Goal: Transaction & Acquisition: Purchase product/service

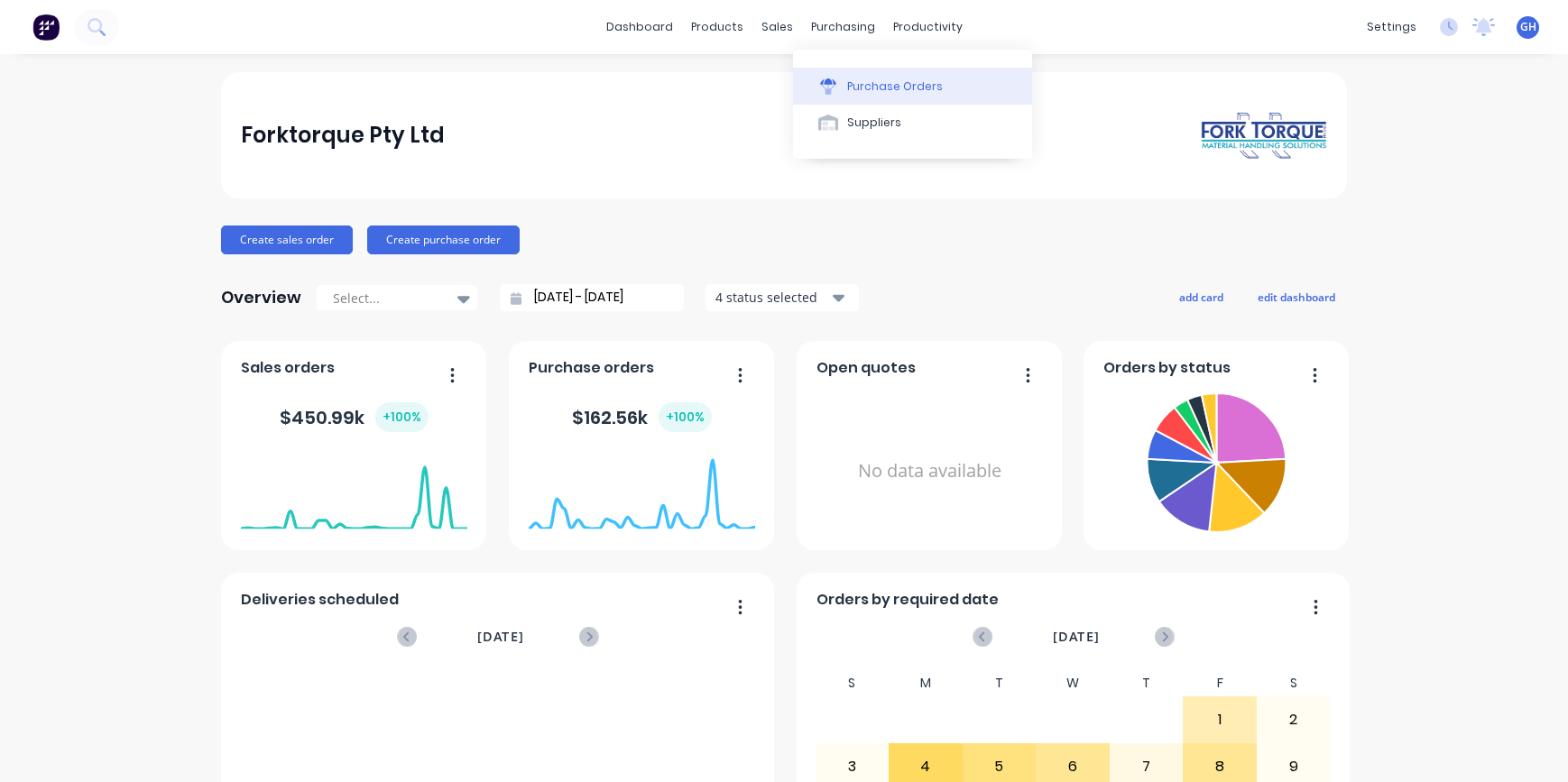
drag, startPoint x: 0, startPoint y: 0, endPoint x: 878, endPoint y: 68, distance: 880.6
click at [842, 30] on div "purchasing" at bounding box center [843, 27] width 82 height 27
click at [889, 93] on div "Purchase Orders" at bounding box center [895, 86] width 96 height 17
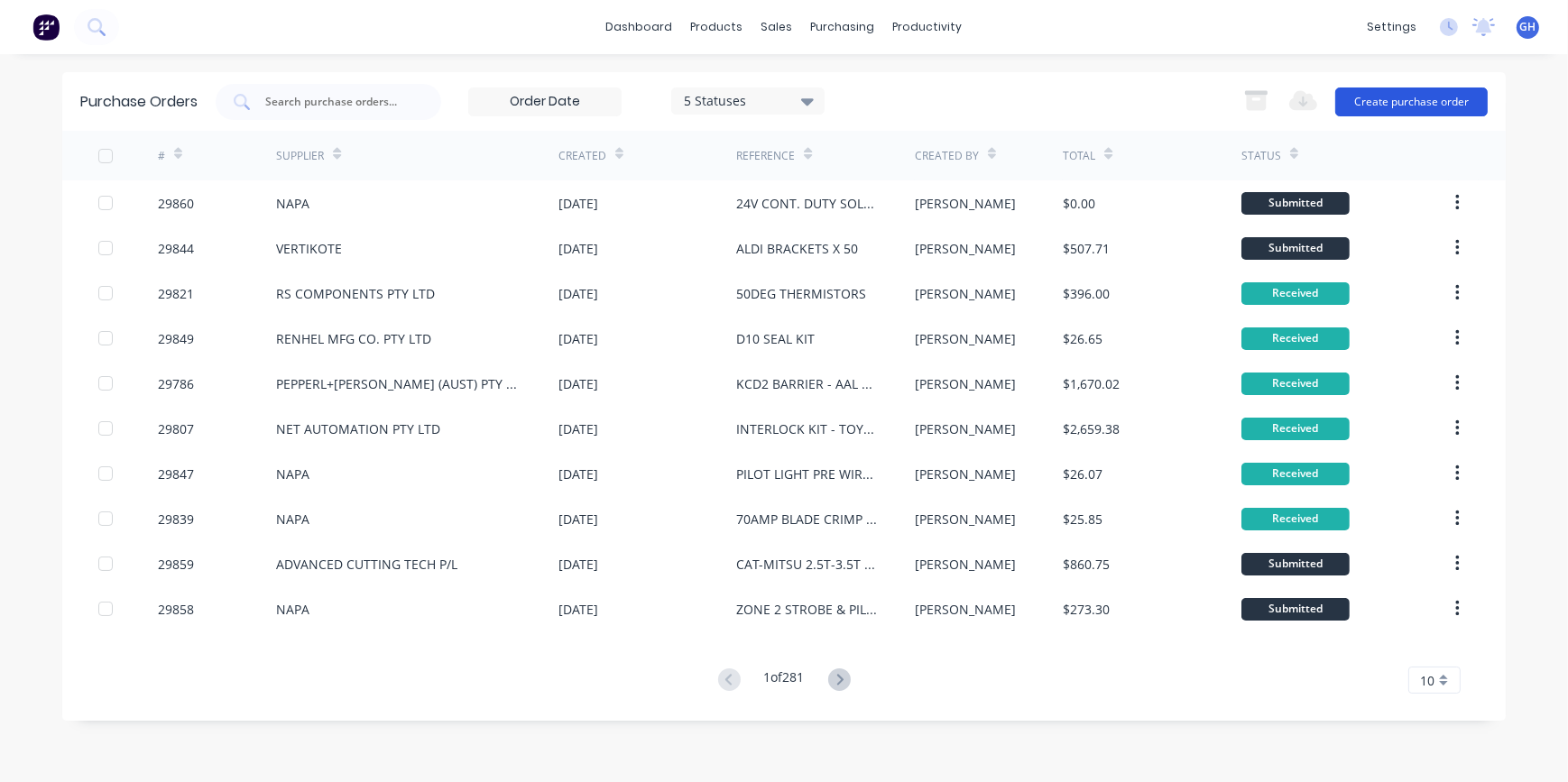
click at [1402, 105] on button "Create purchase order" at bounding box center [1411, 103] width 152 height 29
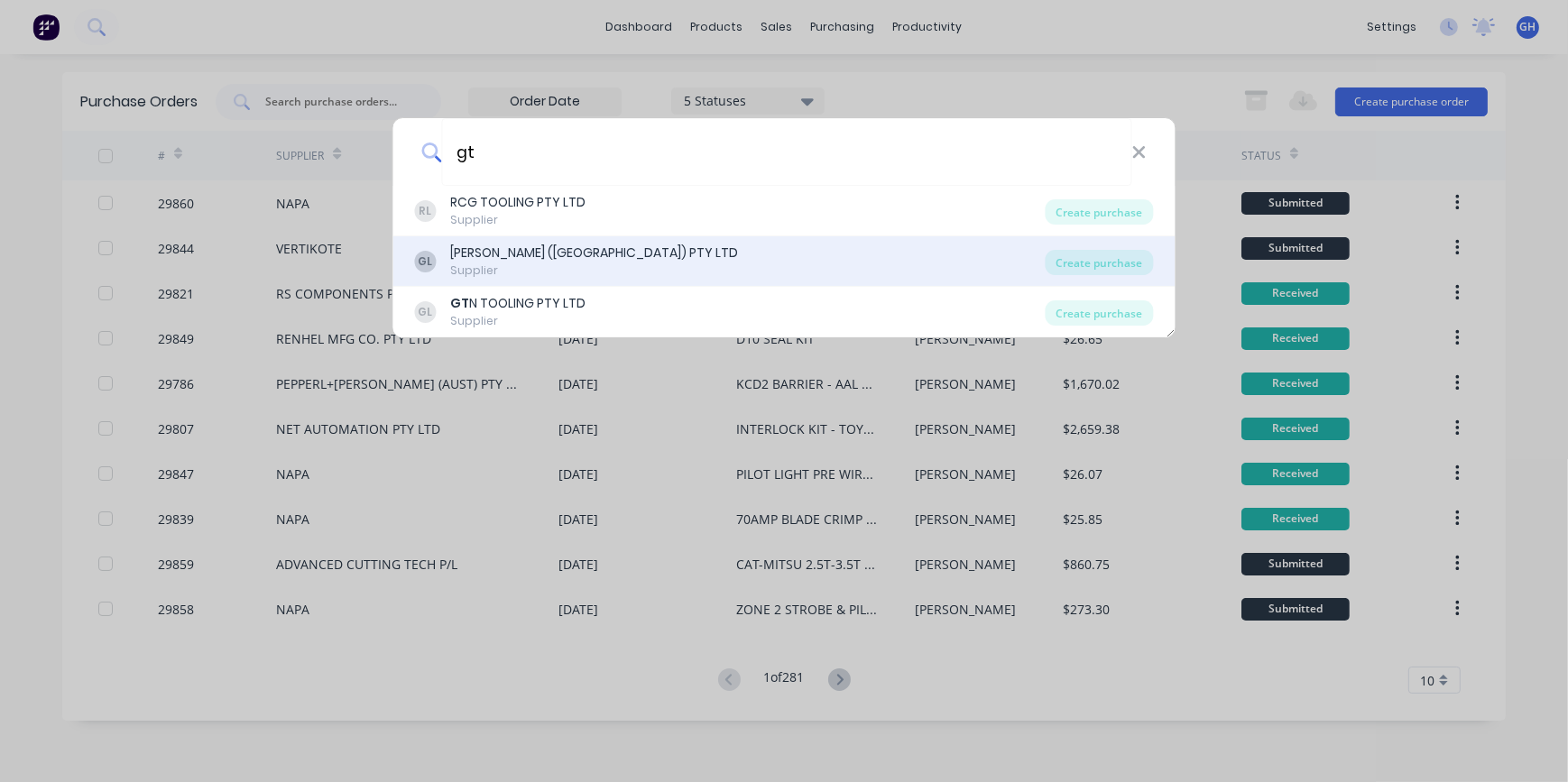
type input "gt"
click at [550, 257] on div "[PERSON_NAME] ([GEOGRAPHIC_DATA]) PTY LTD" at bounding box center [594, 253] width 288 height 19
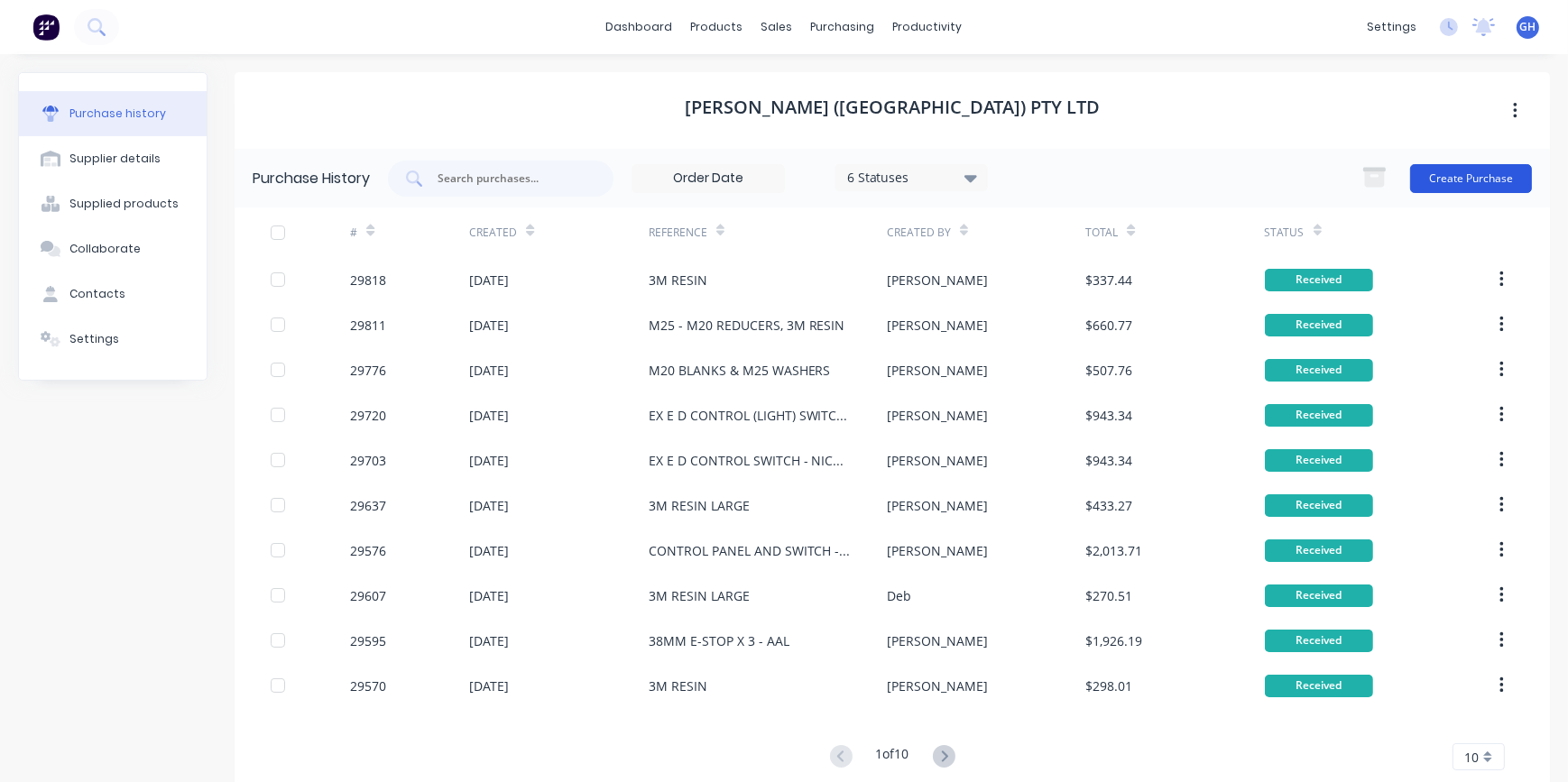
click at [1435, 184] on button "Create Purchase" at bounding box center [1470, 179] width 122 height 29
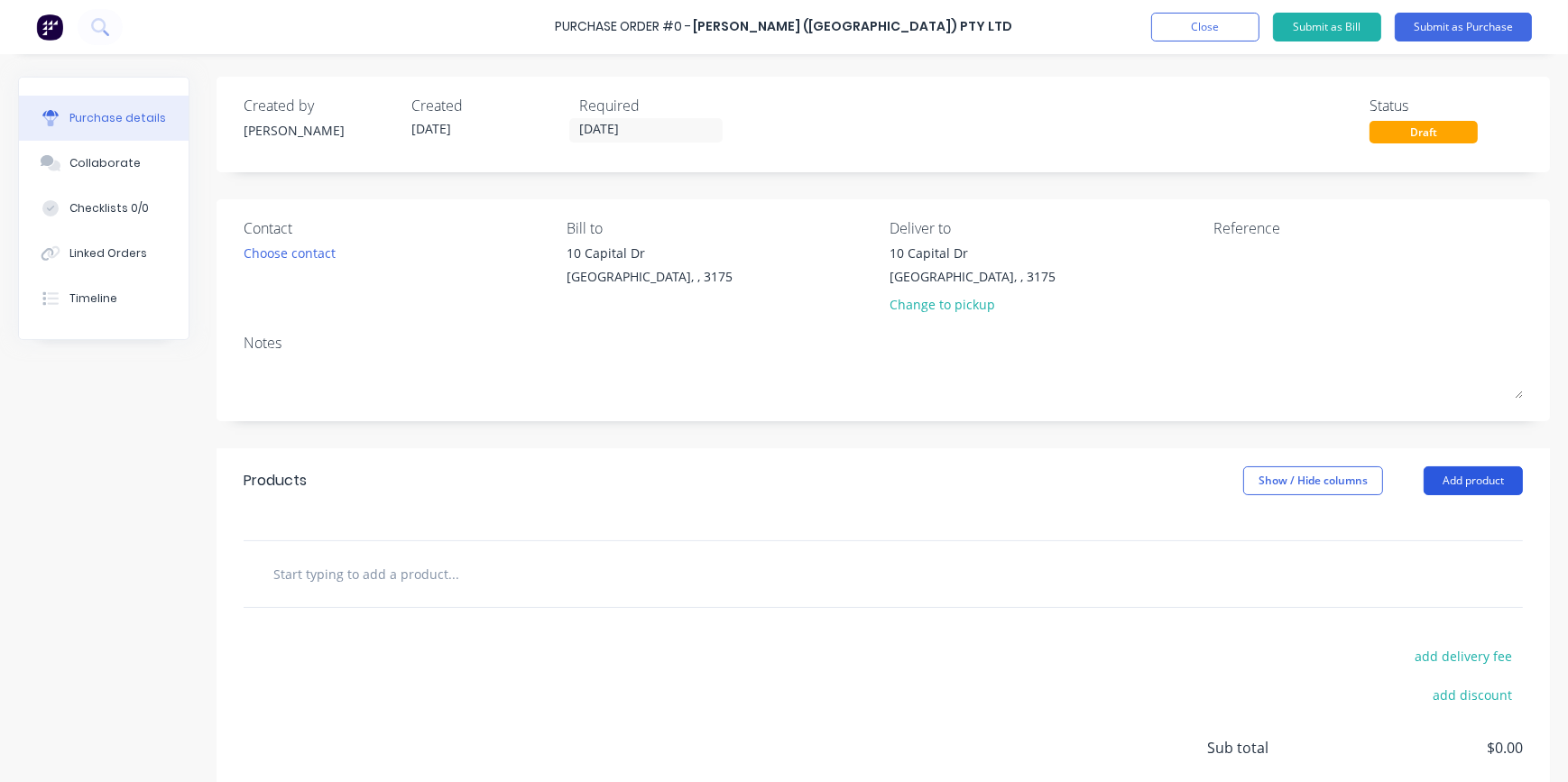
click at [1457, 475] on button "Add product" at bounding box center [1473, 481] width 100 height 29
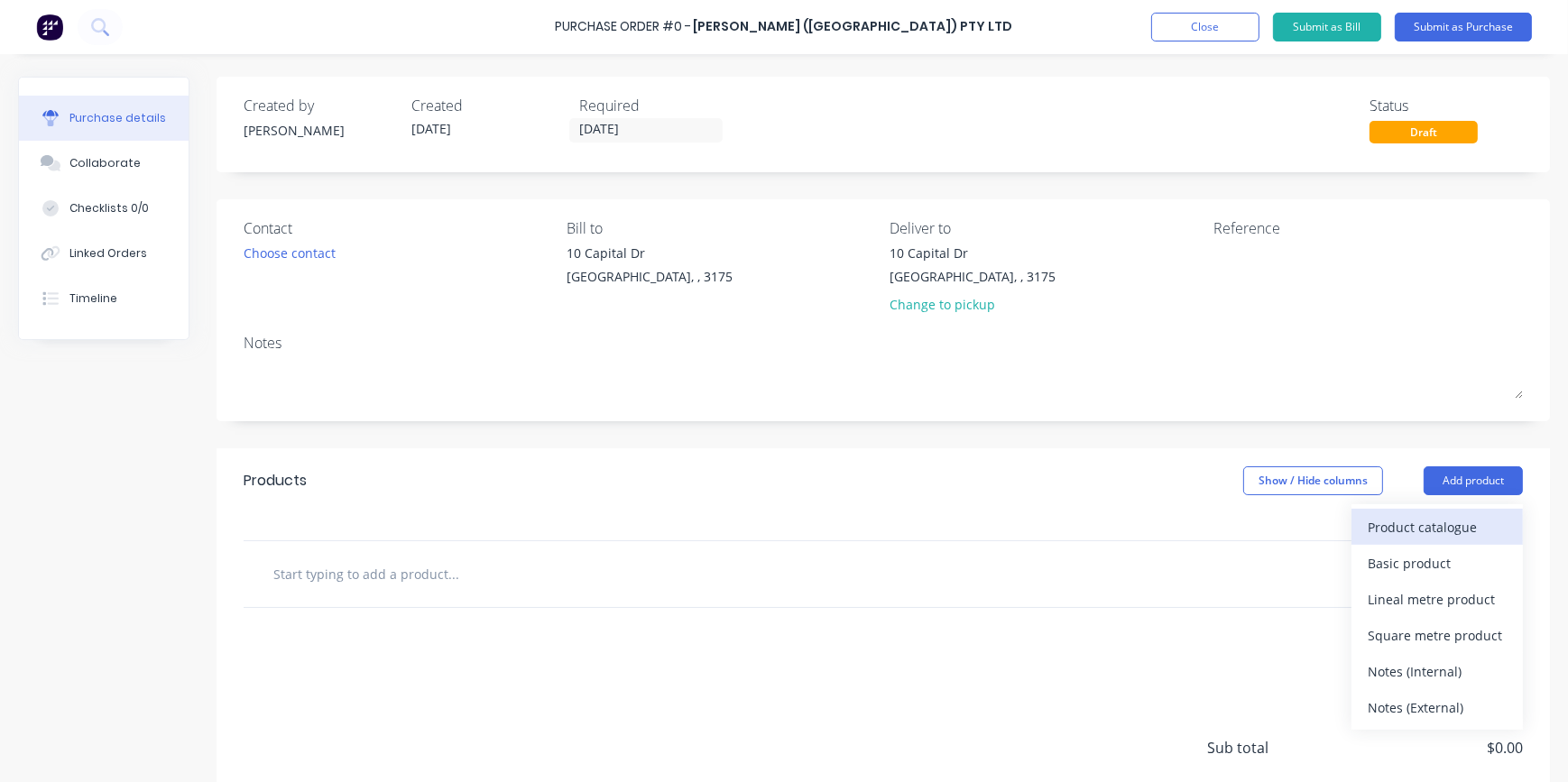
click at [1403, 533] on div "Product catalogue" at bounding box center [1436, 527] width 139 height 26
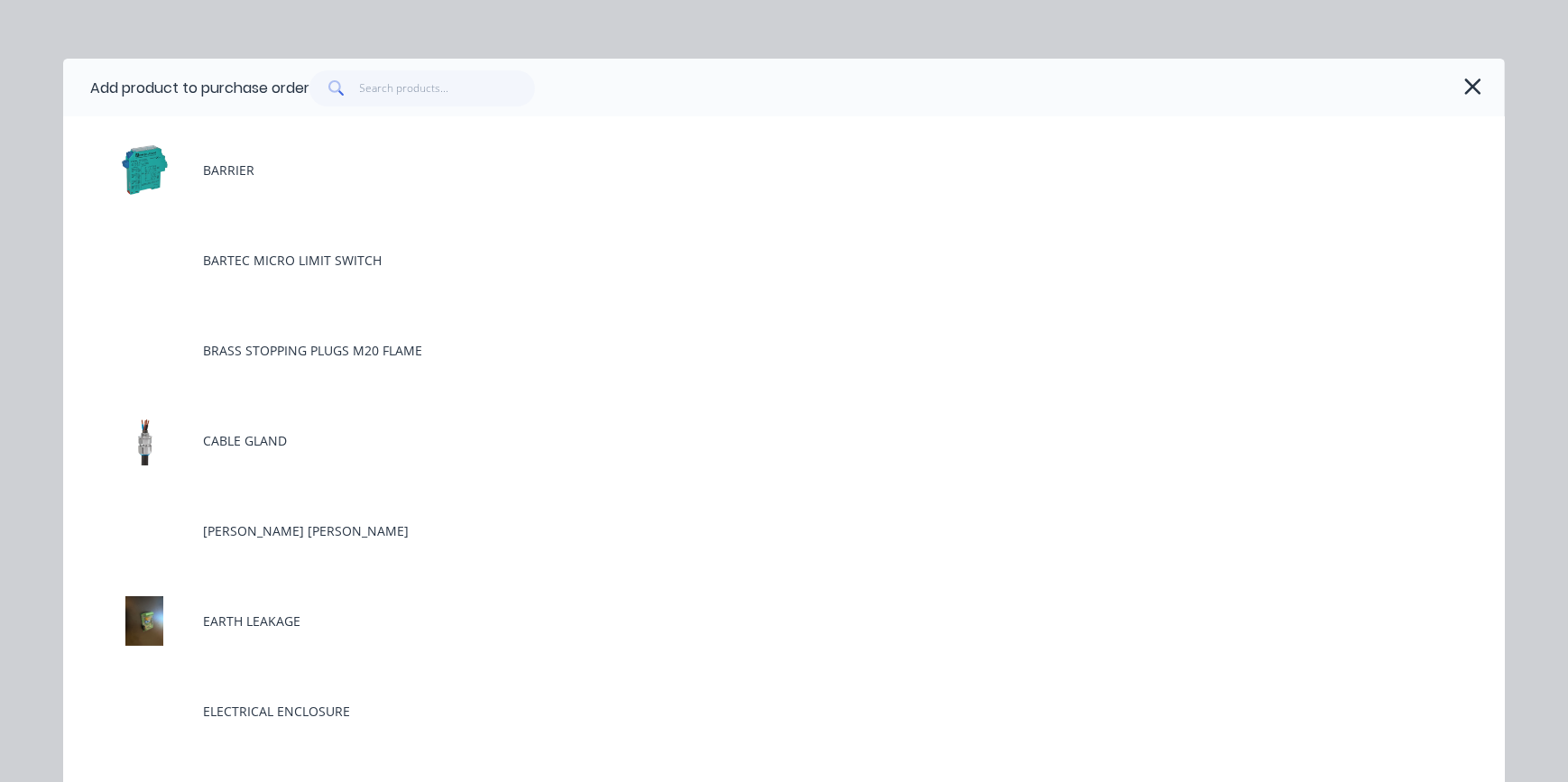
scroll to position [81, 0]
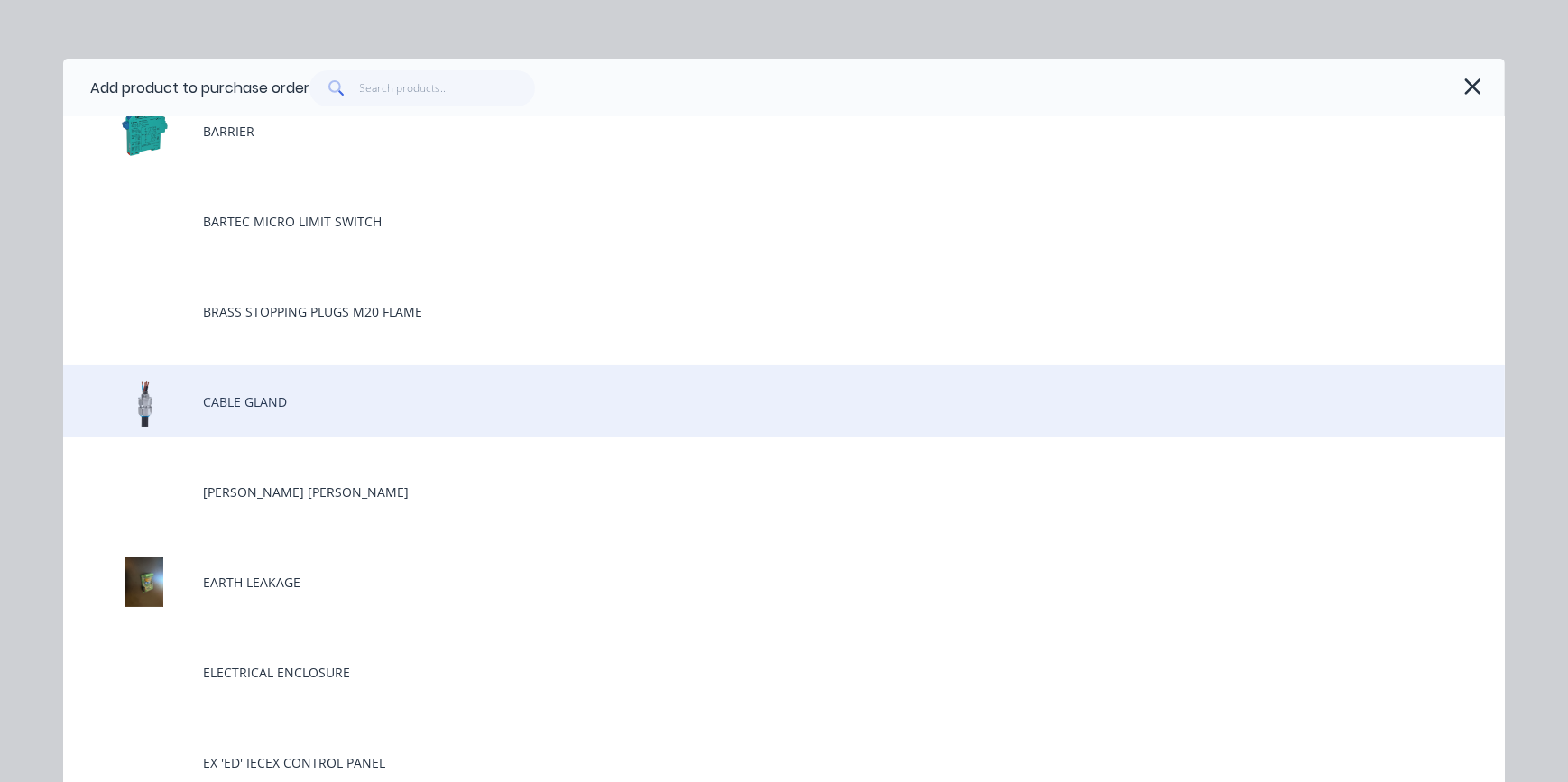
click at [277, 412] on div "CABLE GLAND" at bounding box center [784, 401] width 1441 height 72
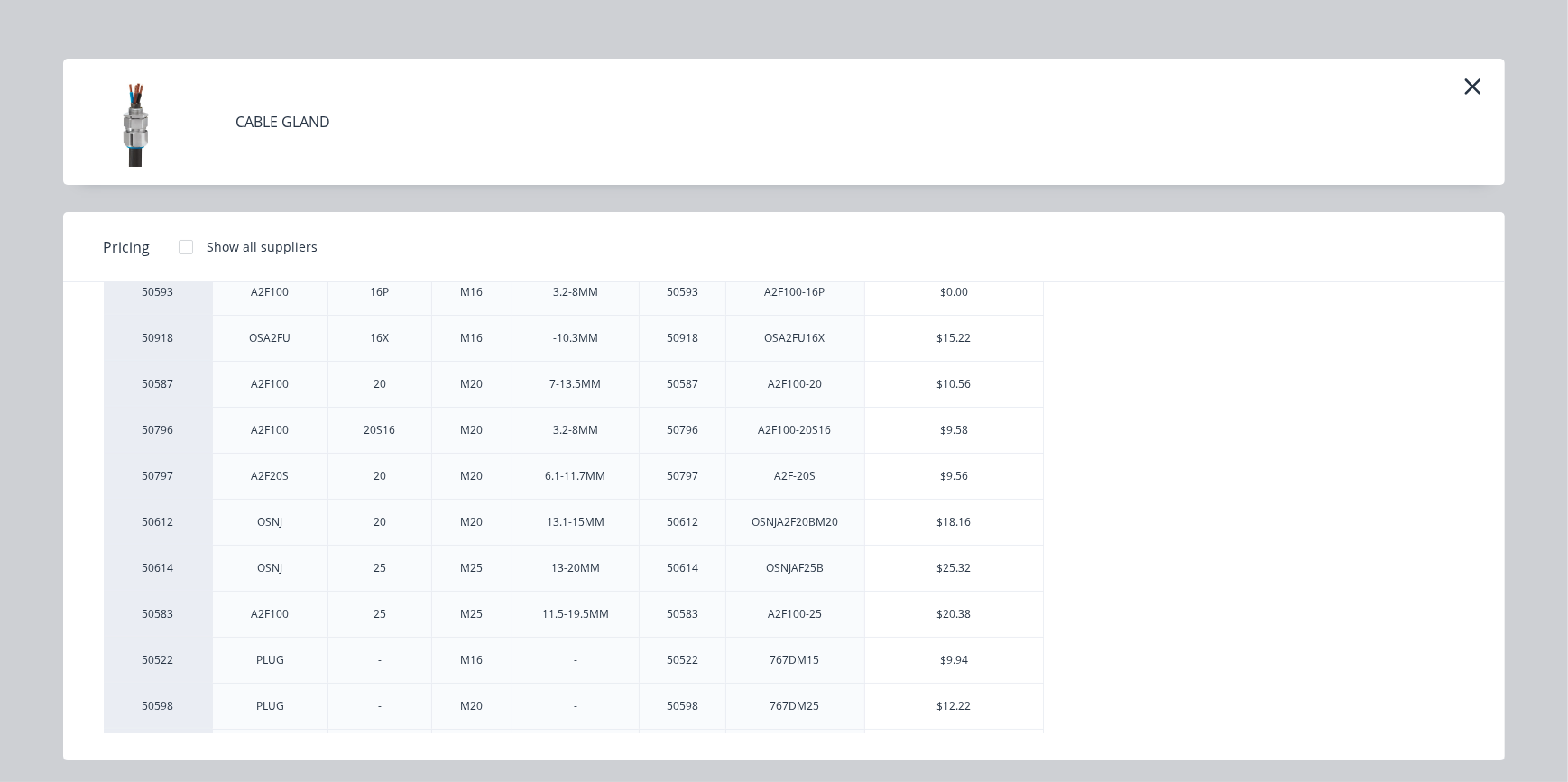
scroll to position [0, 0]
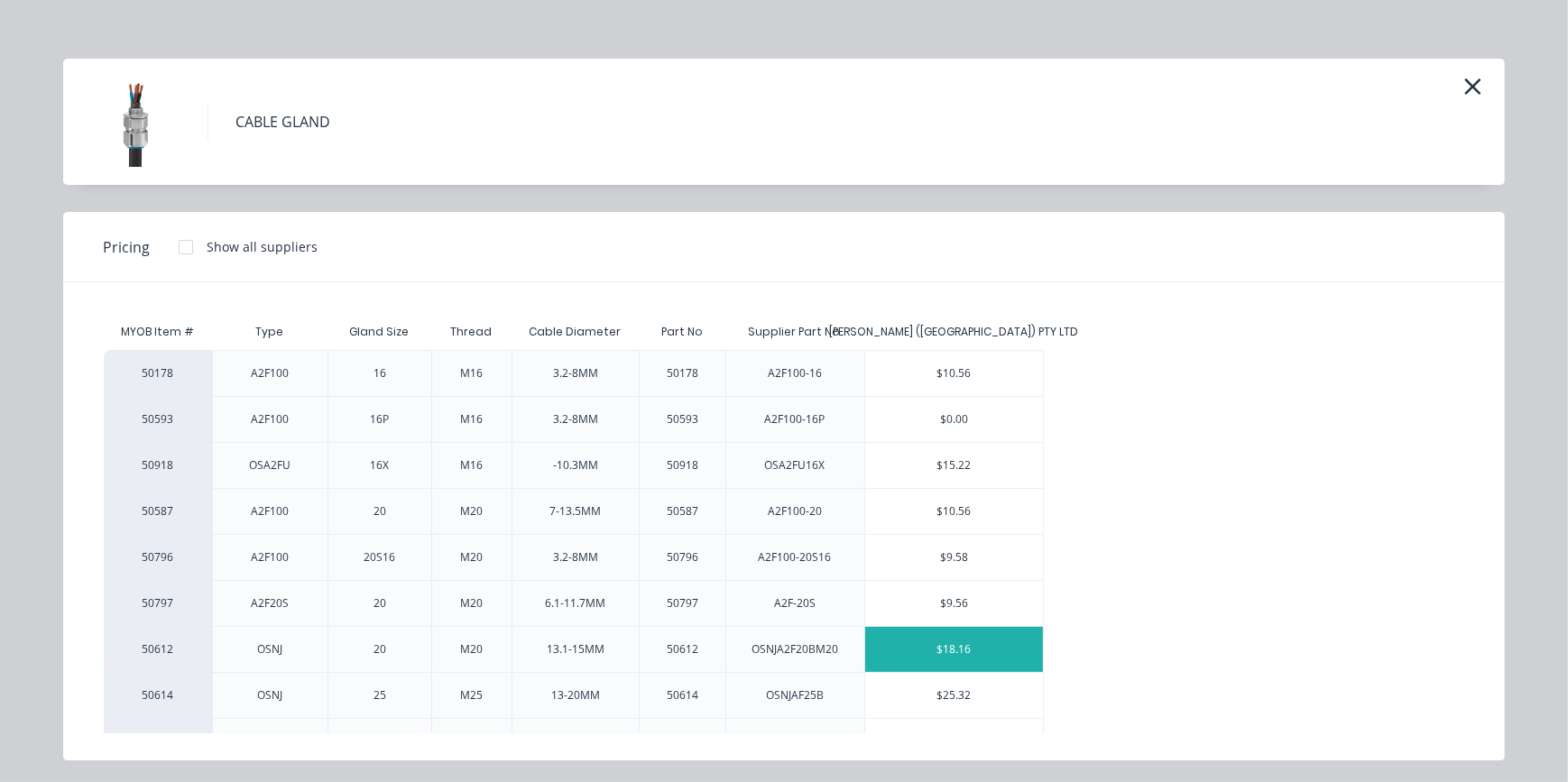
click at [950, 649] on div "$18.16" at bounding box center [954, 649] width 179 height 45
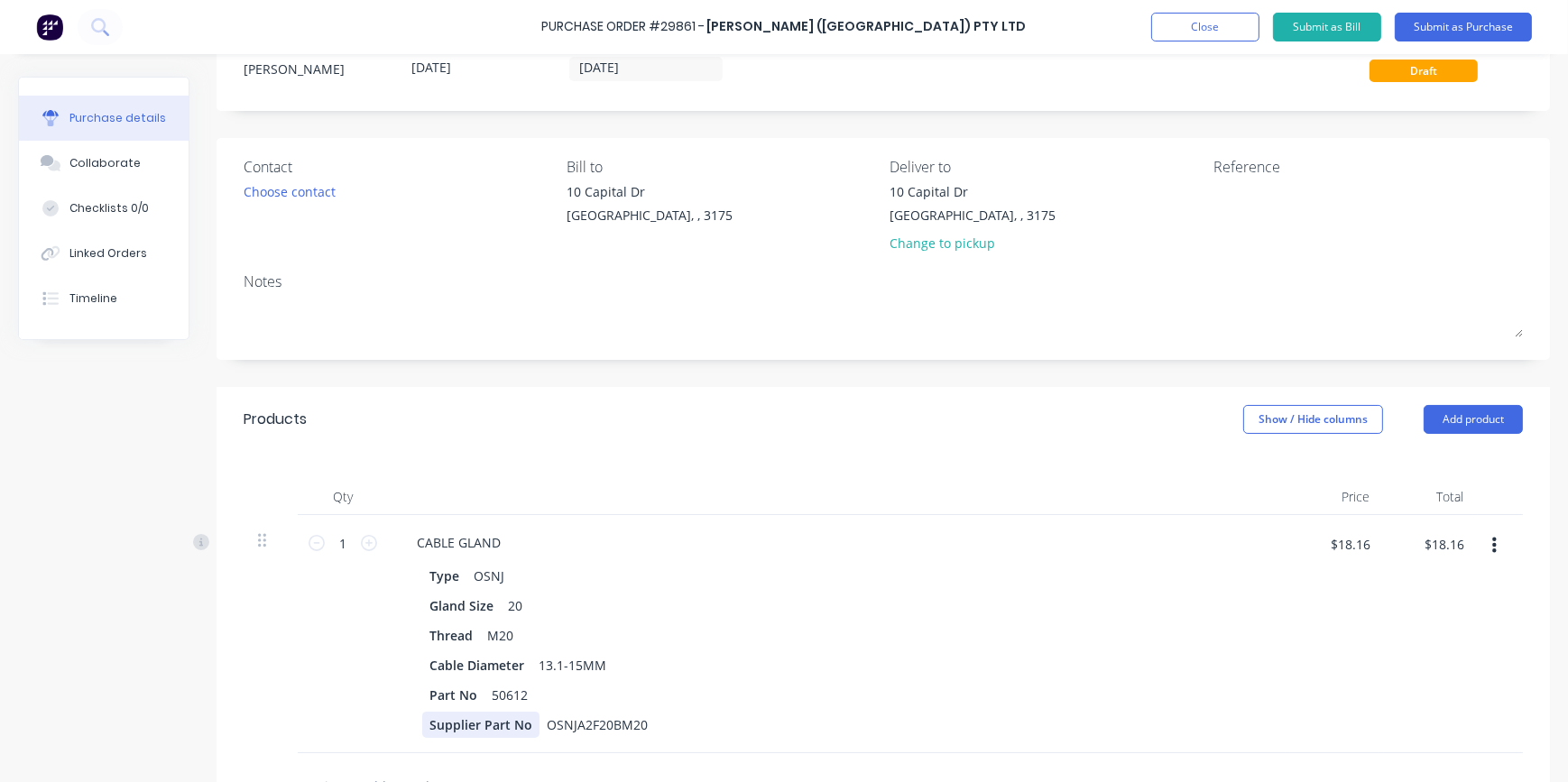
scroll to position [245, 0]
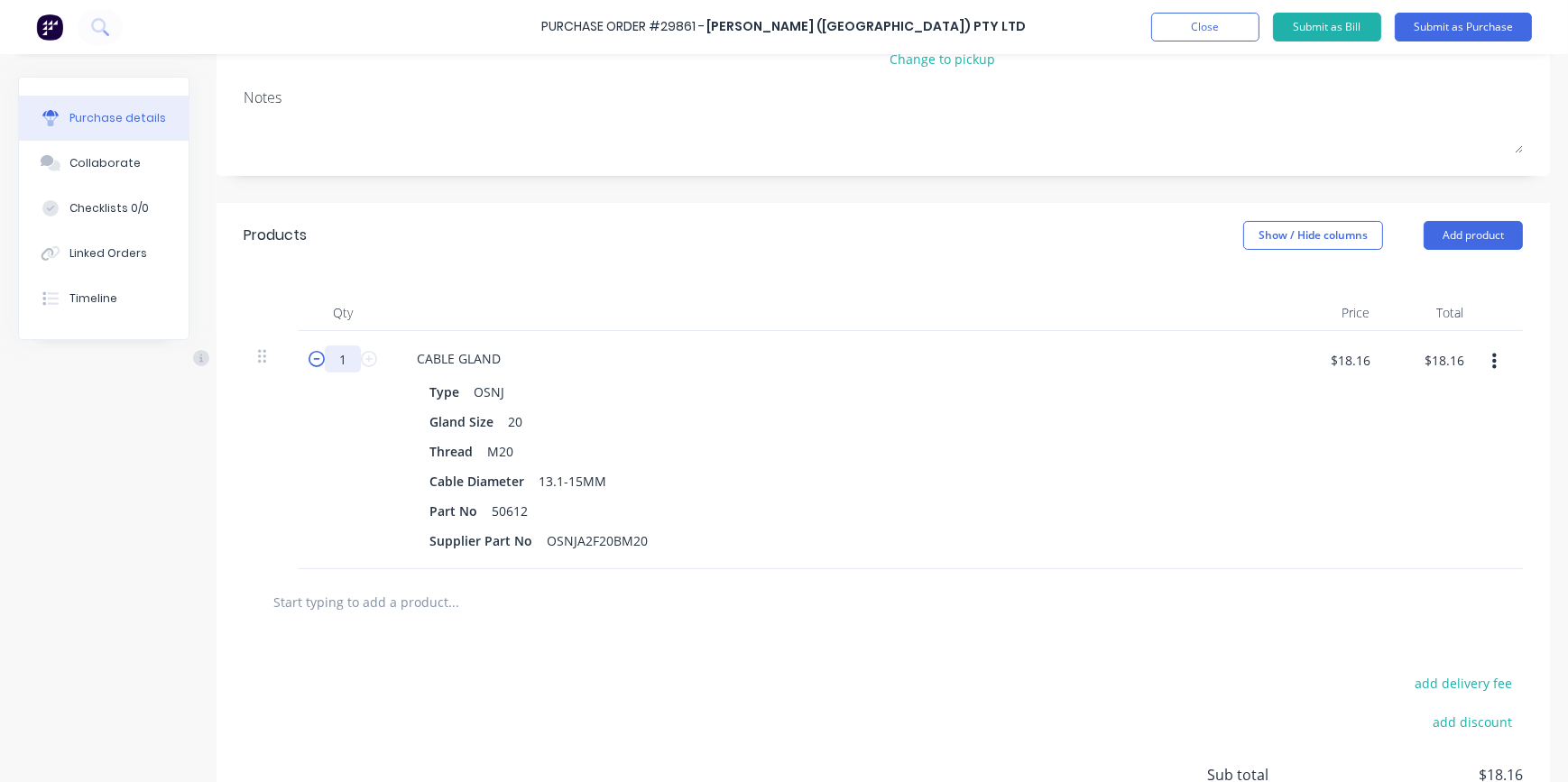
drag, startPoint x: 348, startPoint y: 356, endPoint x: 315, endPoint y: 361, distance: 33.4
click at [315, 361] on div "1 1" at bounding box center [342, 359] width 61 height 27
type input "4"
type input "$72.64"
type input "40"
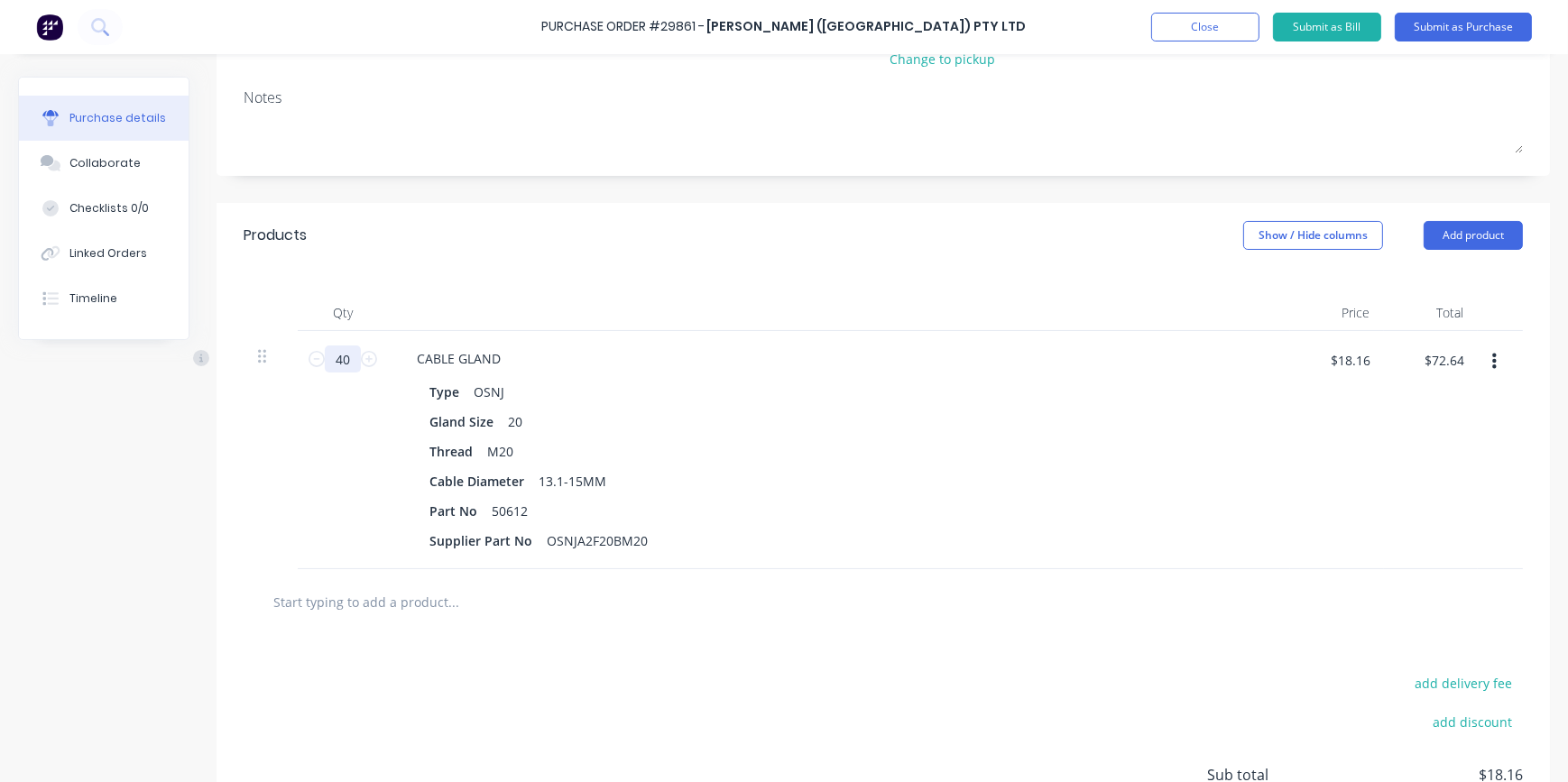
type input "$726.40"
type input "40"
click at [551, 720] on div "add delivery fee add discount Sub total $726.40 Tax $72.64 Total $799.04" at bounding box center [883, 784] width 1333 height 297
click at [1460, 240] on button "Add product" at bounding box center [1473, 235] width 100 height 29
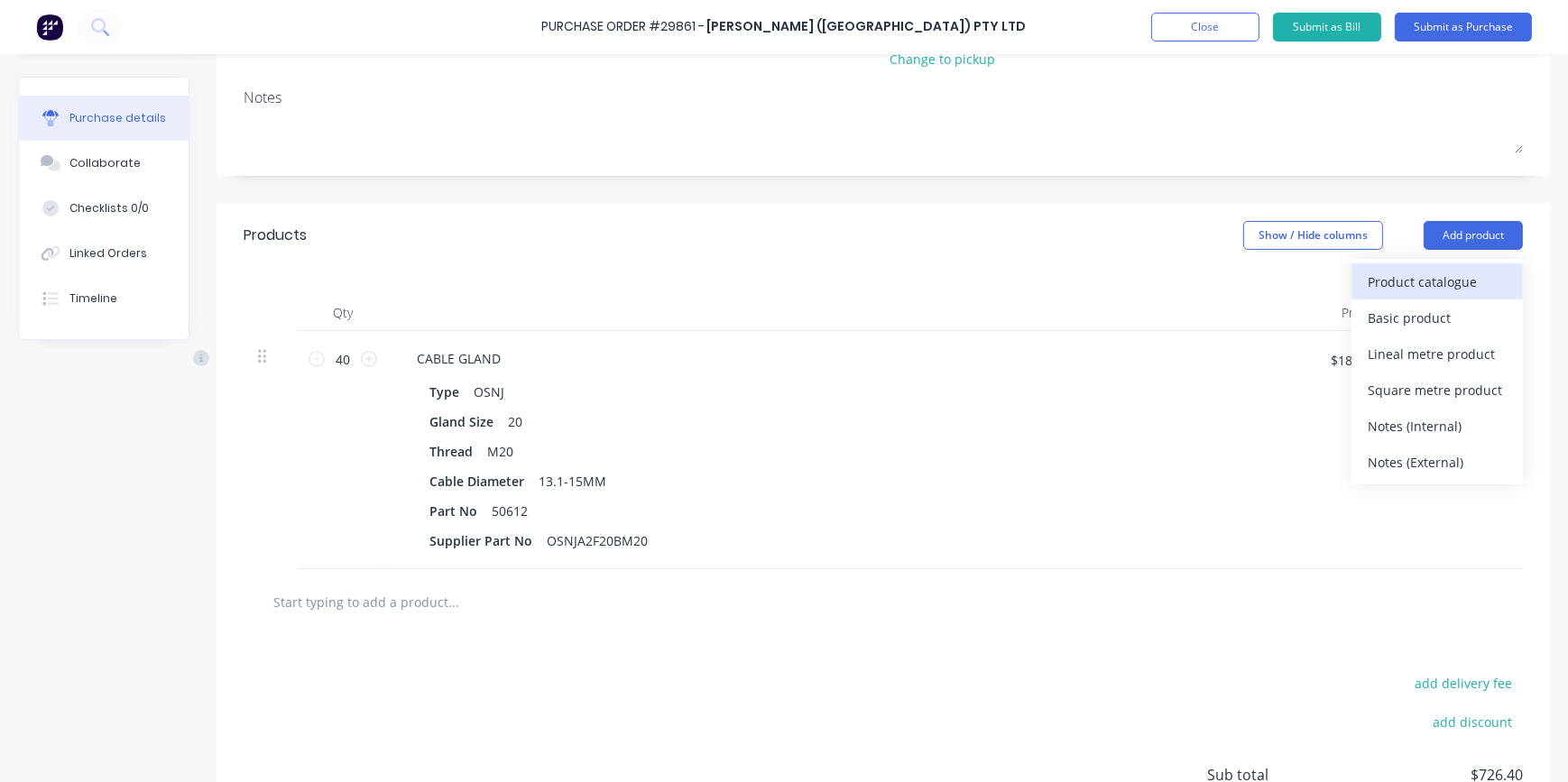
click at [1426, 293] on div "Product catalogue" at bounding box center [1436, 281] width 139 height 26
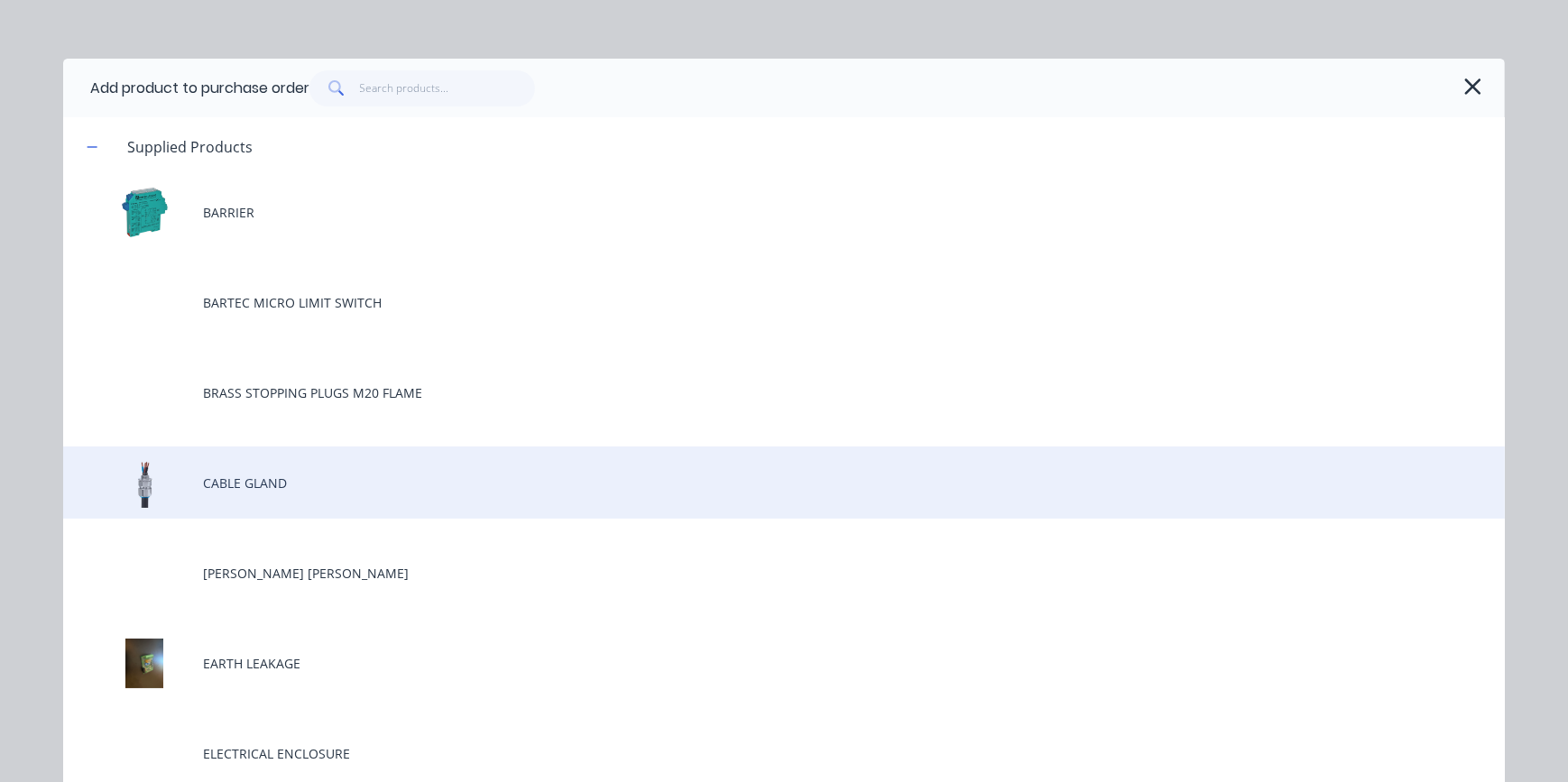
click at [258, 497] on div "CABLE GLAND" at bounding box center [784, 483] width 1441 height 72
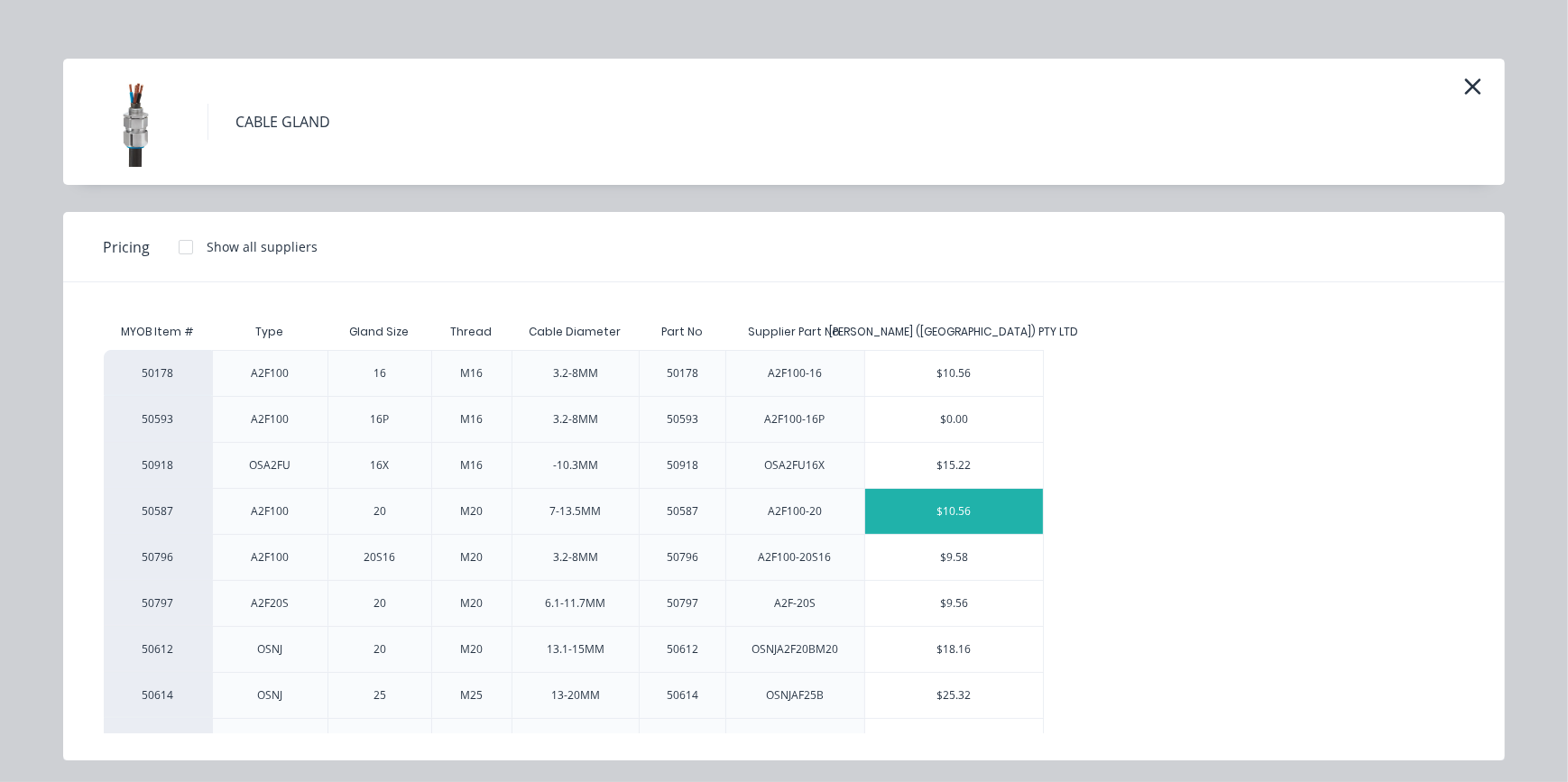
click at [969, 514] on div "$10.56" at bounding box center [954, 512] width 179 height 45
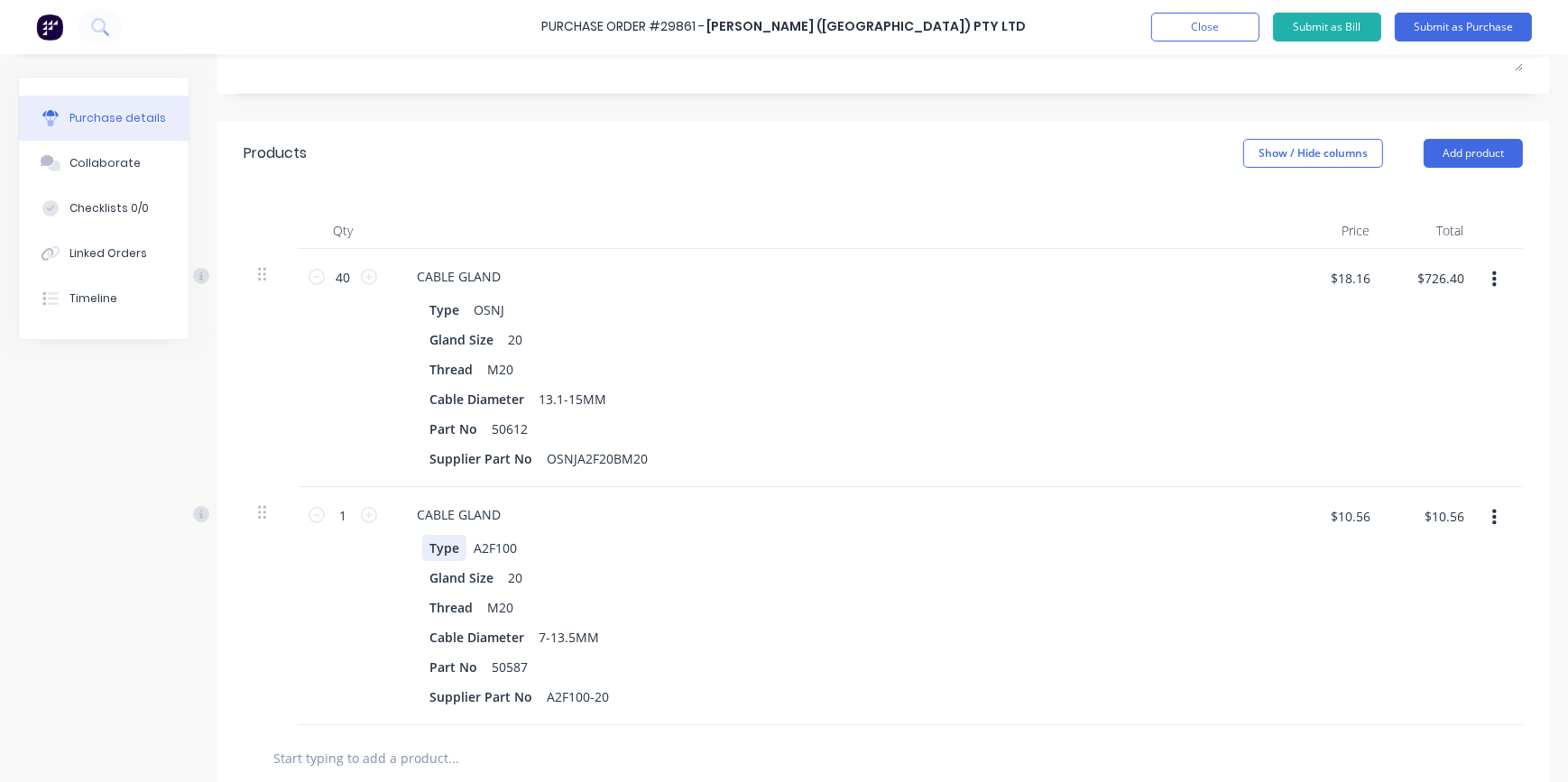
scroll to position [410, 0]
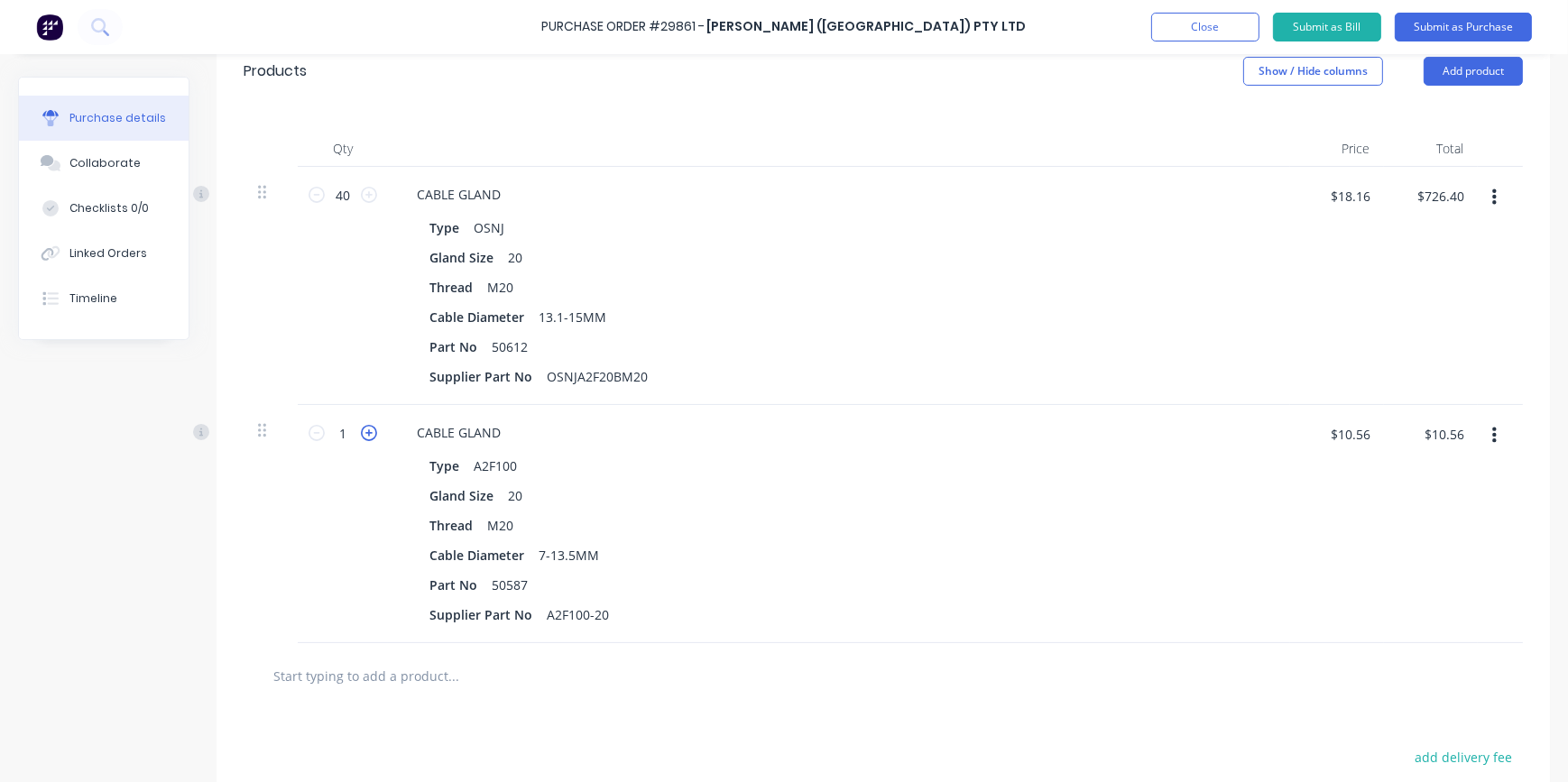
click at [364, 432] on icon at bounding box center [369, 432] width 17 height 17
type input "2"
type input "$21.12"
drag, startPoint x: 331, startPoint y: 432, endPoint x: 362, endPoint y: 432, distance: 31.0
click at [362, 432] on div "2 2" at bounding box center [342, 433] width 61 height 27
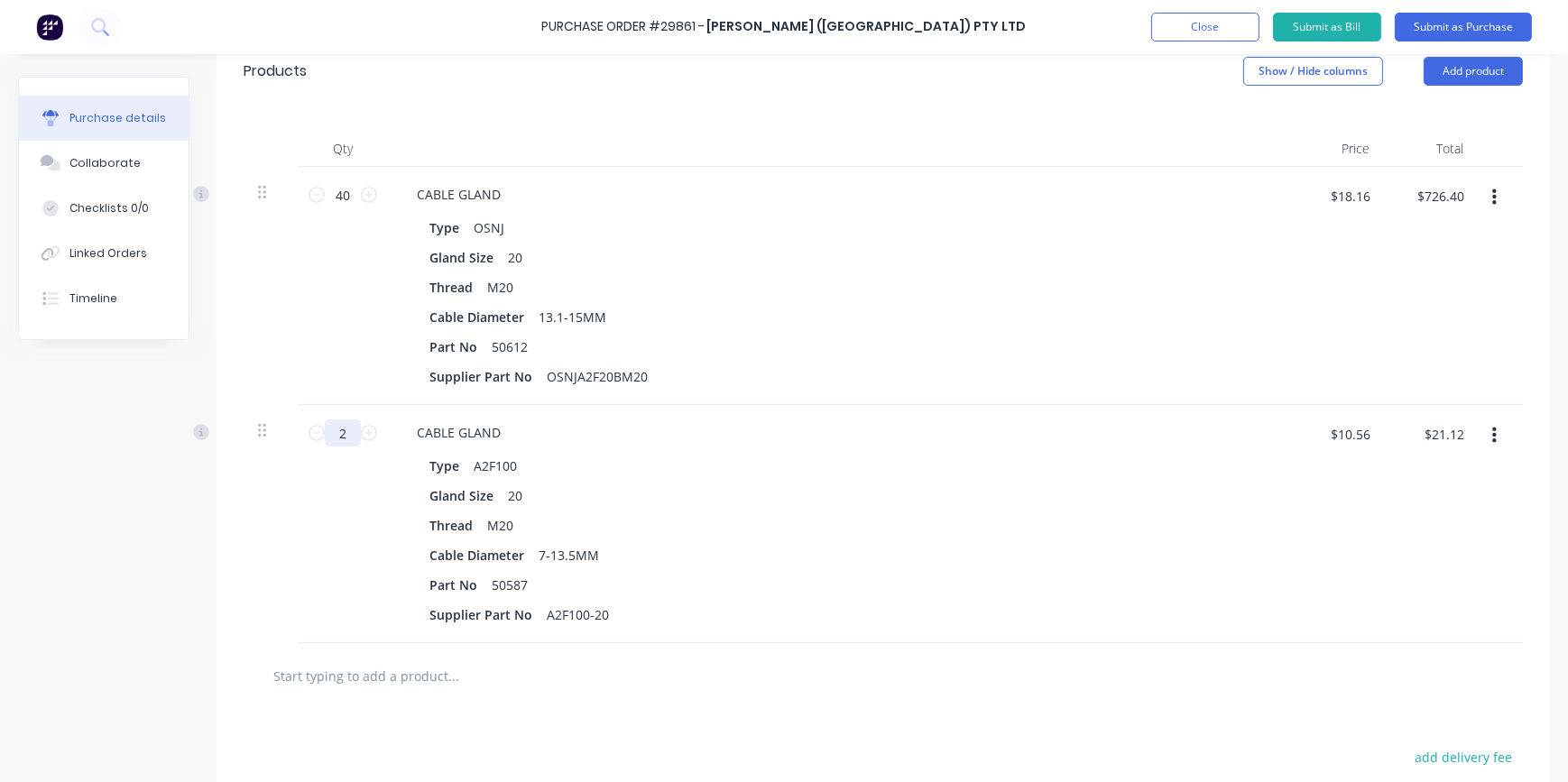
type input "4"
type input "$42.24"
type input "40"
type input "$422.40"
type input "40"
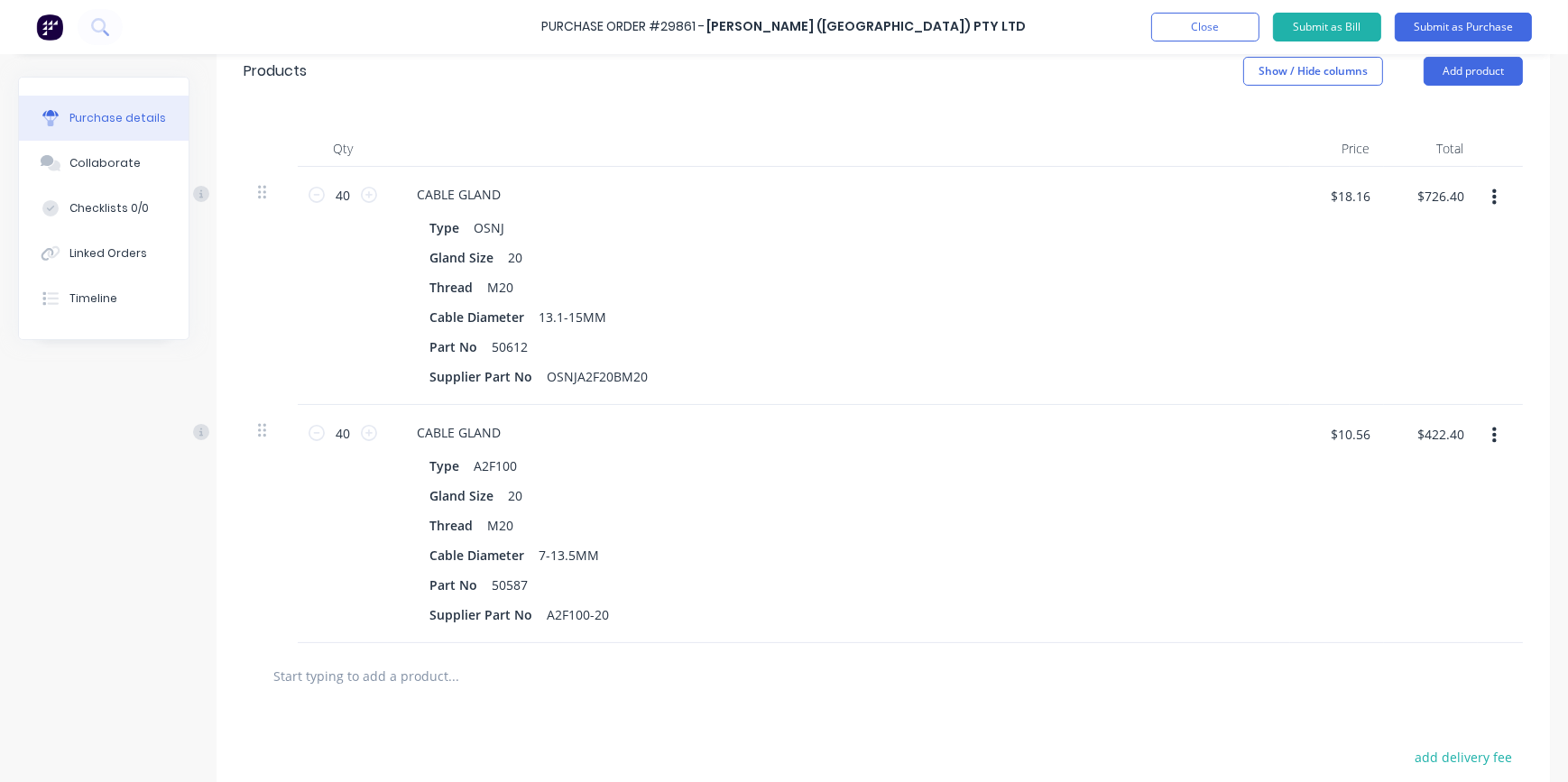
click at [1009, 681] on div at bounding box center [882, 676] width 1250 height 36
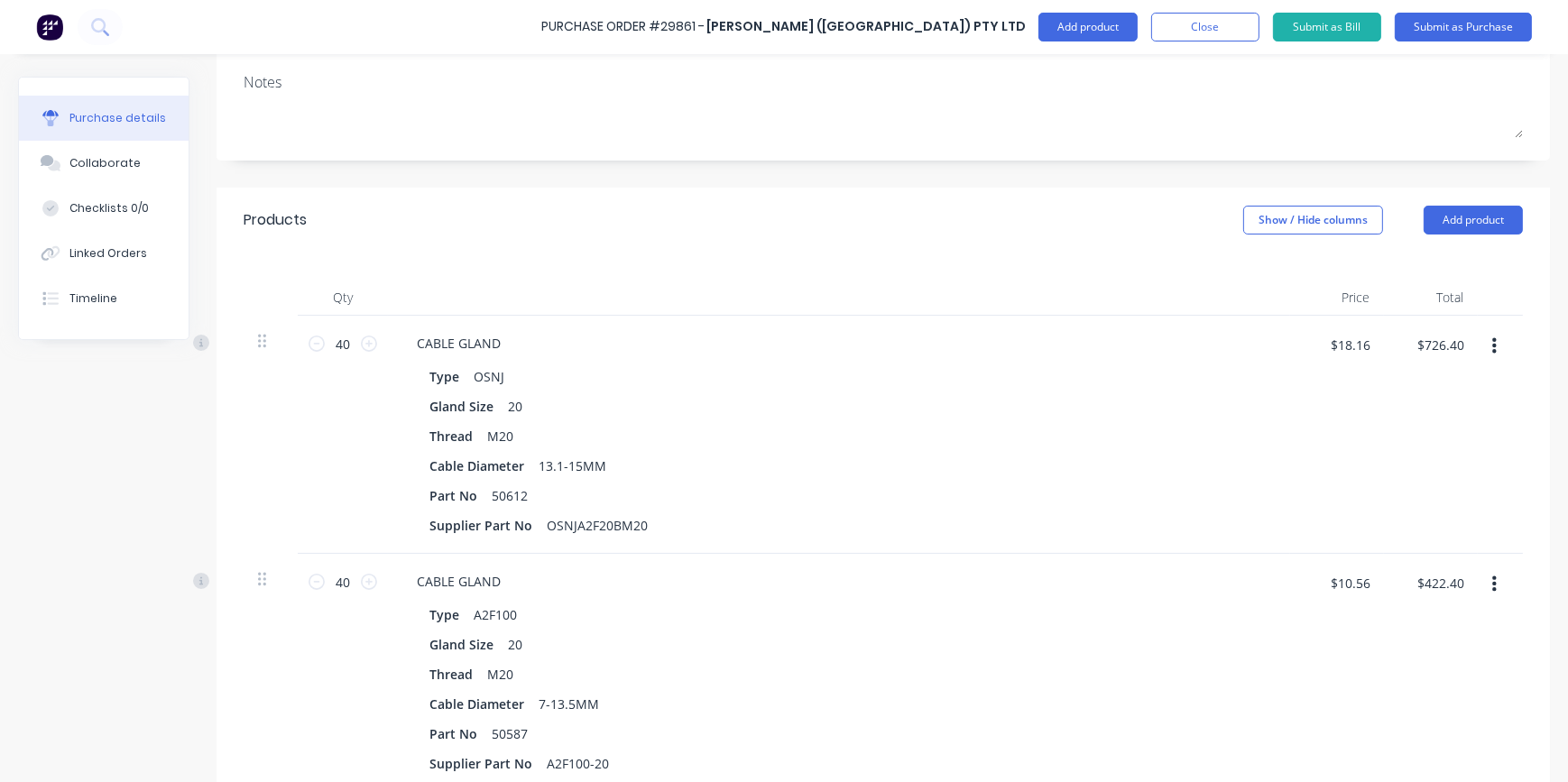
scroll to position [241, 0]
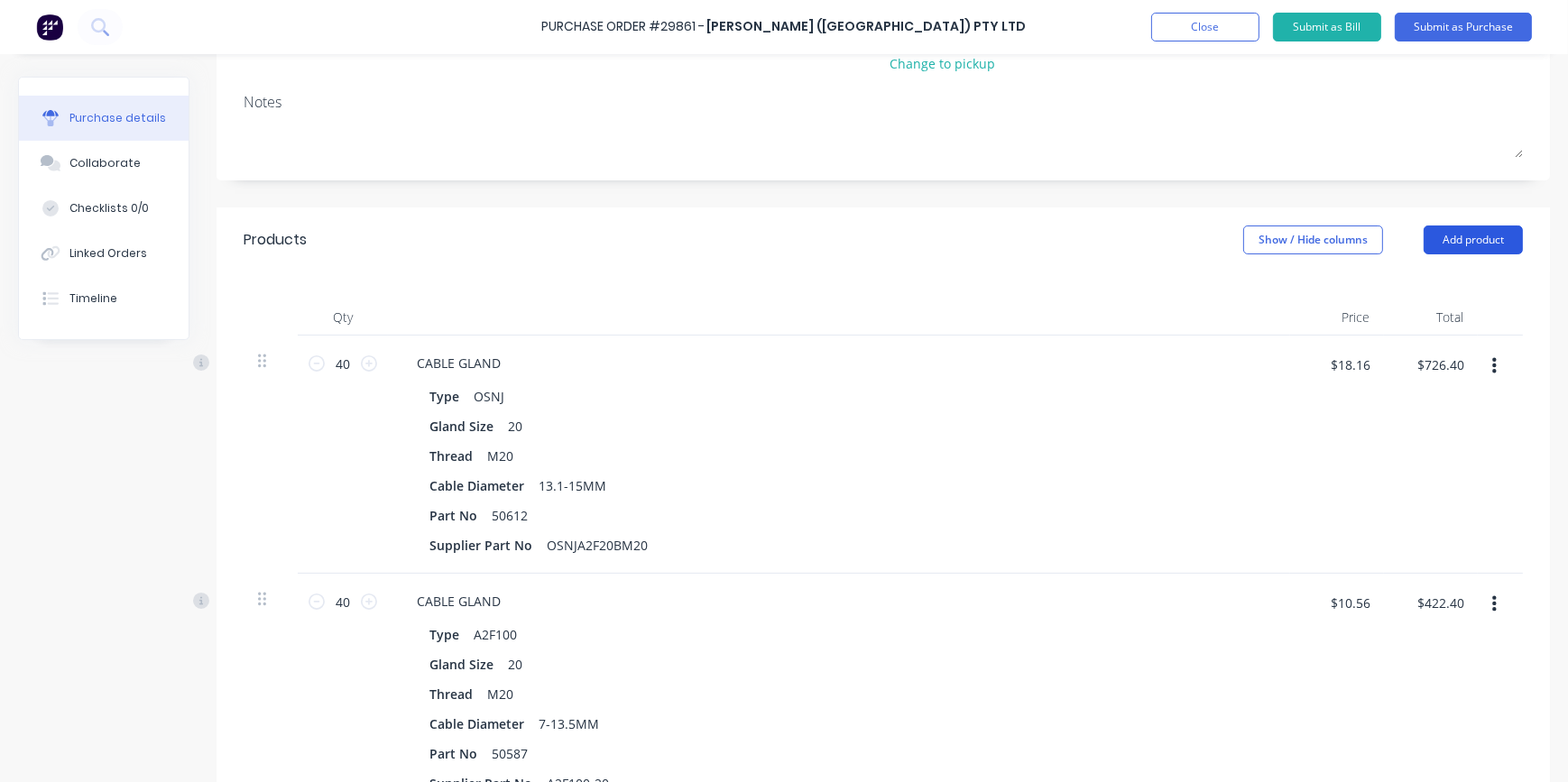
click at [1451, 244] on button "Add product" at bounding box center [1473, 240] width 100 height 29
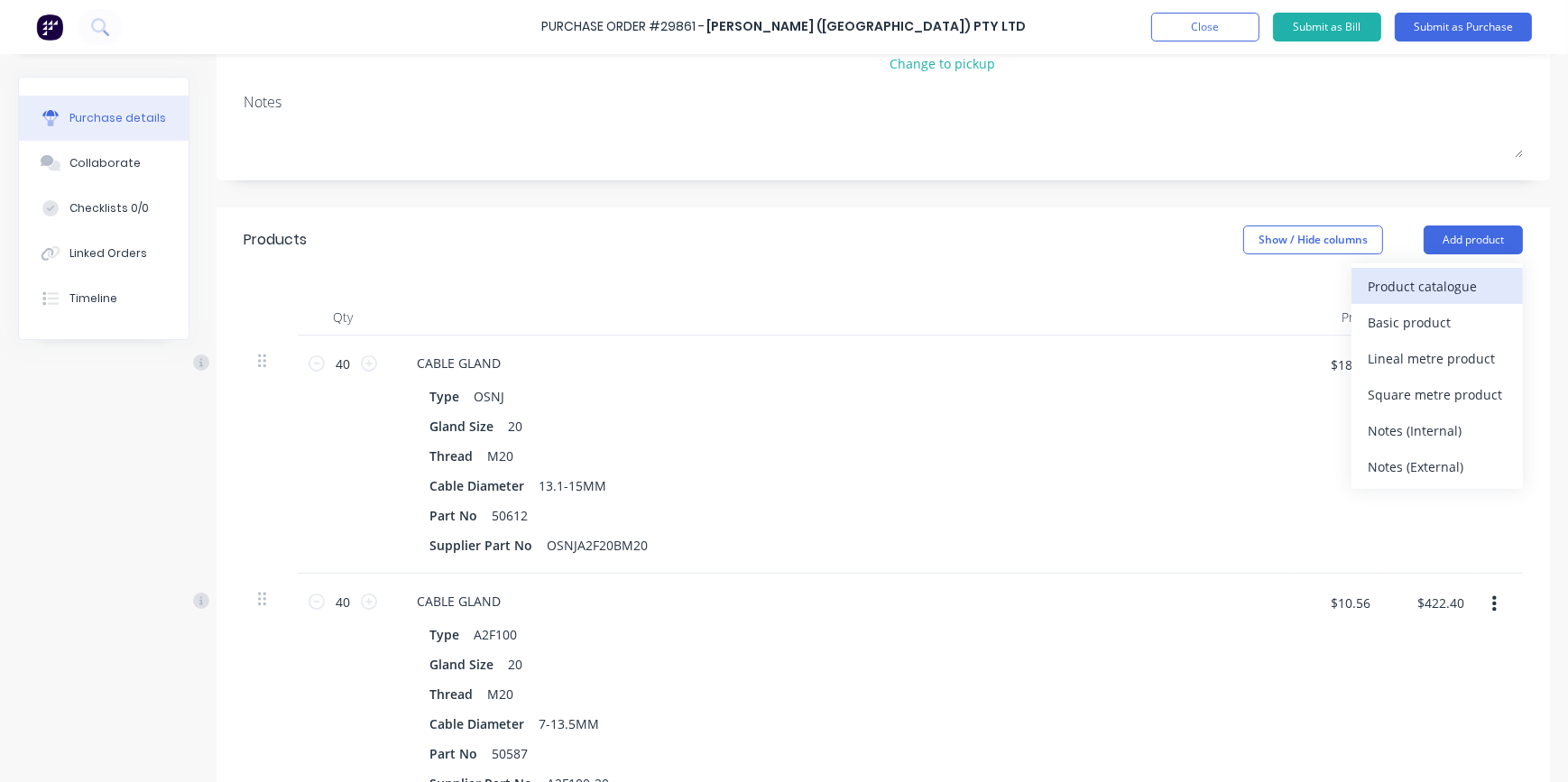
click at [1427, 276] on div "Product catalogue" at bounding box center [1436, 286] width 139 height 26
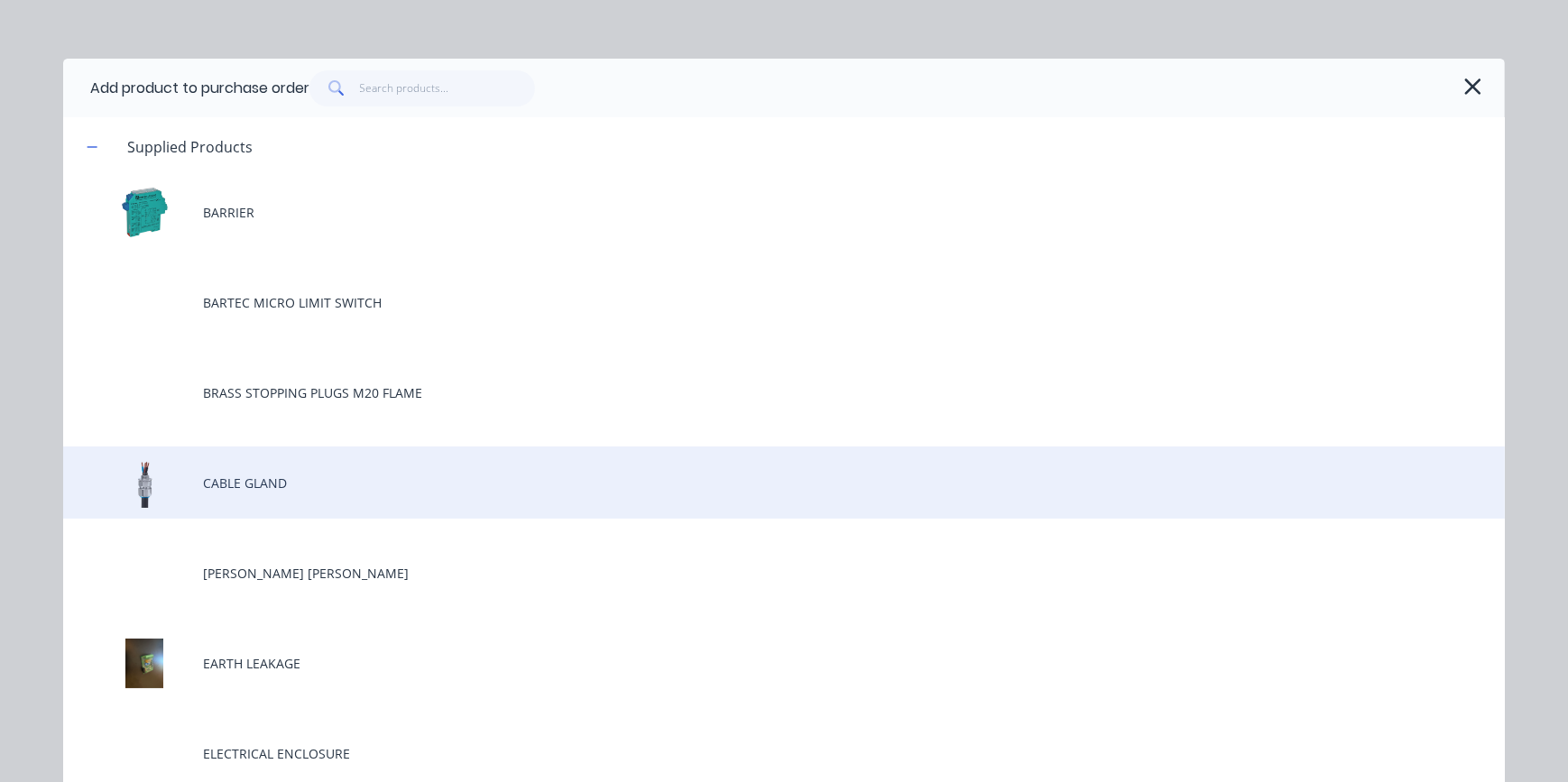
click at [259, 487] on div "CABLE GLAND" at bounding box center [784, 483] width 1441 height 72
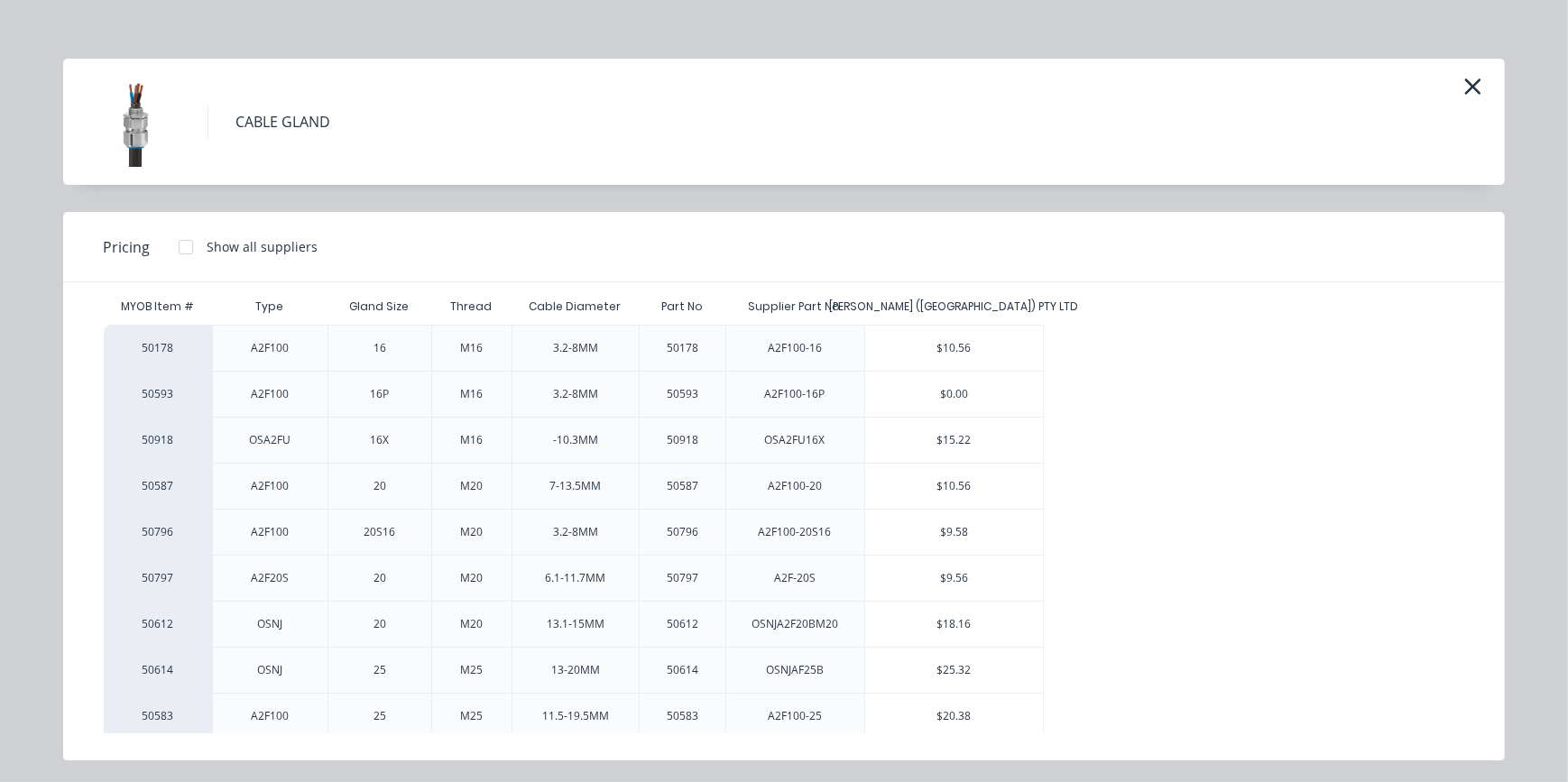
scroll to position [0, 0]
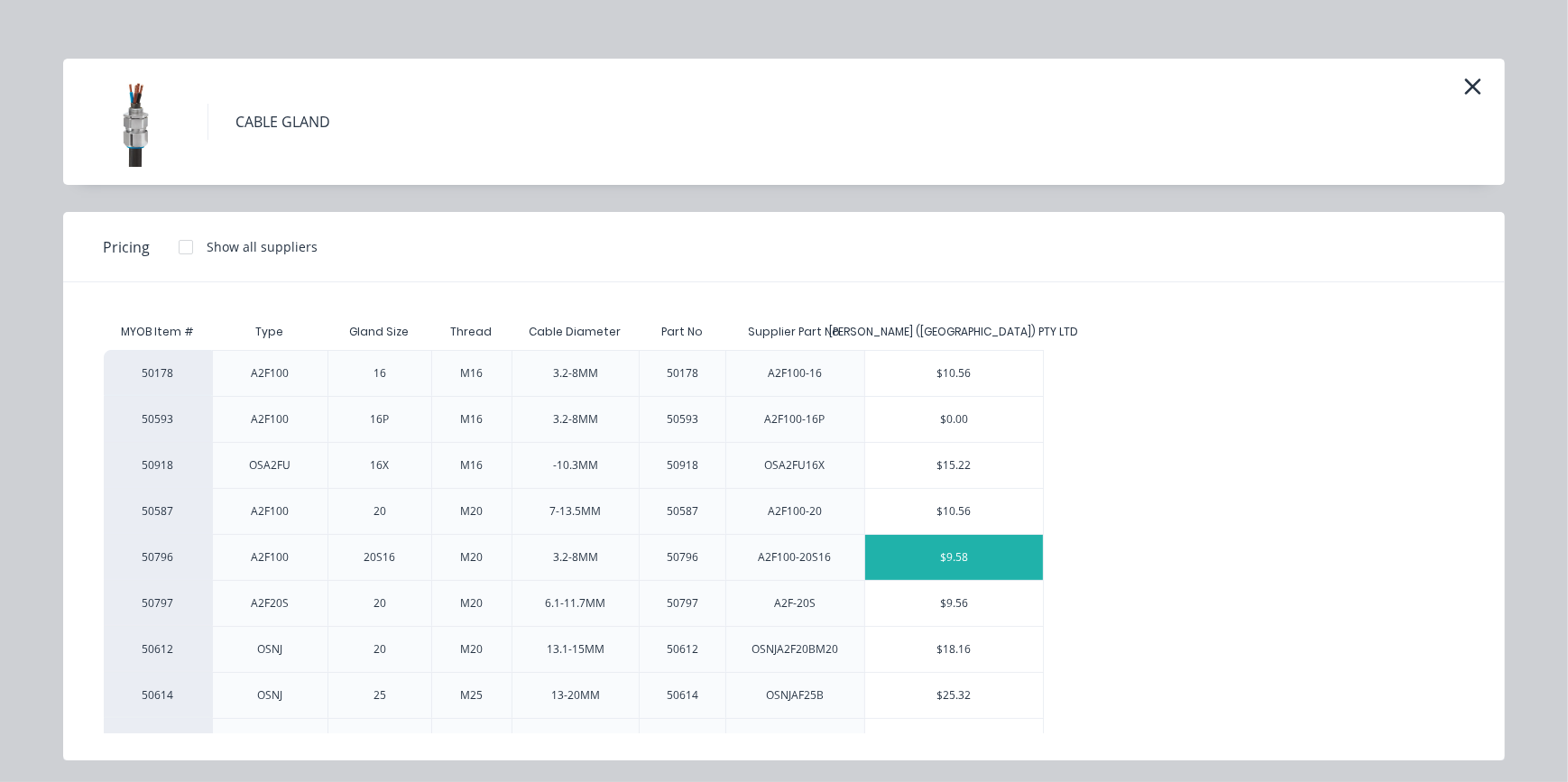
click at [963, 569] on div "$9.58" at bounding box center [954, 557] width 179 height 45
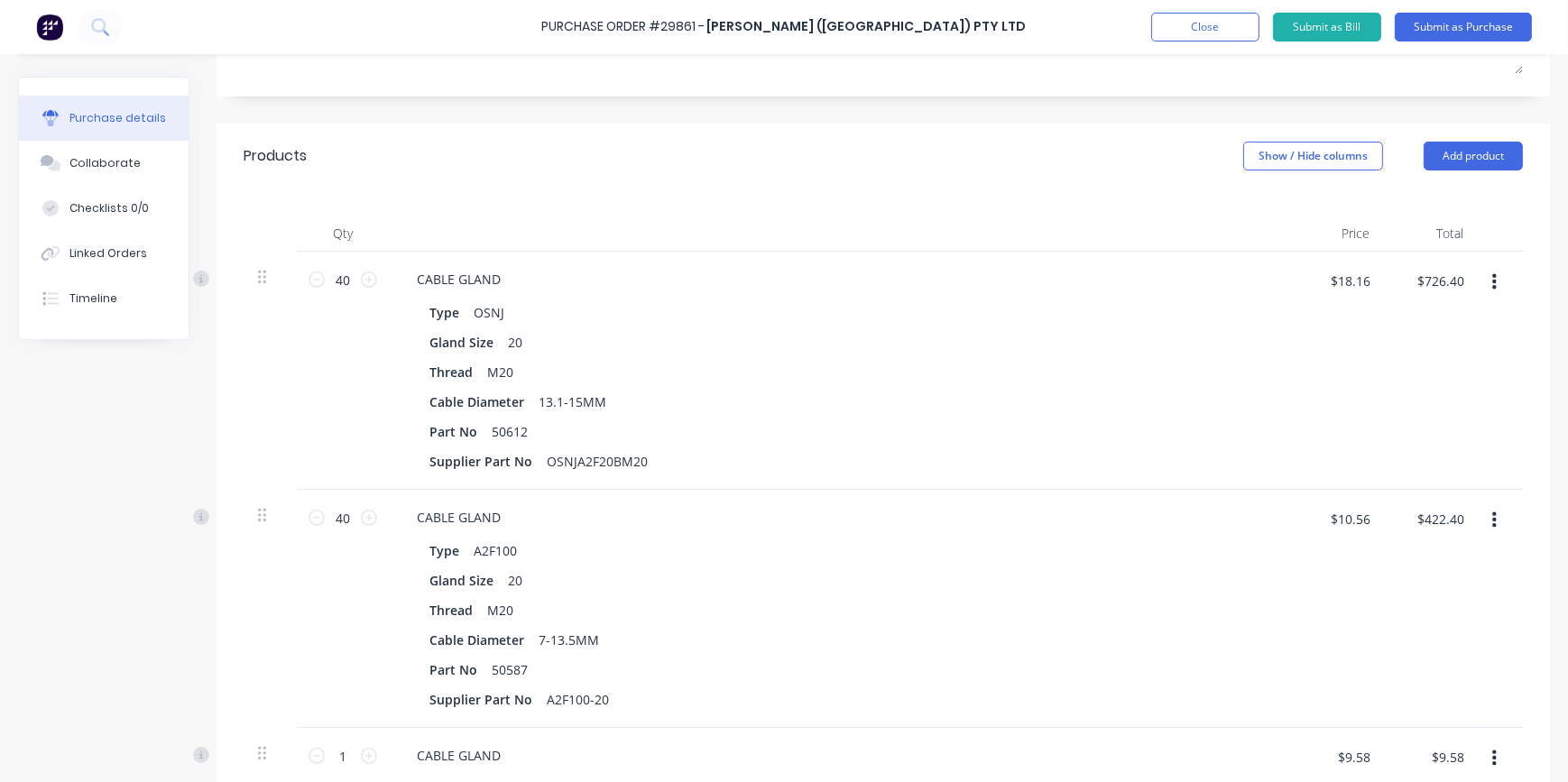
scroll to position [323, 0]
click at [1455, 162] on button "Add product" at bounding box center [1473, 158] width 100 height 29
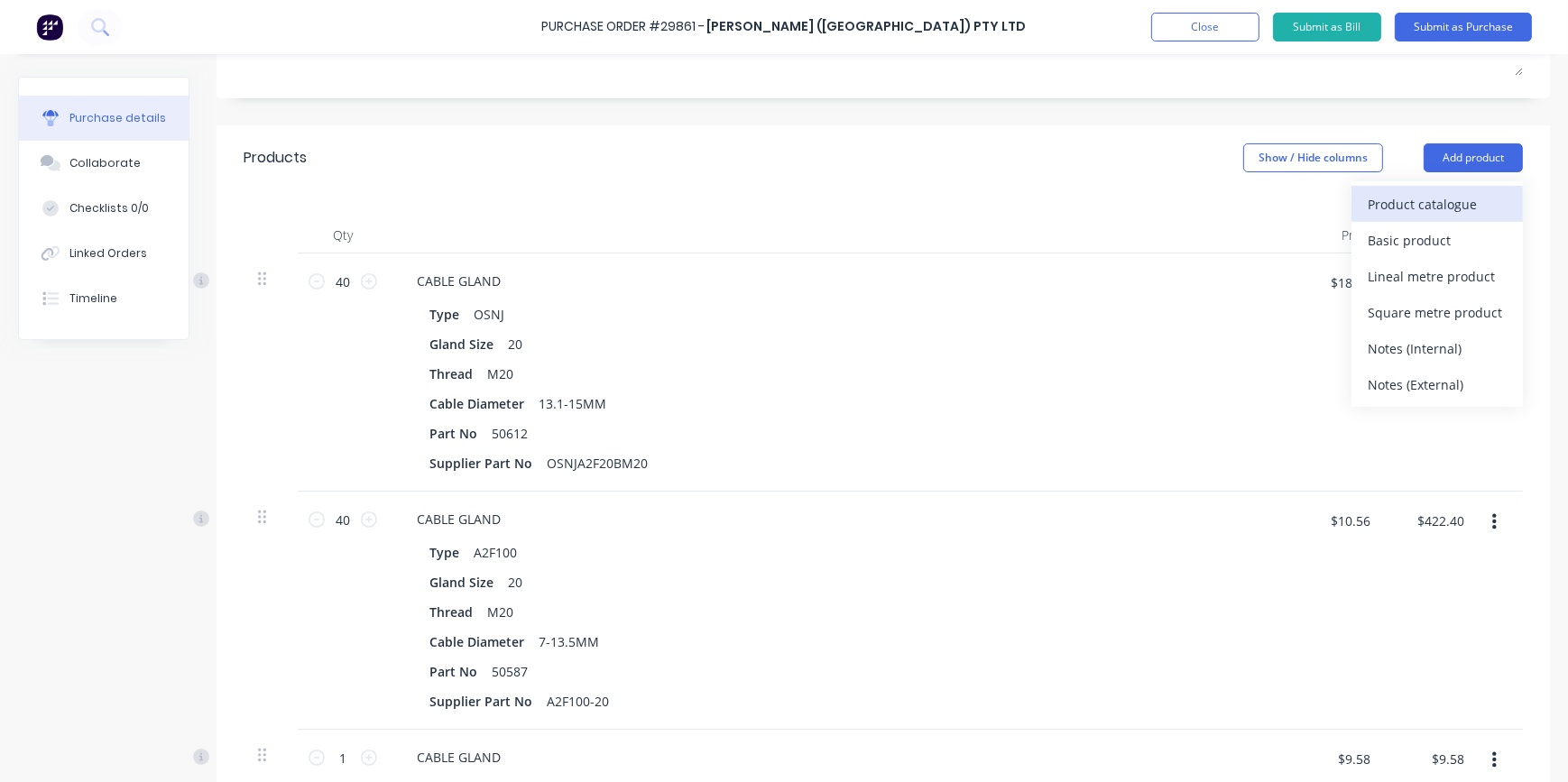
click at [1388, 209] on div "Product catalogue" at bounding box center [1436, 204] width 139 height 26
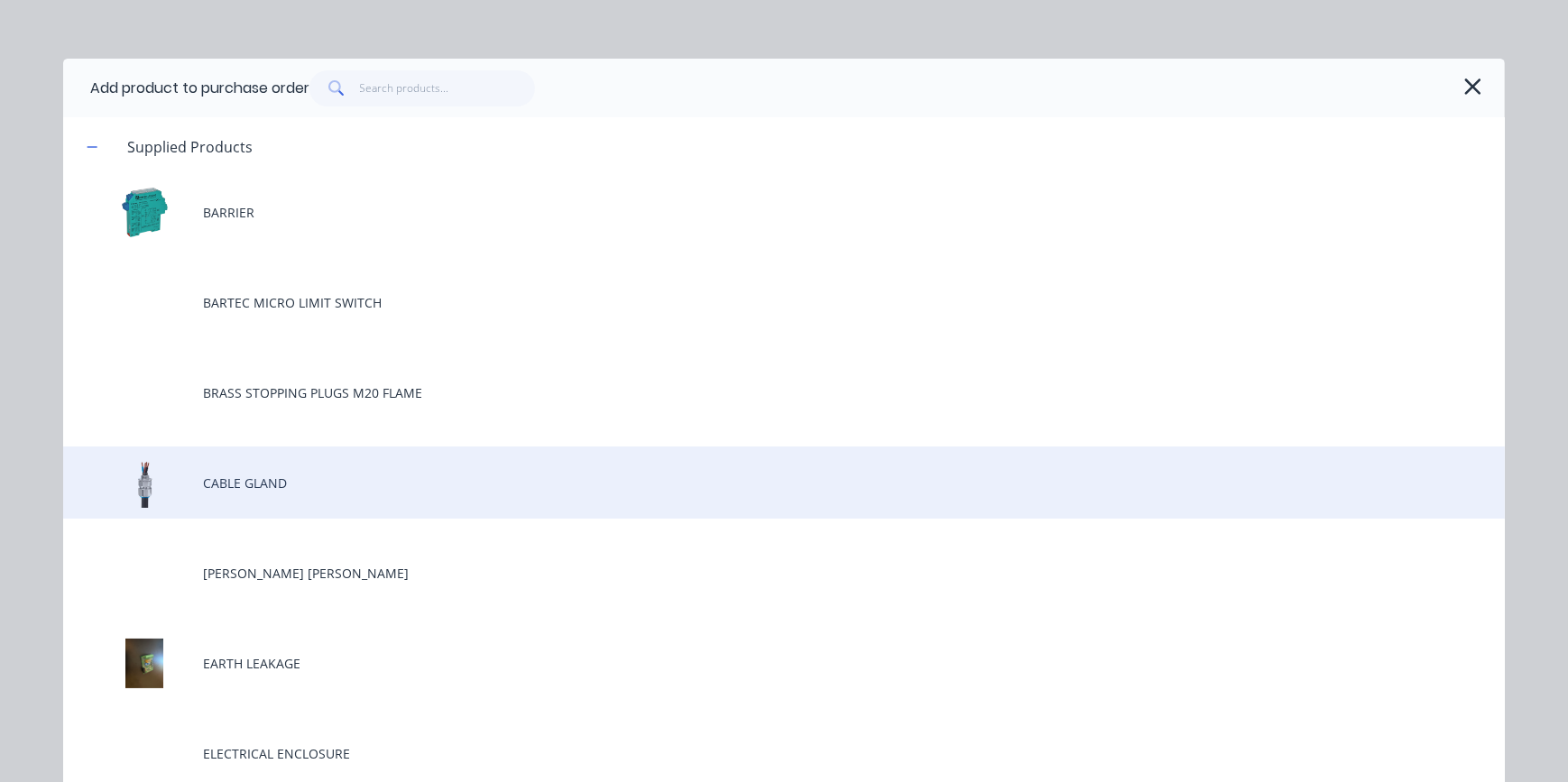
click at [259, 479] on div "CABLE GLAND" at bounding box center [784, 483] width 1441 height 72
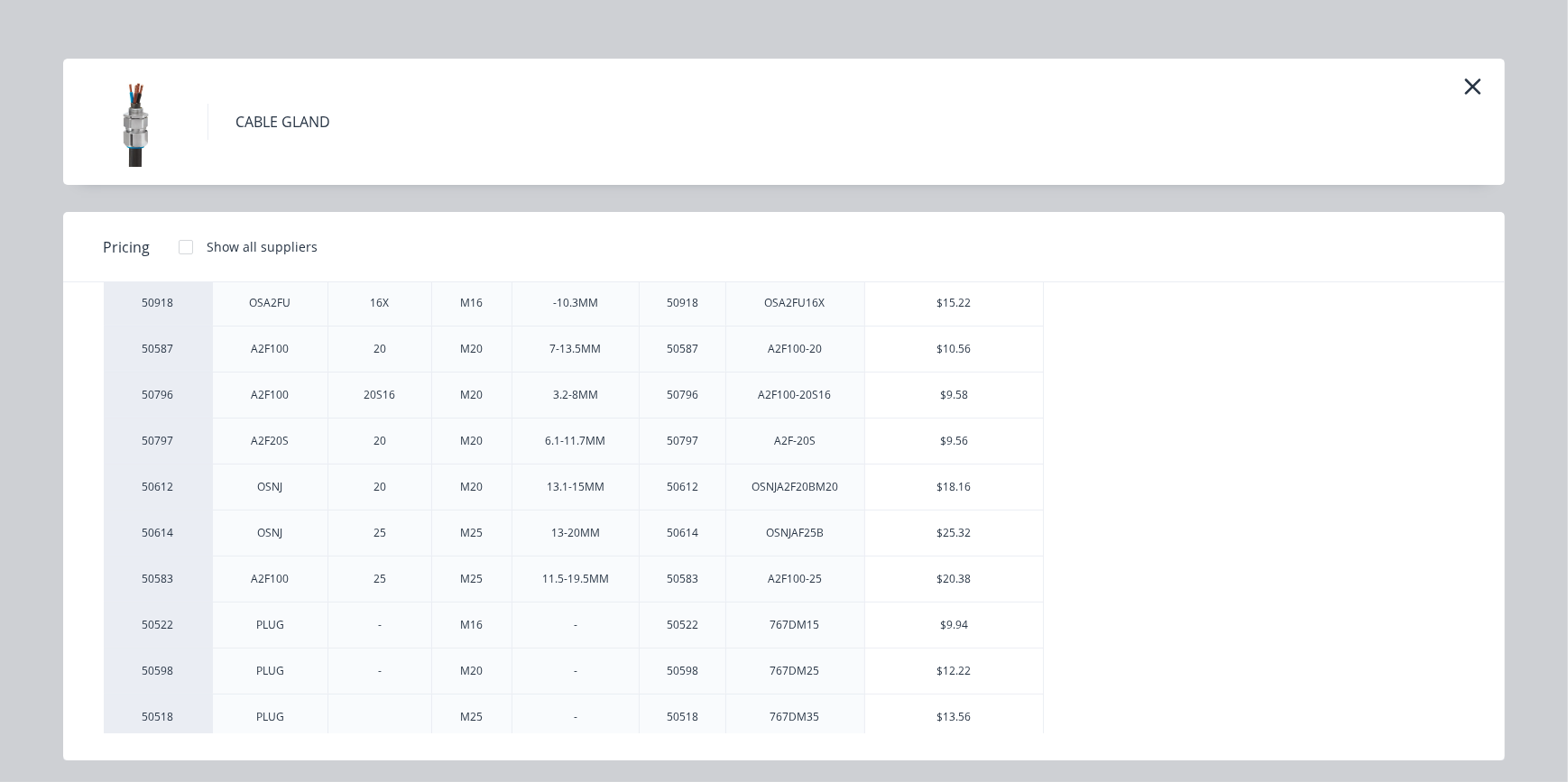
scroll to position [163, 0]
click at [1474, 94] on icon "button" at bounding box center [1471, 87] width 19 height 25
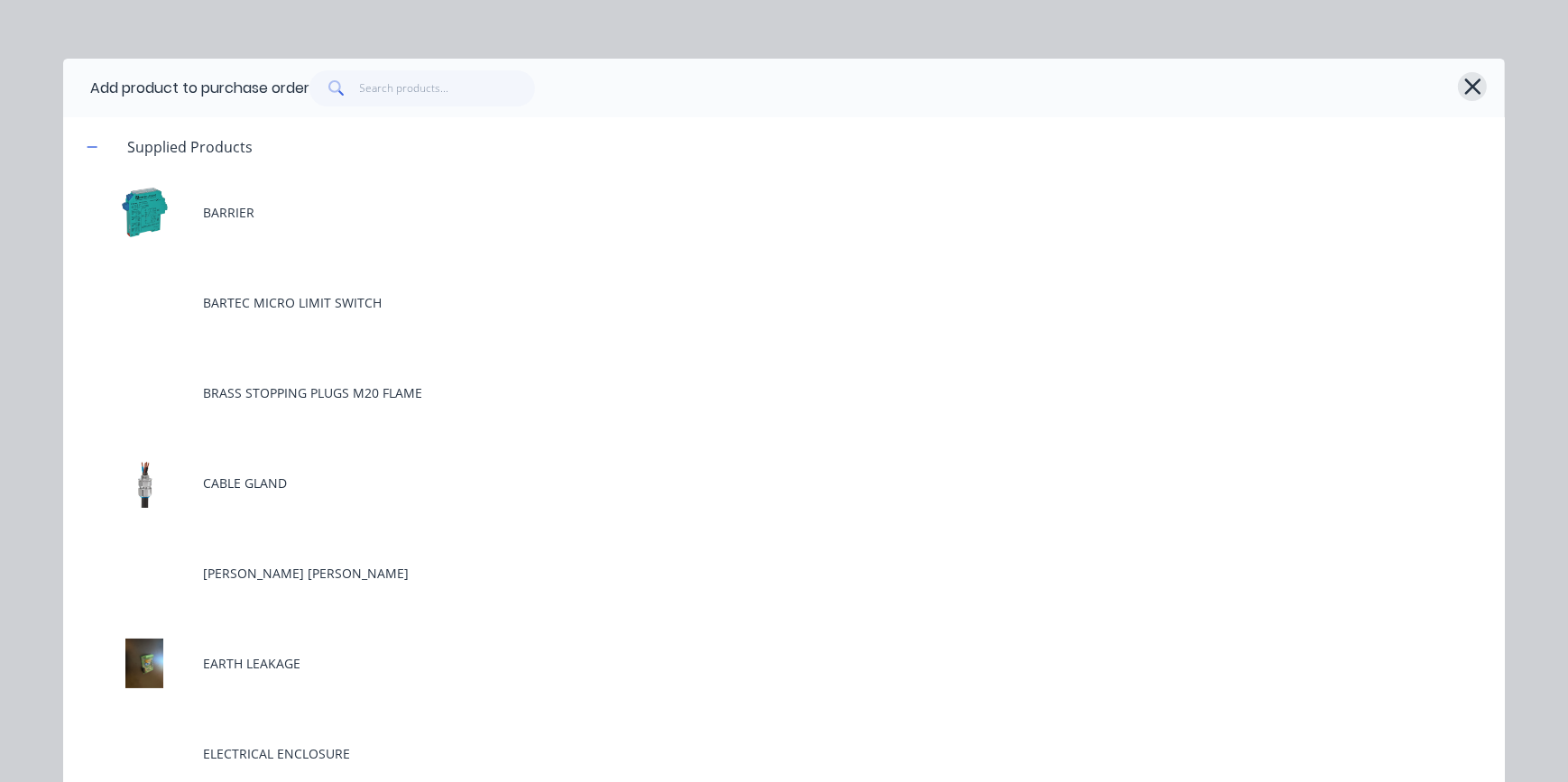
click at [1468, 86] on icon "button" at bounding box center [1471, 87] width 19 height 25
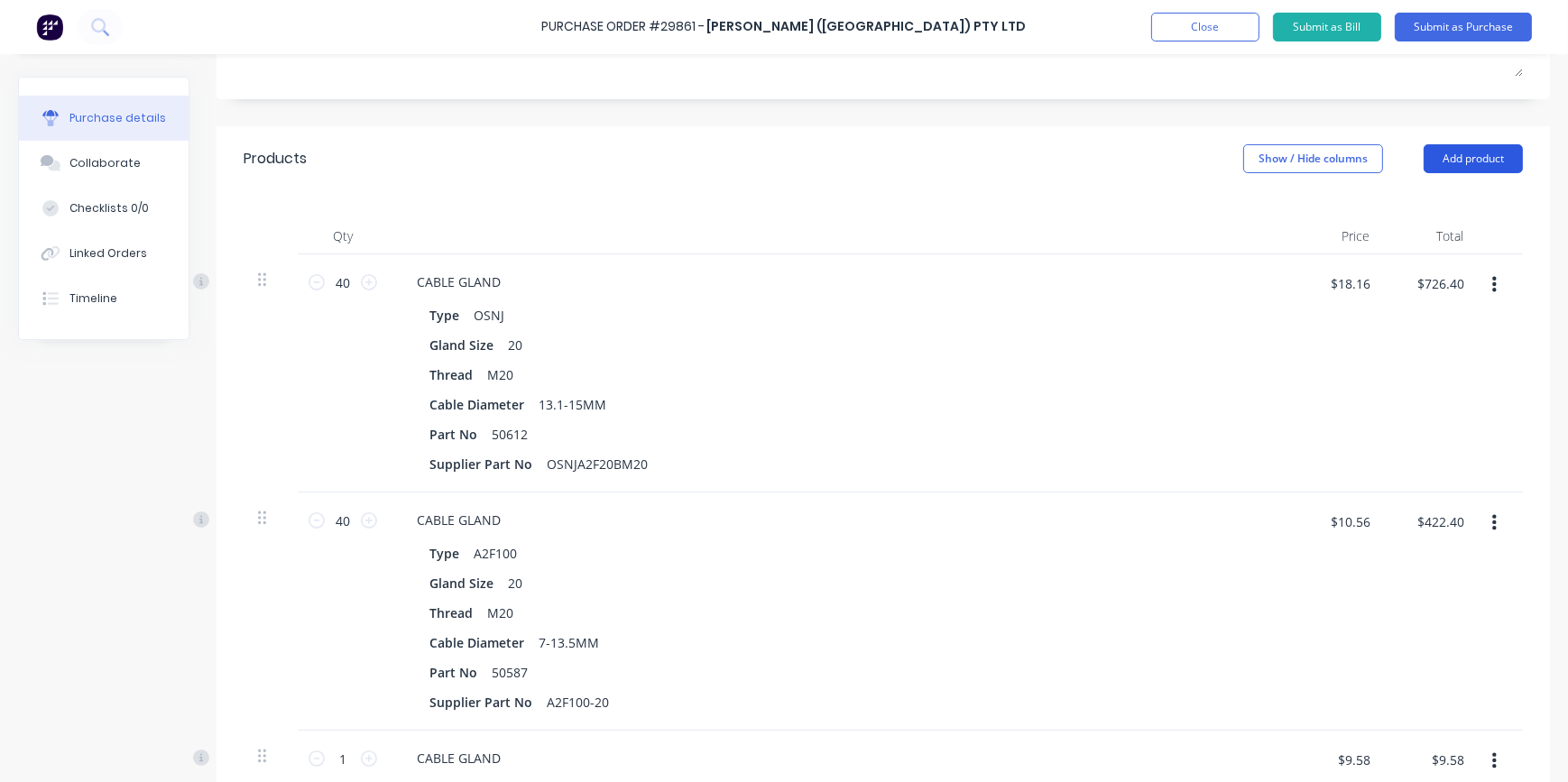
scroll to position [323, 0]
click at [1463, 165] on button "Add product" at bounding box center [1473, 158] width 100 height 29
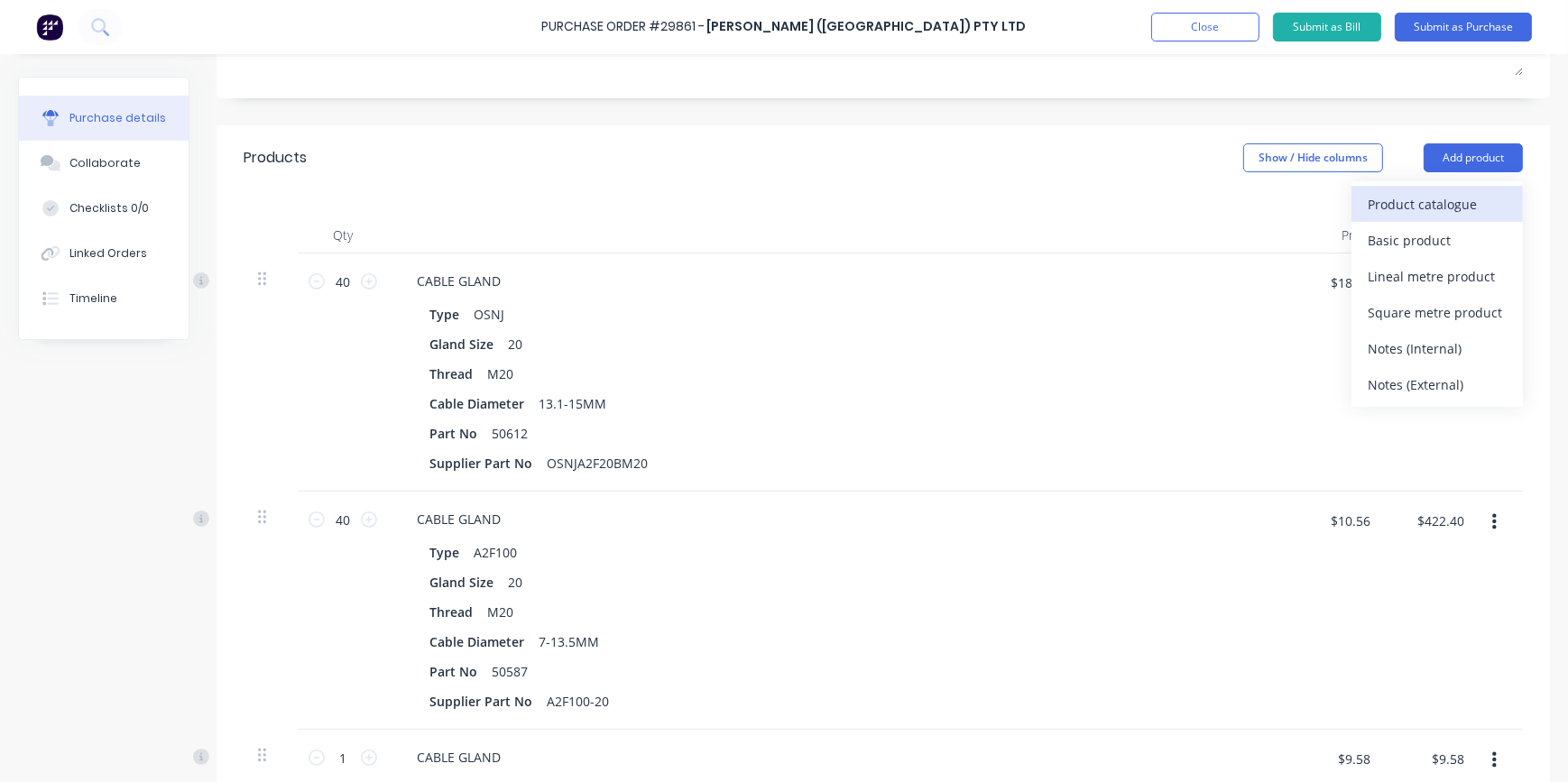
click at [1403, 215] on div "Product catalogue" at bounding box center [1436, 204] width 139 height 26
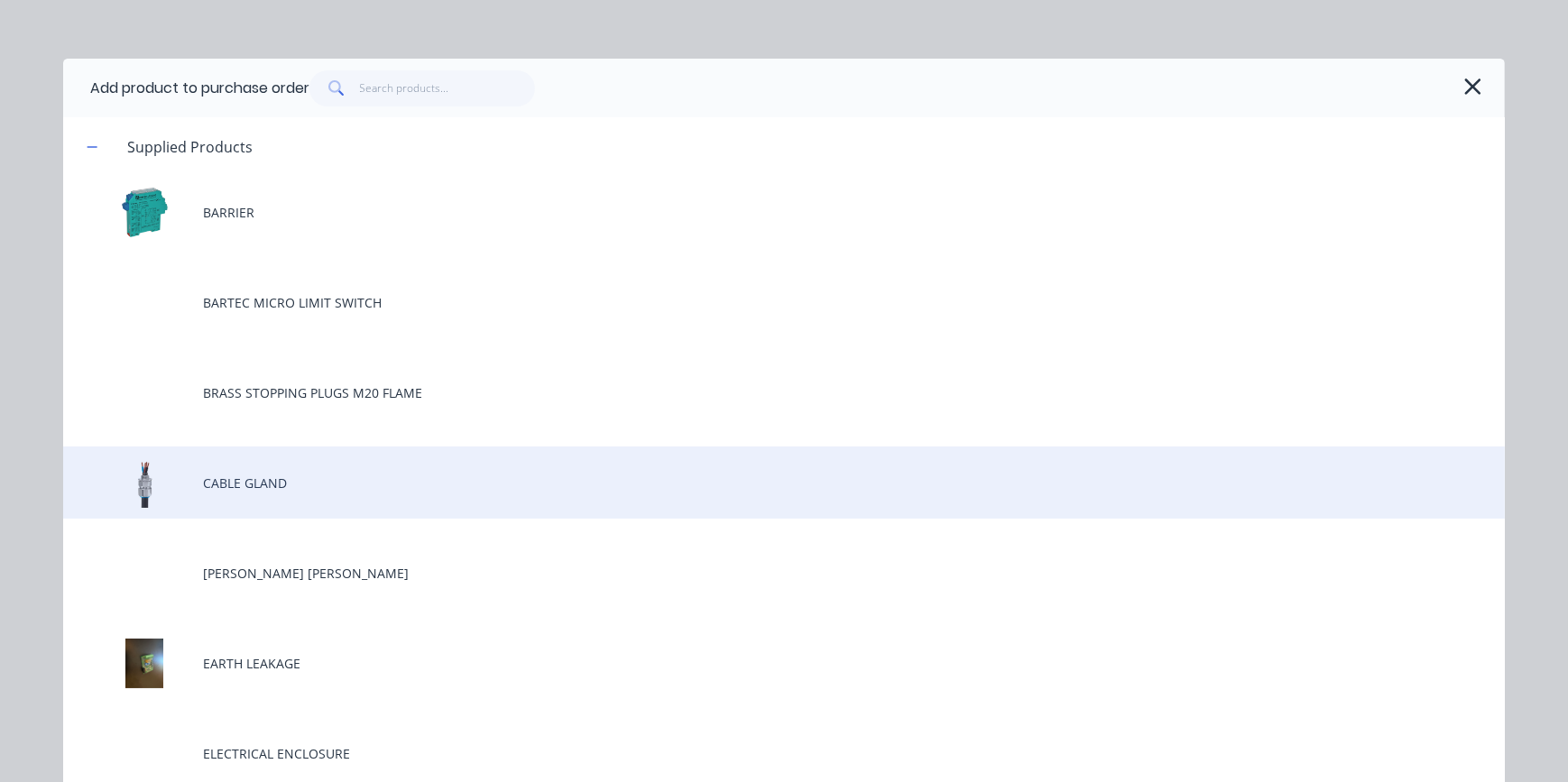
click at [227, 487] on div "CABLE GLAND" at bounding box center [784, 483] width 1441 height 72
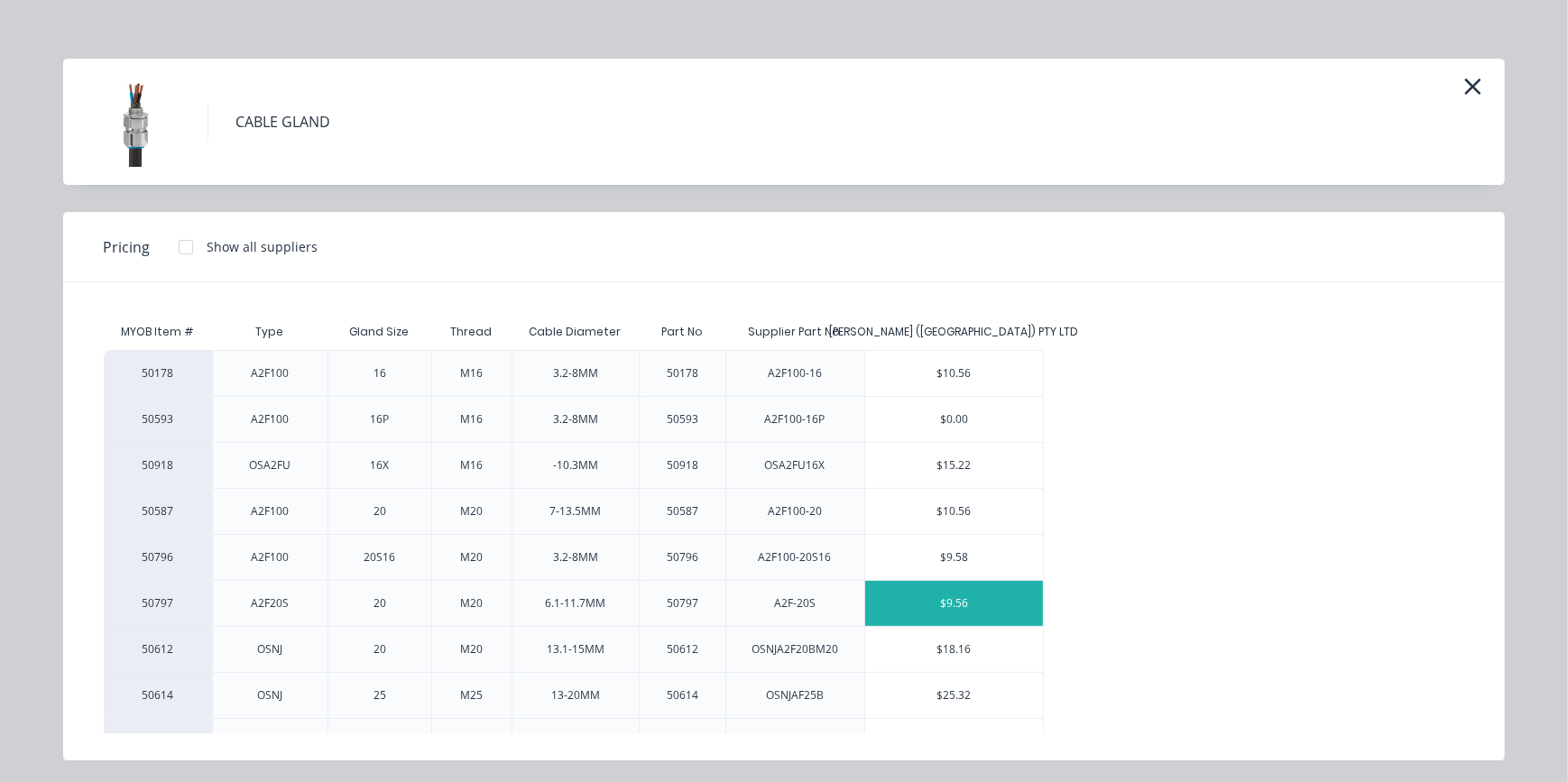
click at [961, 602] on div "$9.56" at bounding box center [954, 603] width 179 height 45
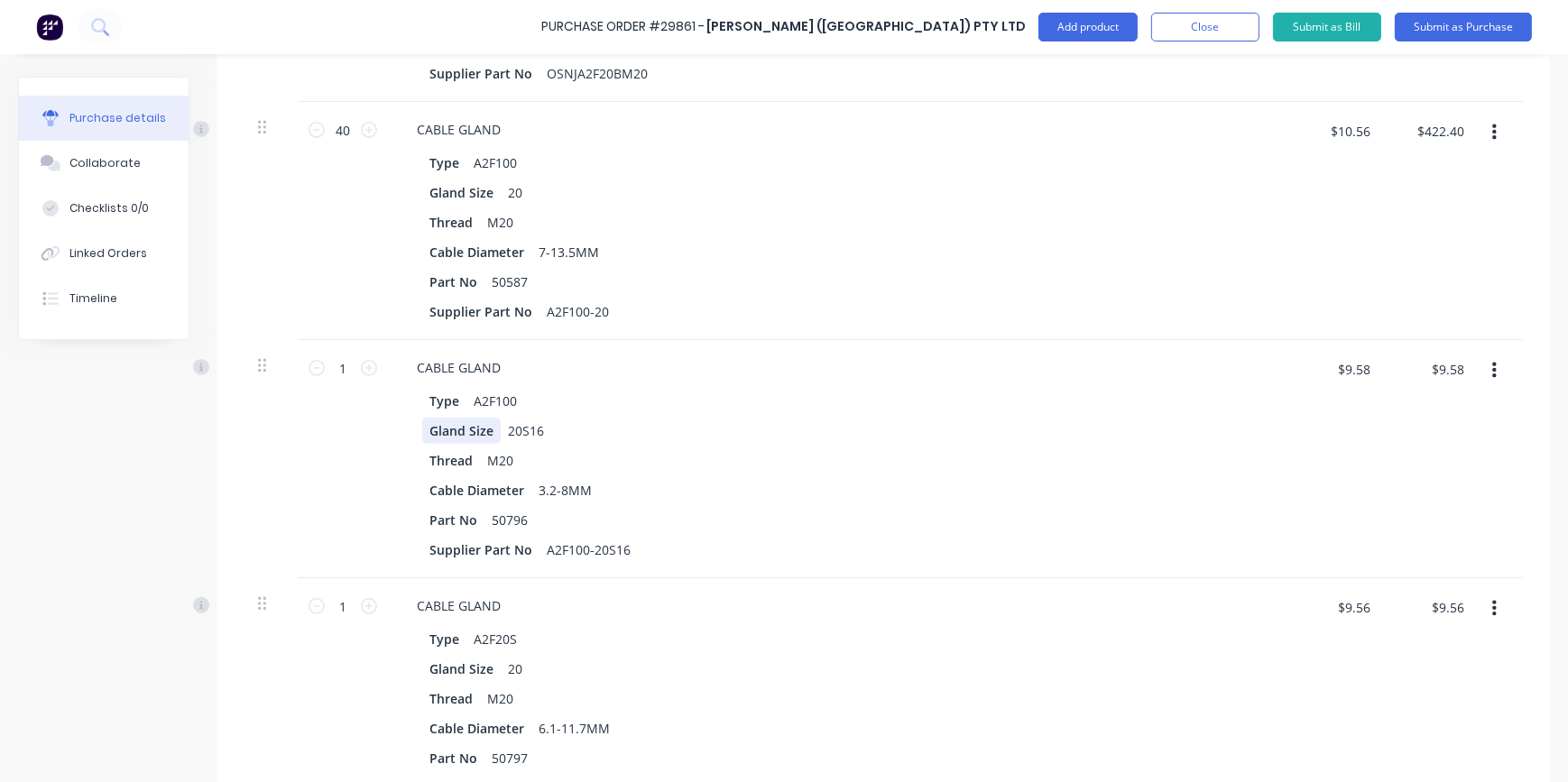
scroll to position [733, 0]
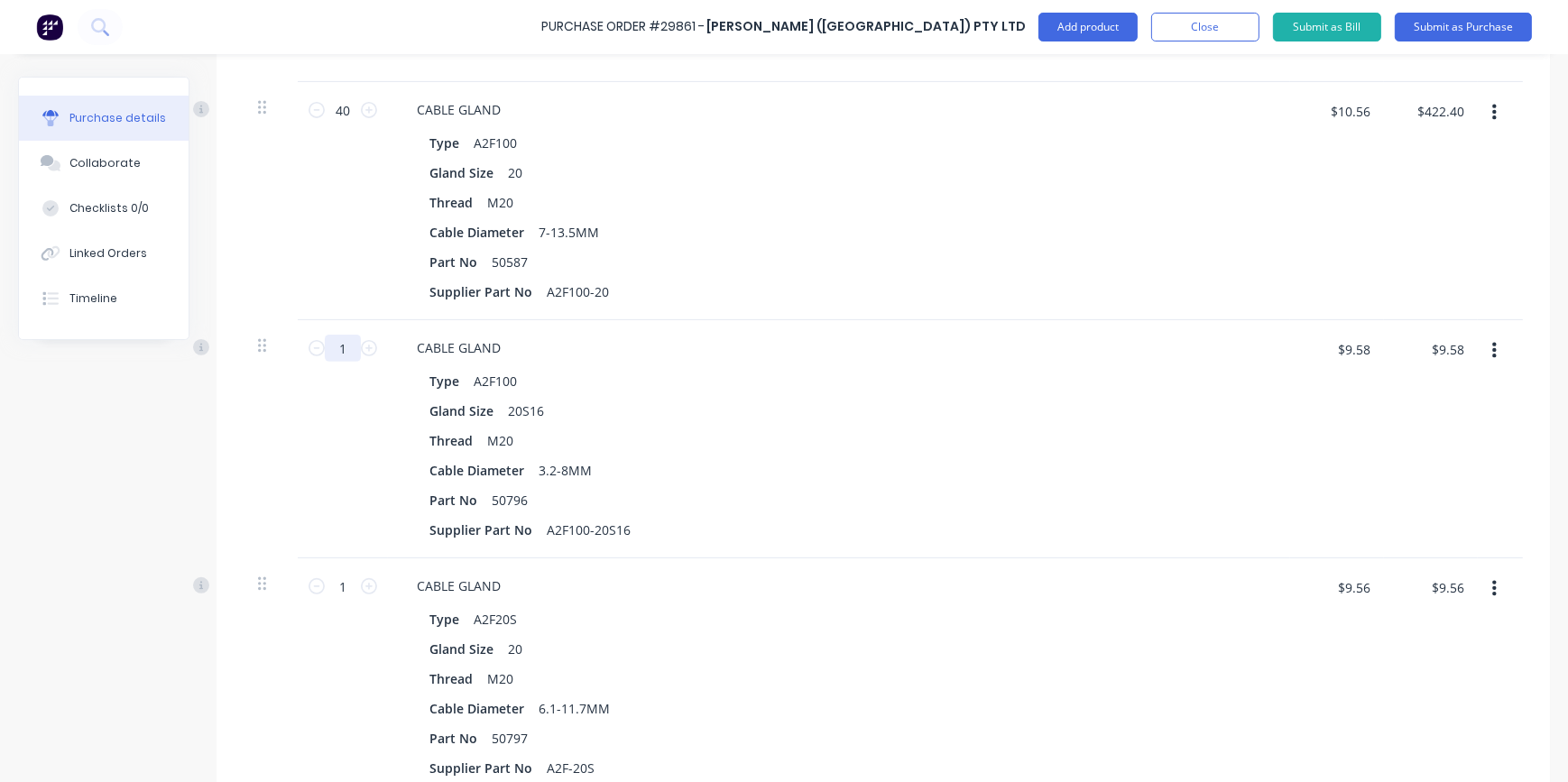
click at [342, 350] on input "1" at bounding box center [342, 349] width 36 height 27
click at [344, 350] on input "1" at bounding box center [342, 349] width 36 height 27
type input "8"
type input "$76.64"
type input "80"
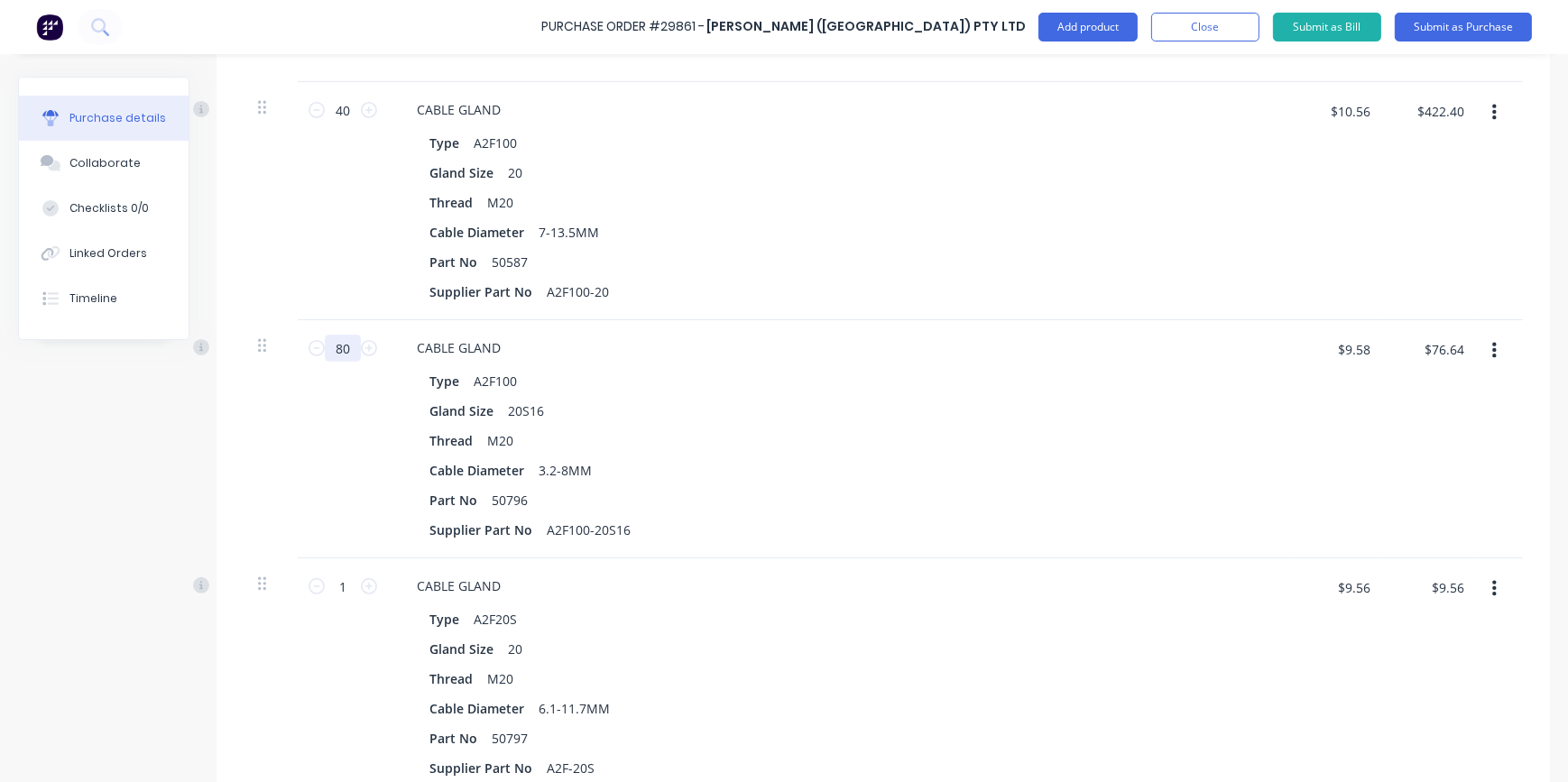
type input "$766.40"
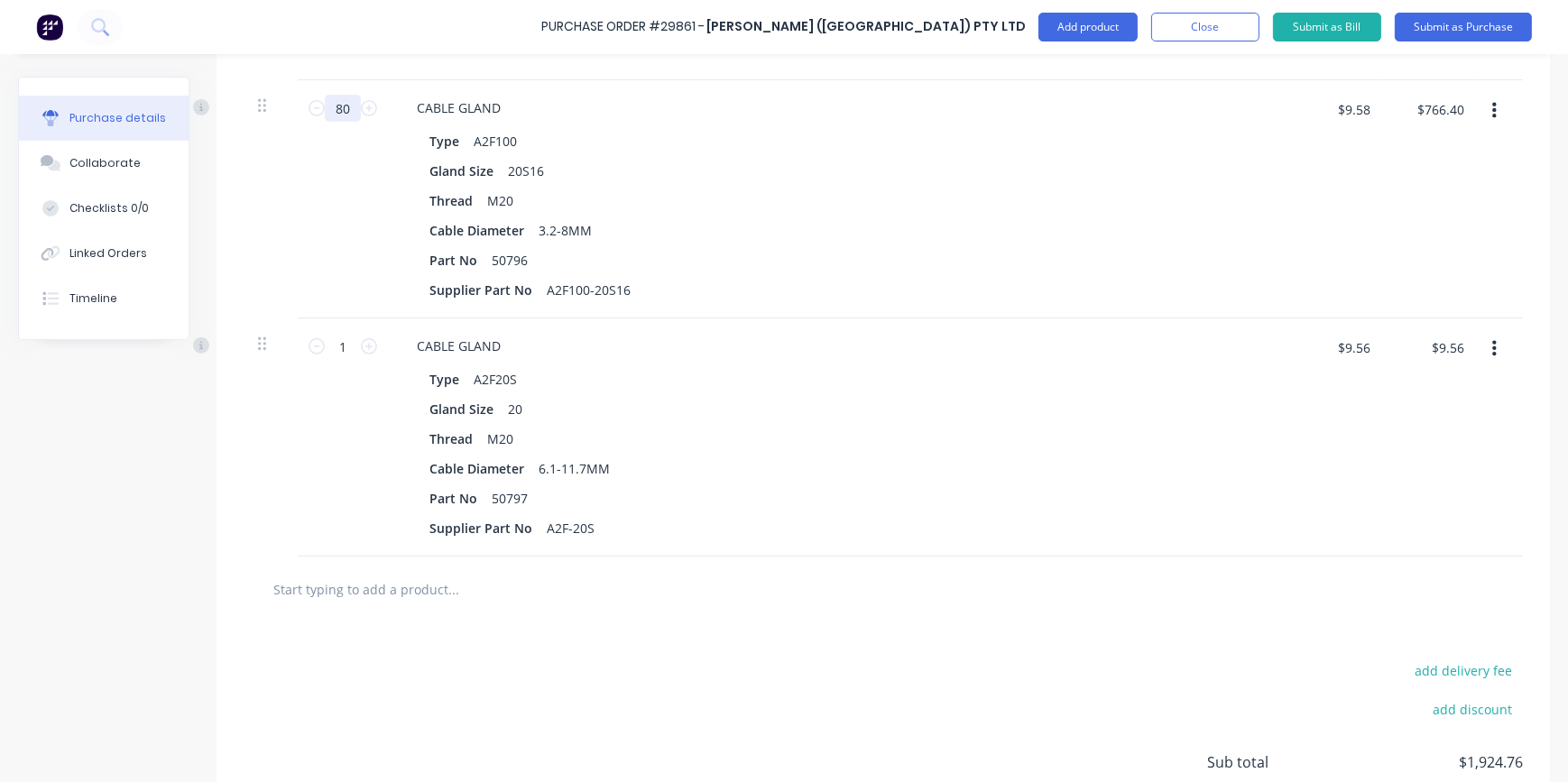
scroll to position [979, 0]
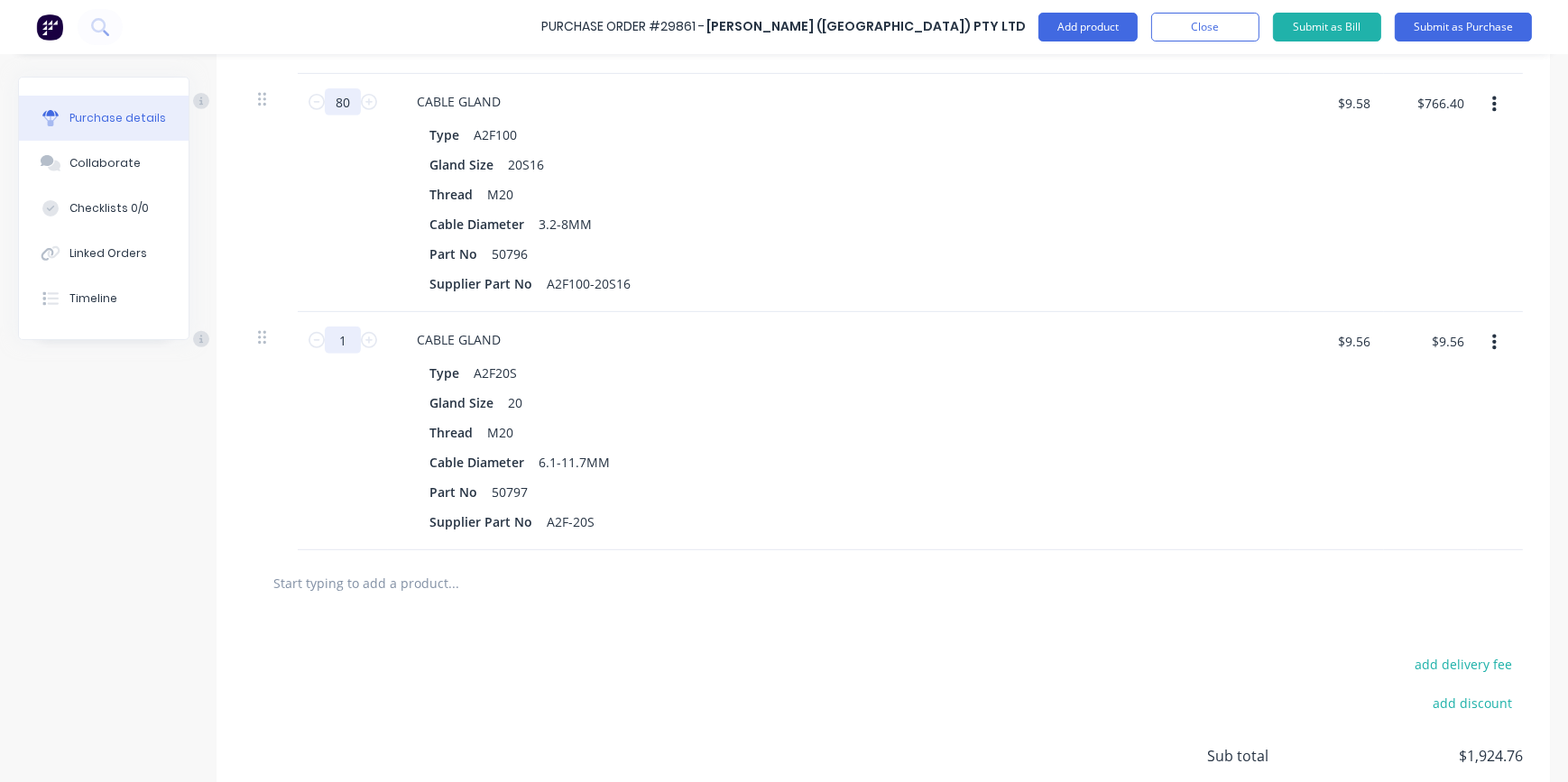
type input "80"
click at [346, 340] on input "1" at bounding box center [342, 341] width 36 height 27
type input "4"
type input "$38.24"
type input "40"
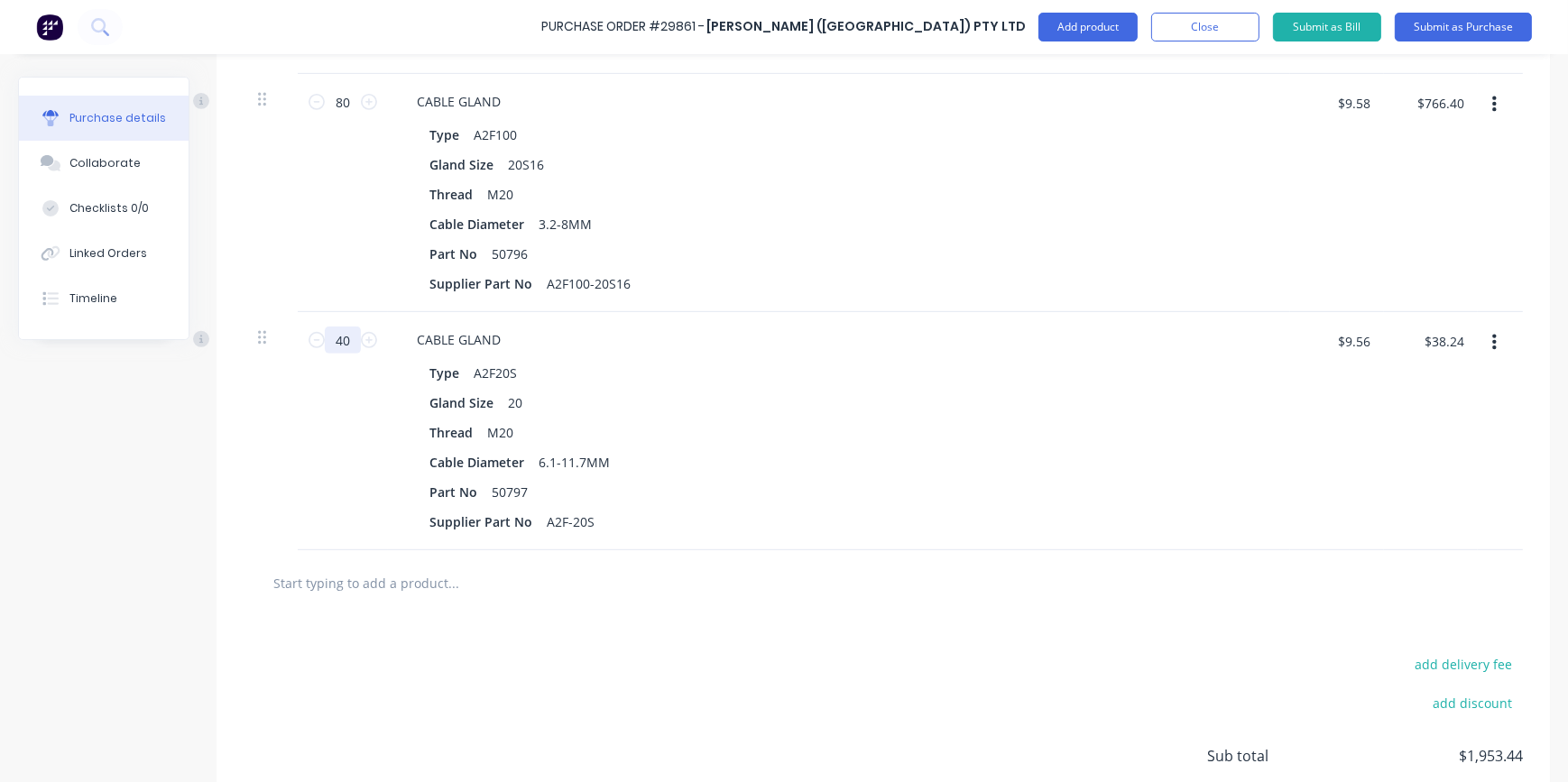
type input "$382.40"
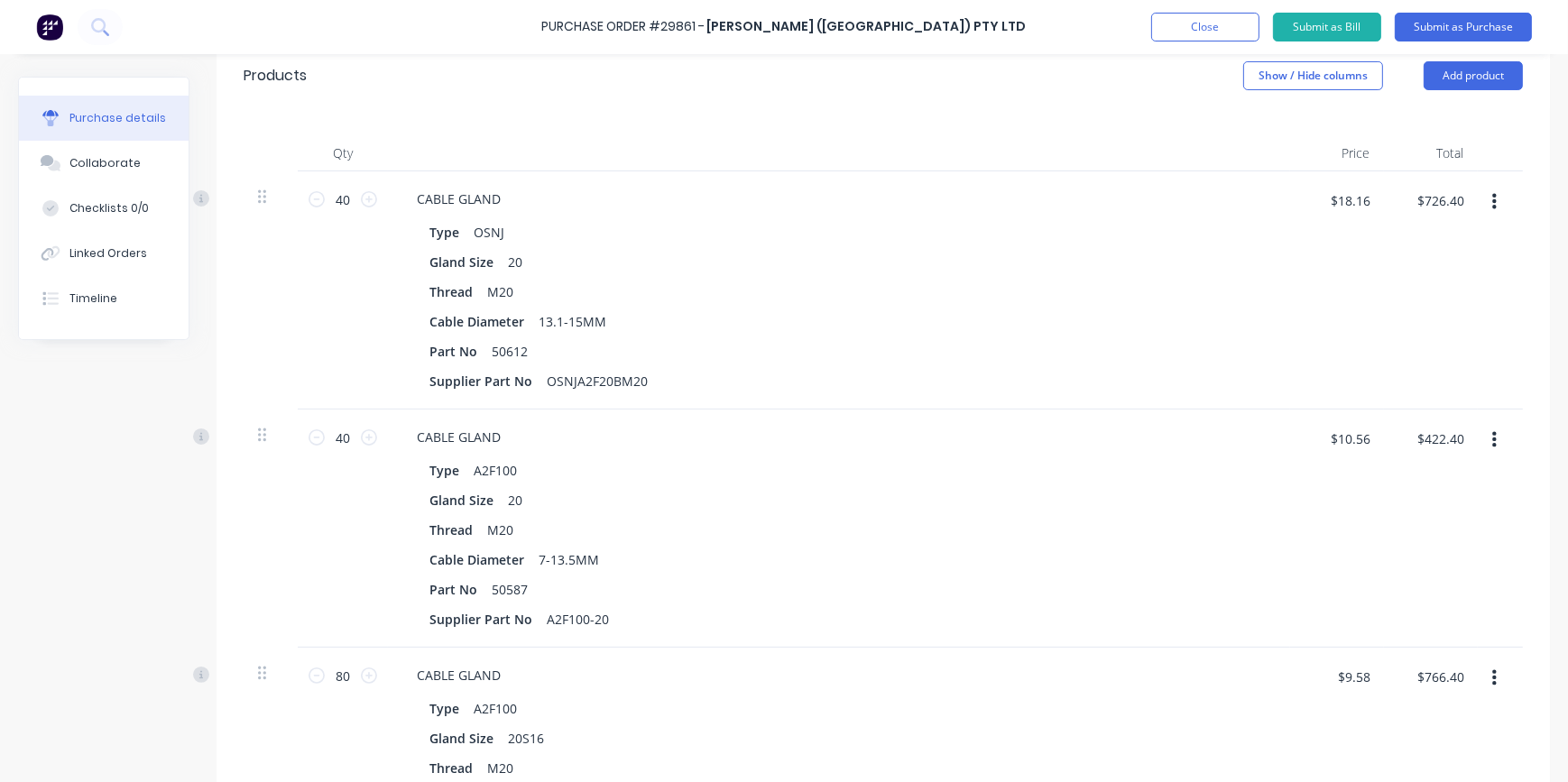
scroll to position [0, 0]
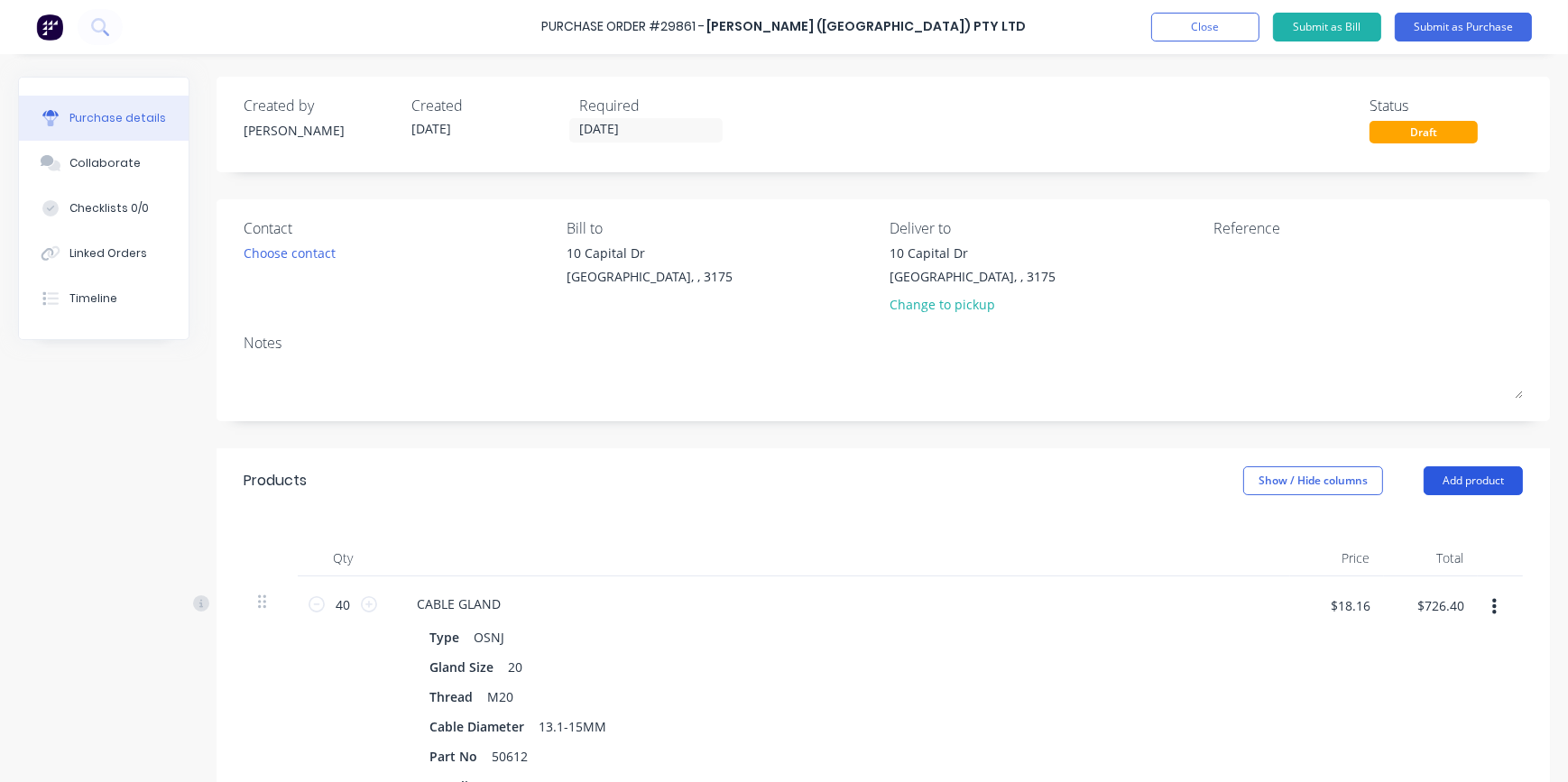
type input "40"
click at [1470, 478] on button "Add product" at bounding box center [1473, 481] width 100 height 29
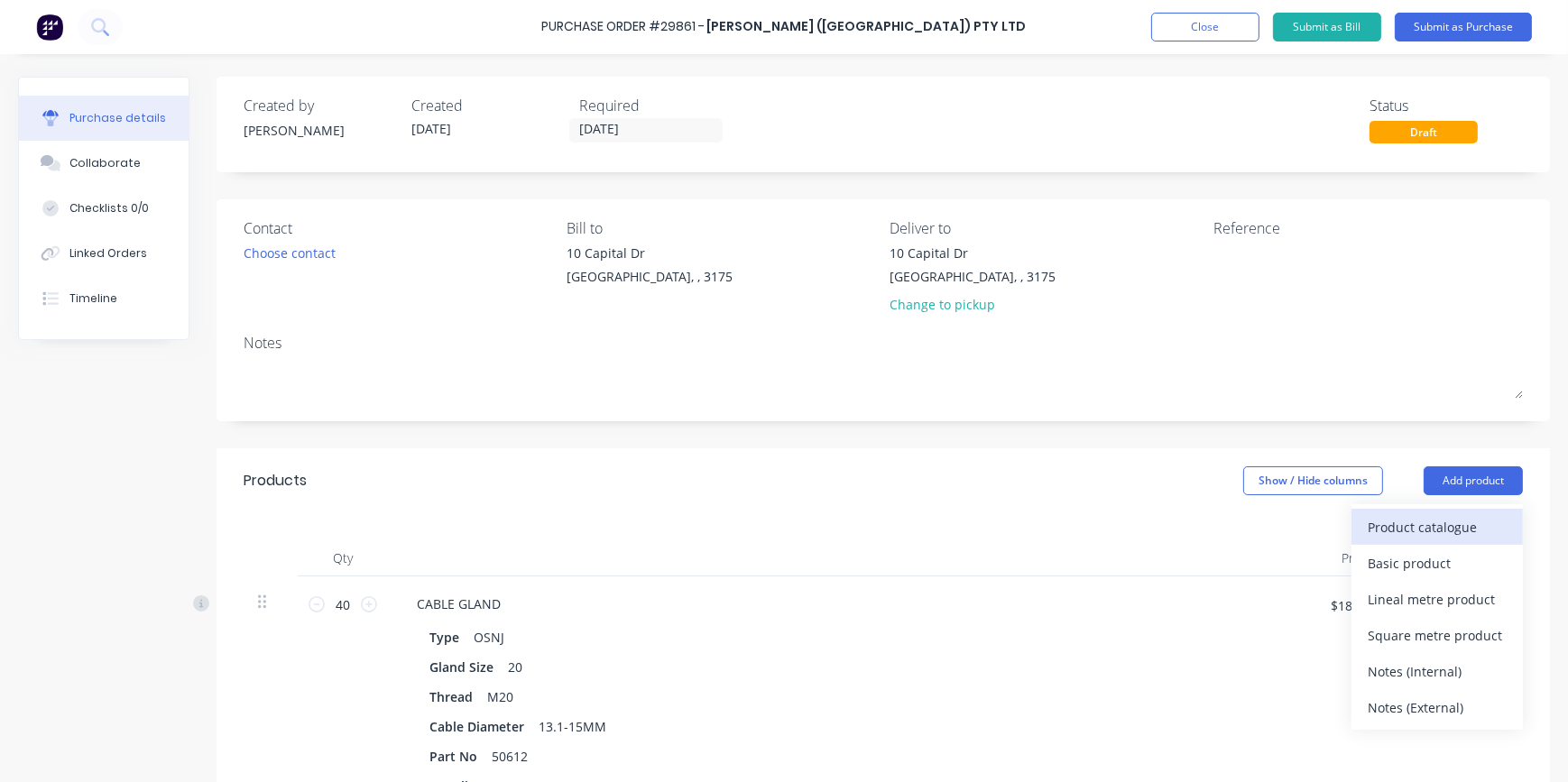
click at [1400, 527] on div "Product catalogue" at bounding box center [1436, 527] width 139 height 26
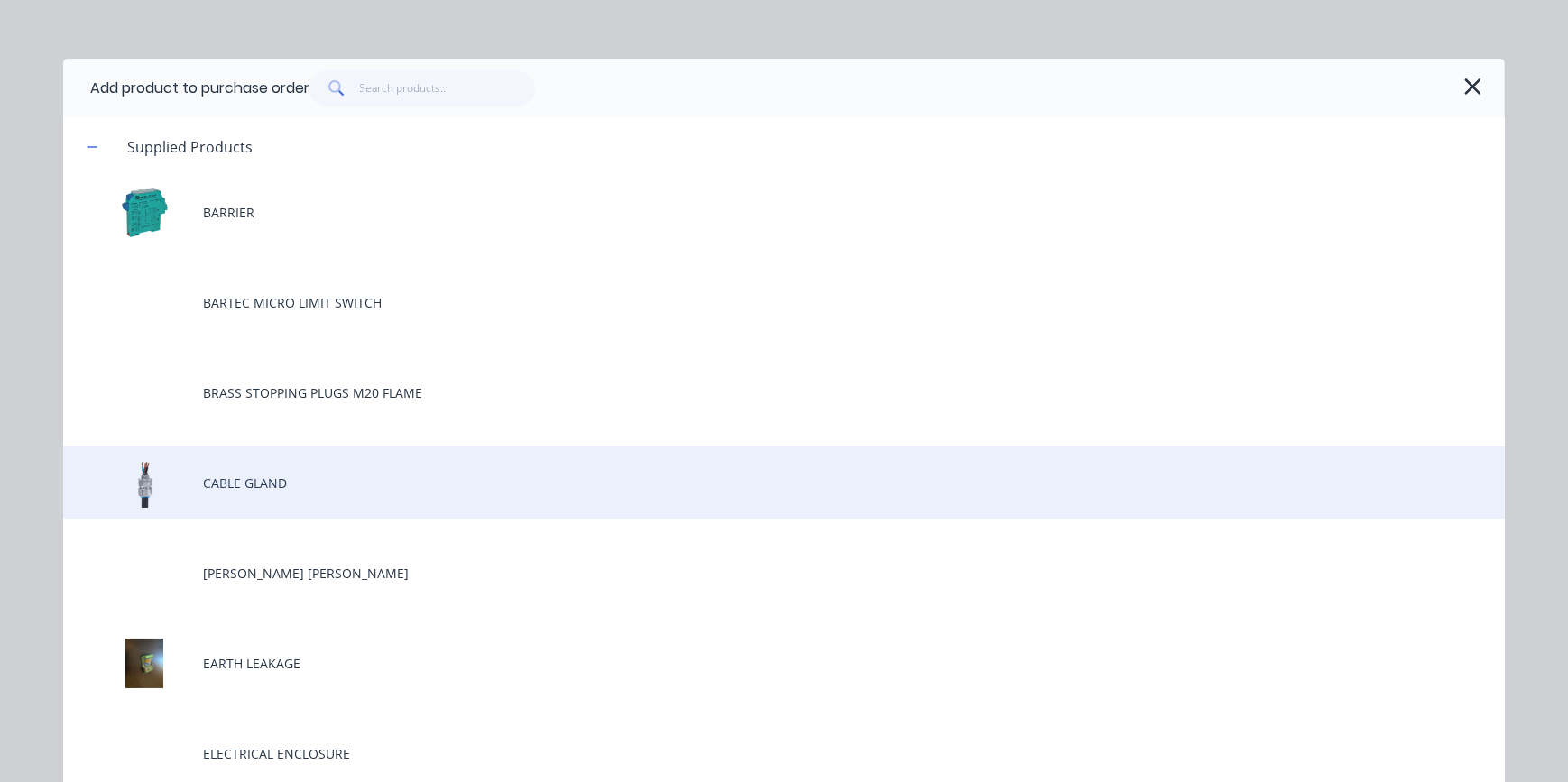
click at [254, 483] on div "CABLE GLAND" at bounding box center [784, 483] width 1441 height 72
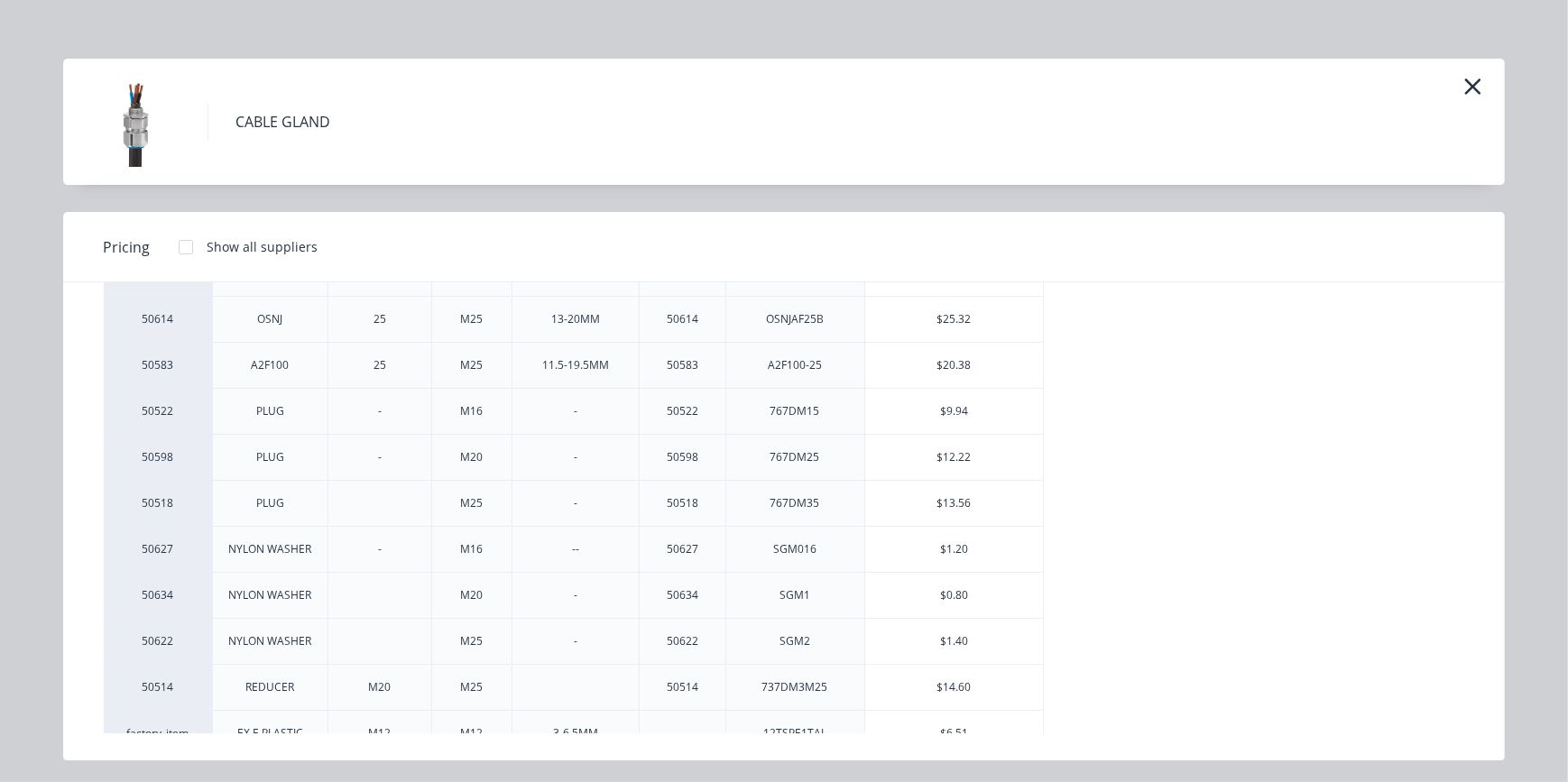
scroll to position [410, 0]
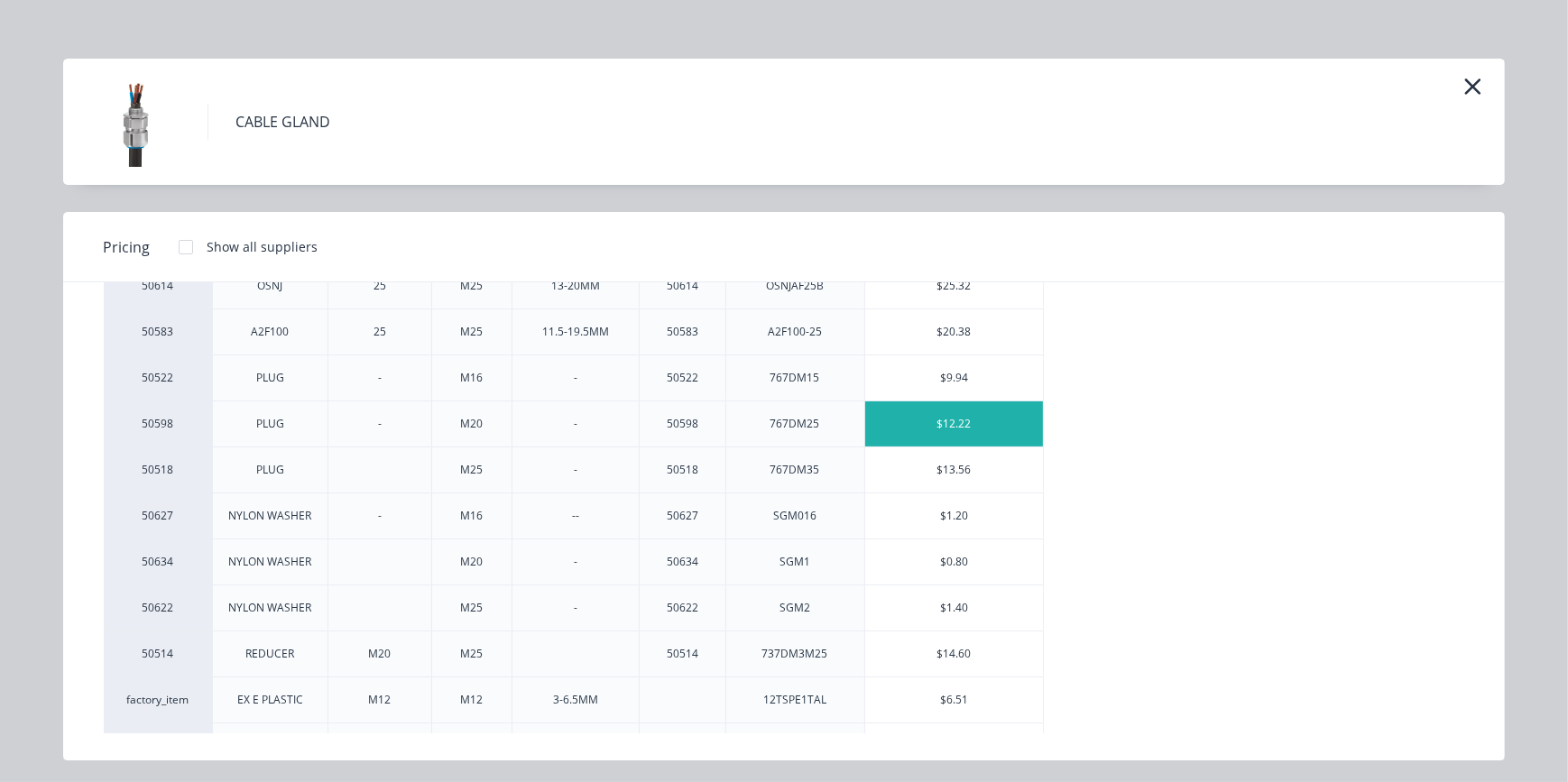
click at [956, 424] on div "$12.22" at bounding box center [954, 424] width 179 height 45
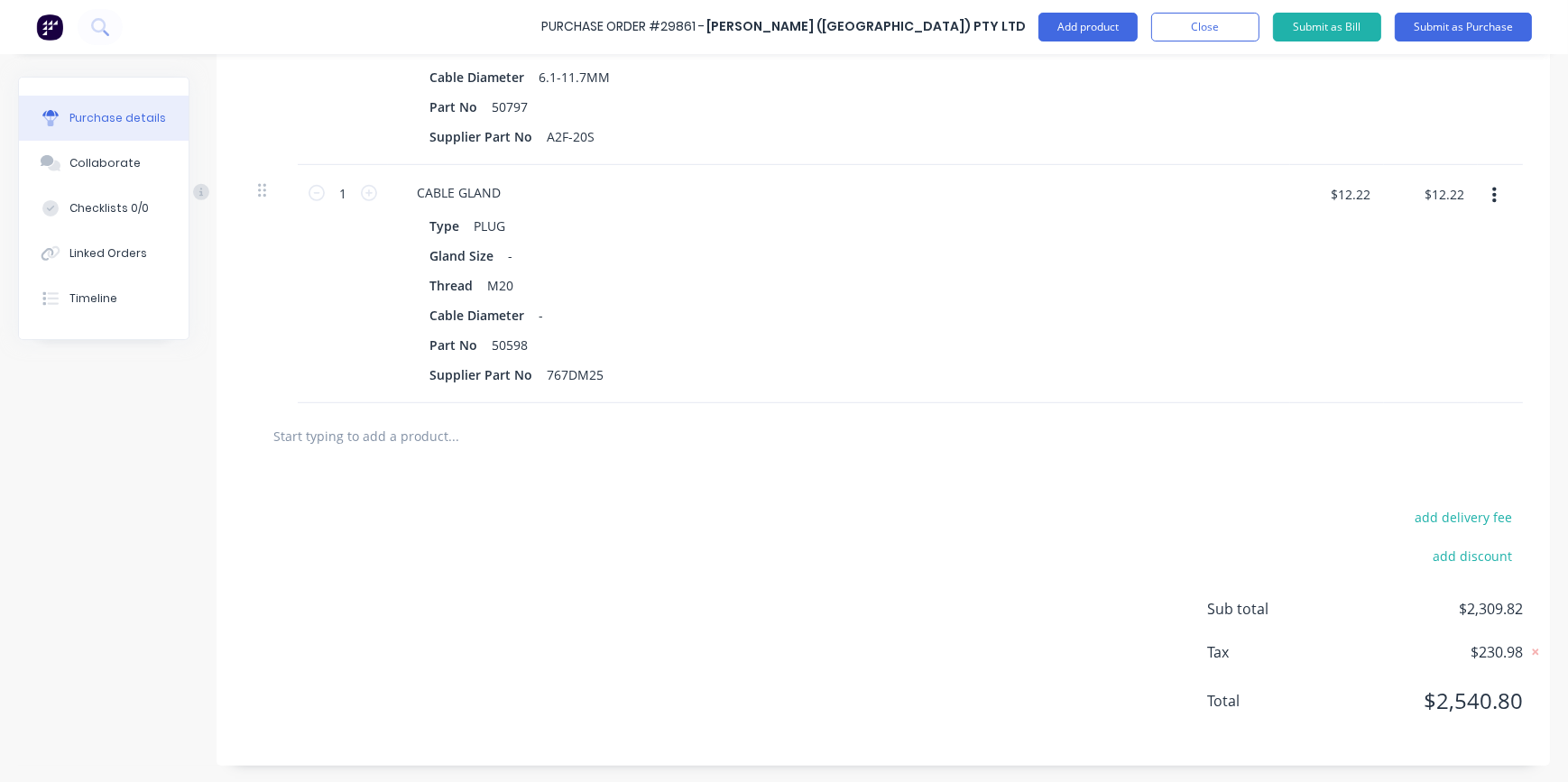
scroll to position [1283, 0]
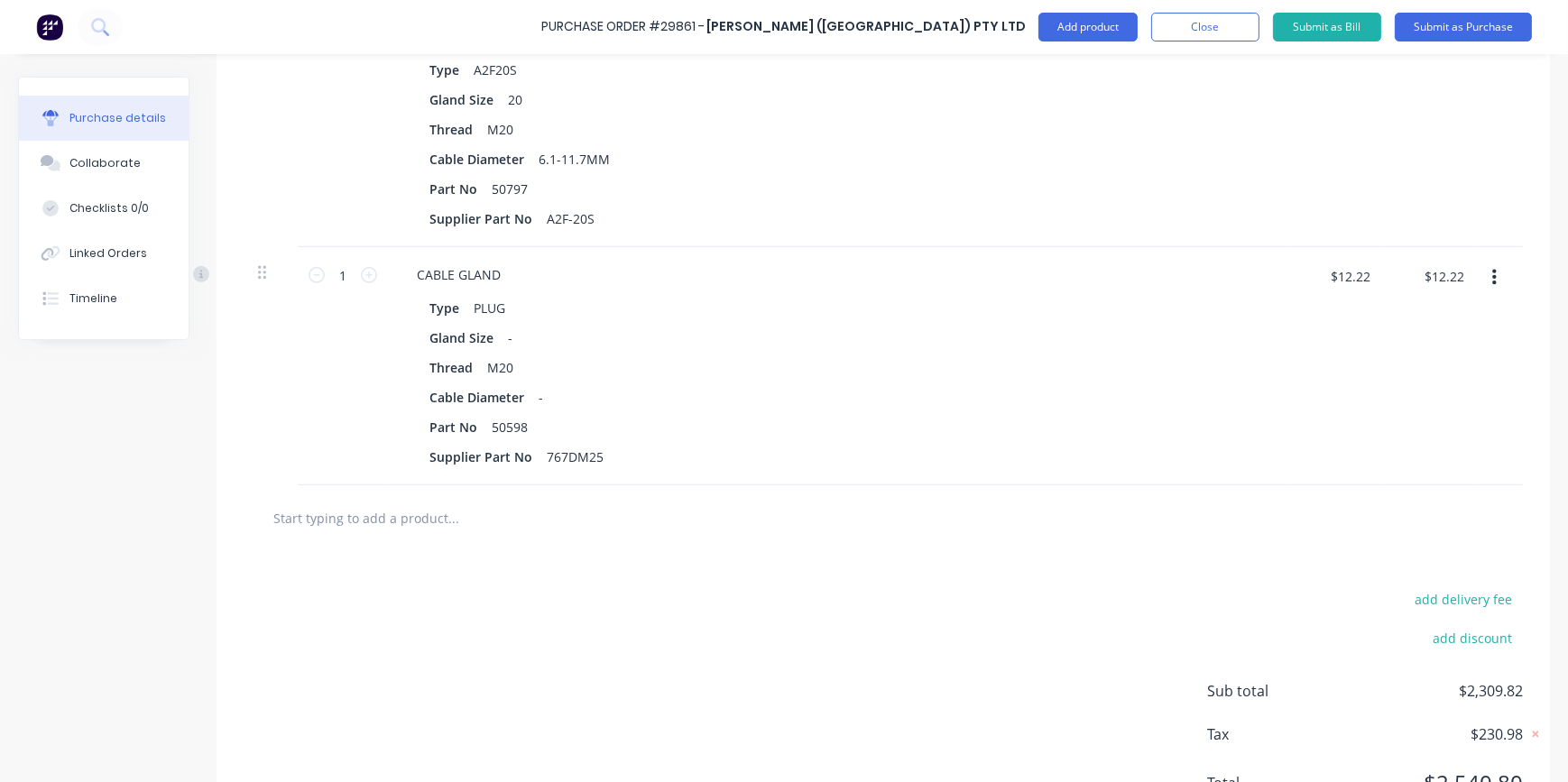
click at [1307, 638] on div "add delivery fee add discount Sub total $2,309.82 Tax $230.98 Total $2,540.80" at bounding box center [883, 700] width 1333 height 297
drag, startPoint x: 335, startPoint y: 270, endPoint x: 356, endPoint y: 272, distance: 21.1
click at [356, 272] on input "1" at bounding box center [342, 275] width 36 height 27
type input "4"
type input "$48.88"
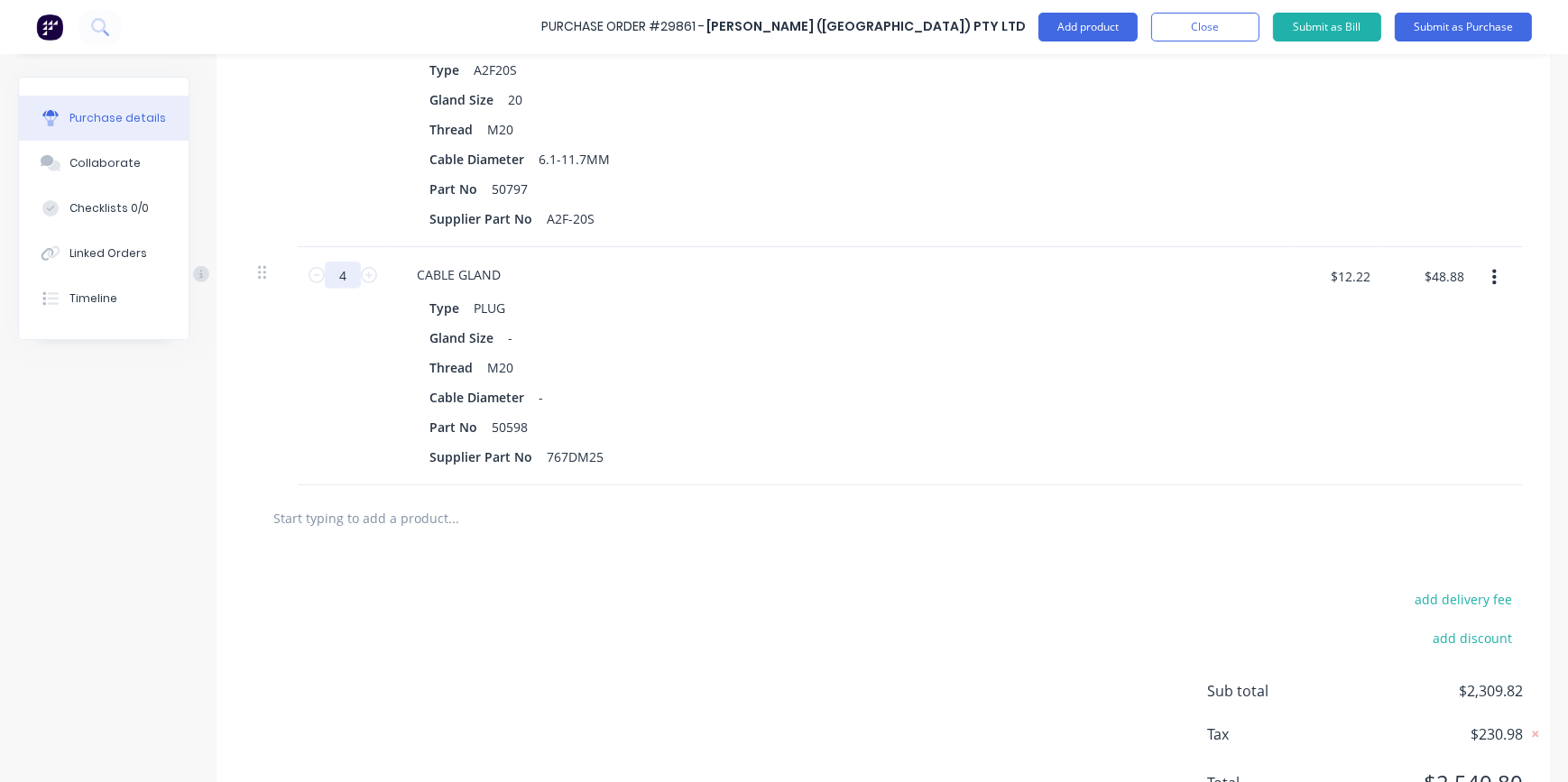
type input "40"
type input "$488.80"
type input "40"
click at [661, 634] on div "add delivery fee add discount Sub total $2,786.40 Tax $278.64 Total $3,065.04" at bounding box center [883, 700] width 1333 height 297
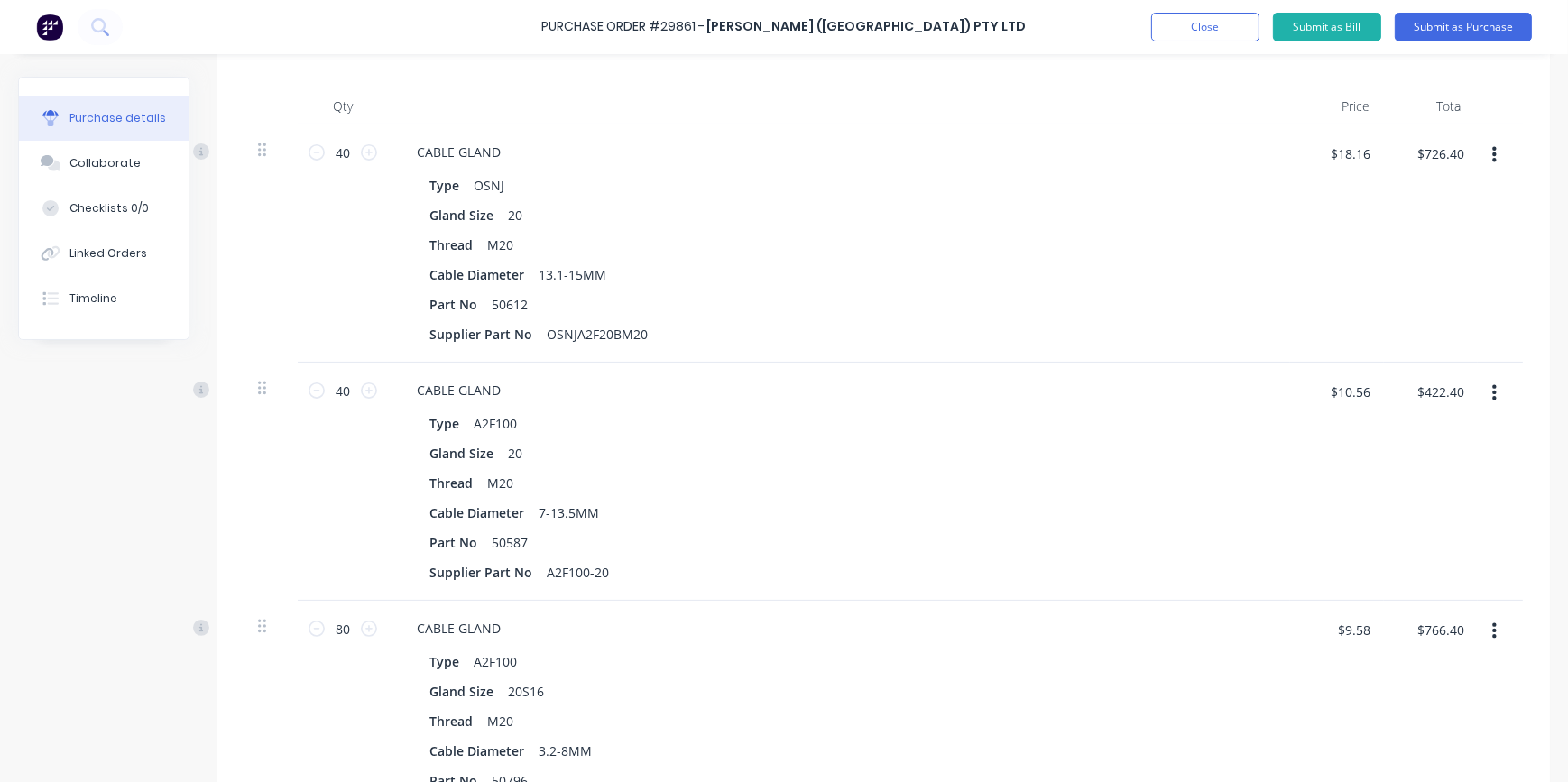
scroll to position [217, 0]
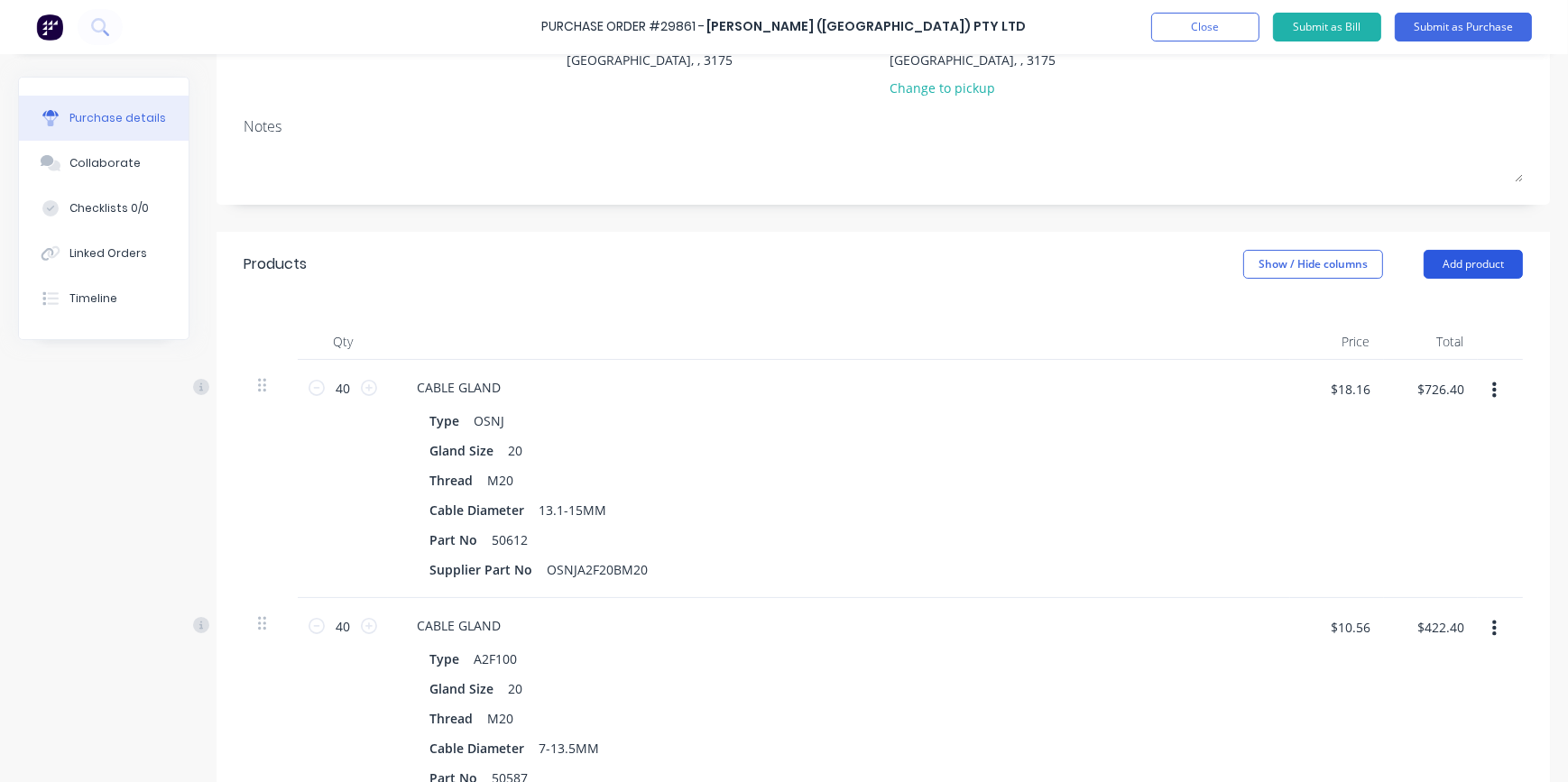
click at [1463, 263] on button "Add product" at bounding box center [1473, 265] width 100 height 29
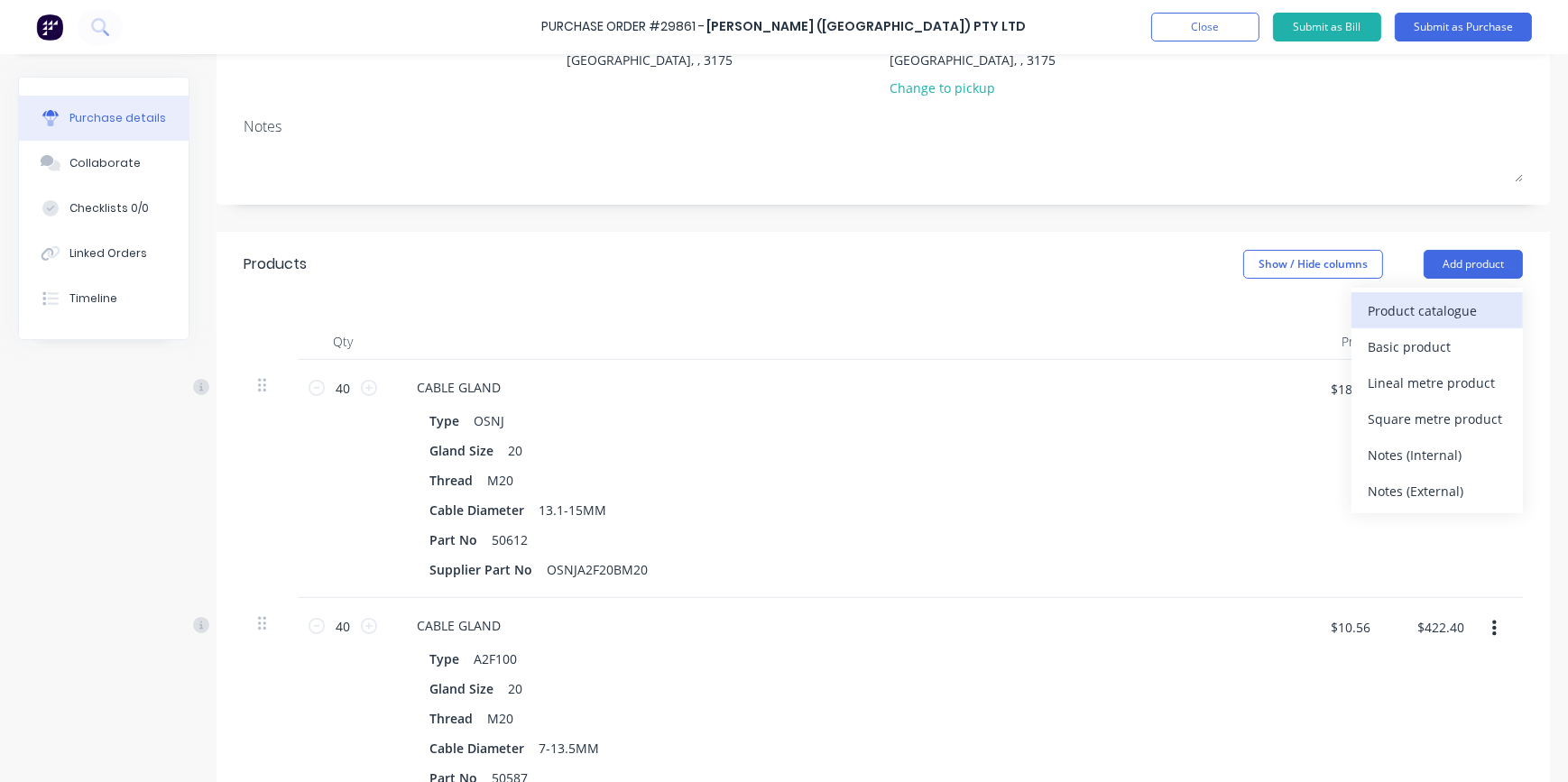
click at [1391, 314] on div "Product catalogue" at bounding box center [1436, 310] width 139 height 26
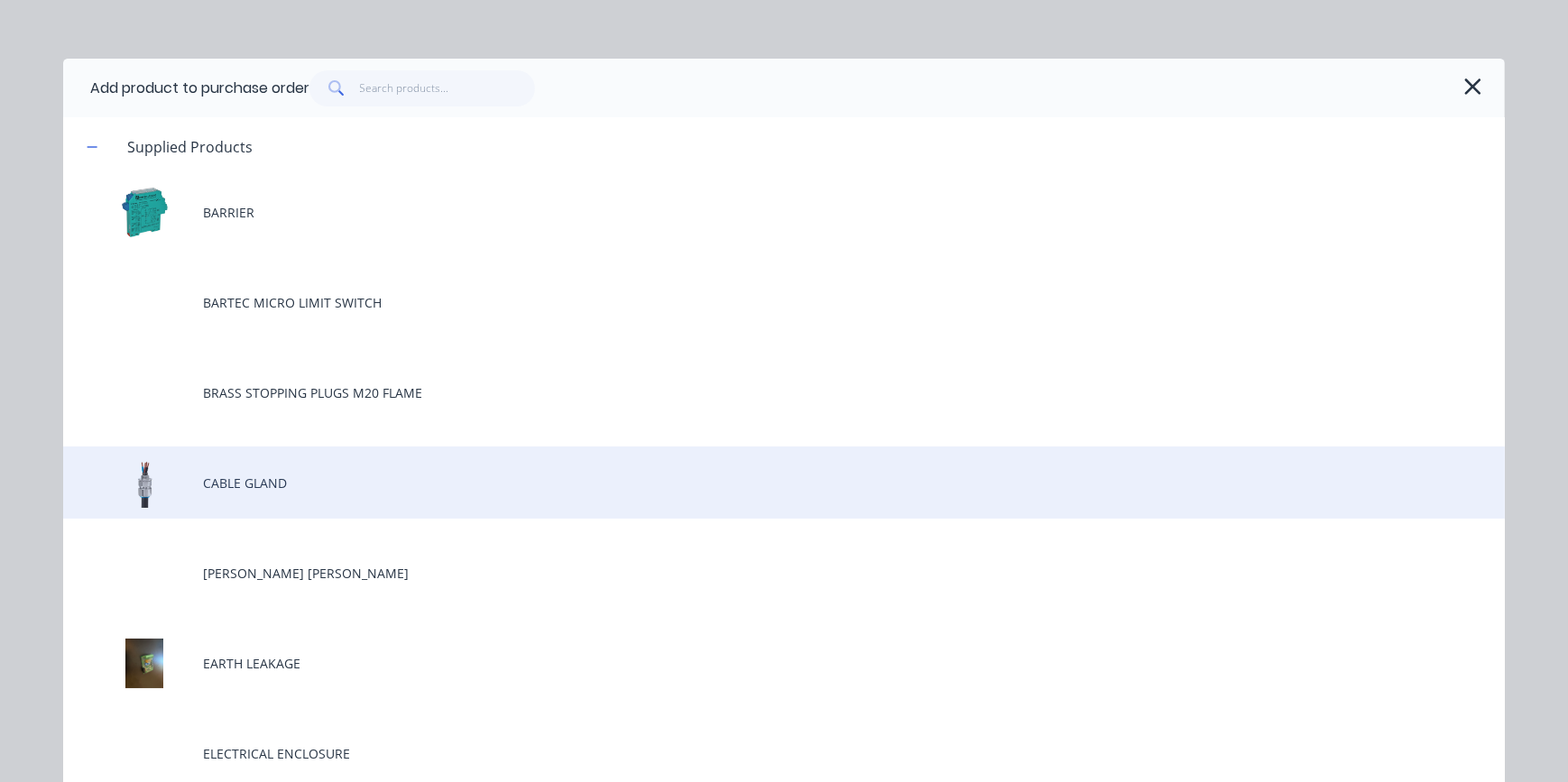
click at [217, 487] on div "CABLE GLAND" at bounding box center [784, 483] width 1441 height 72
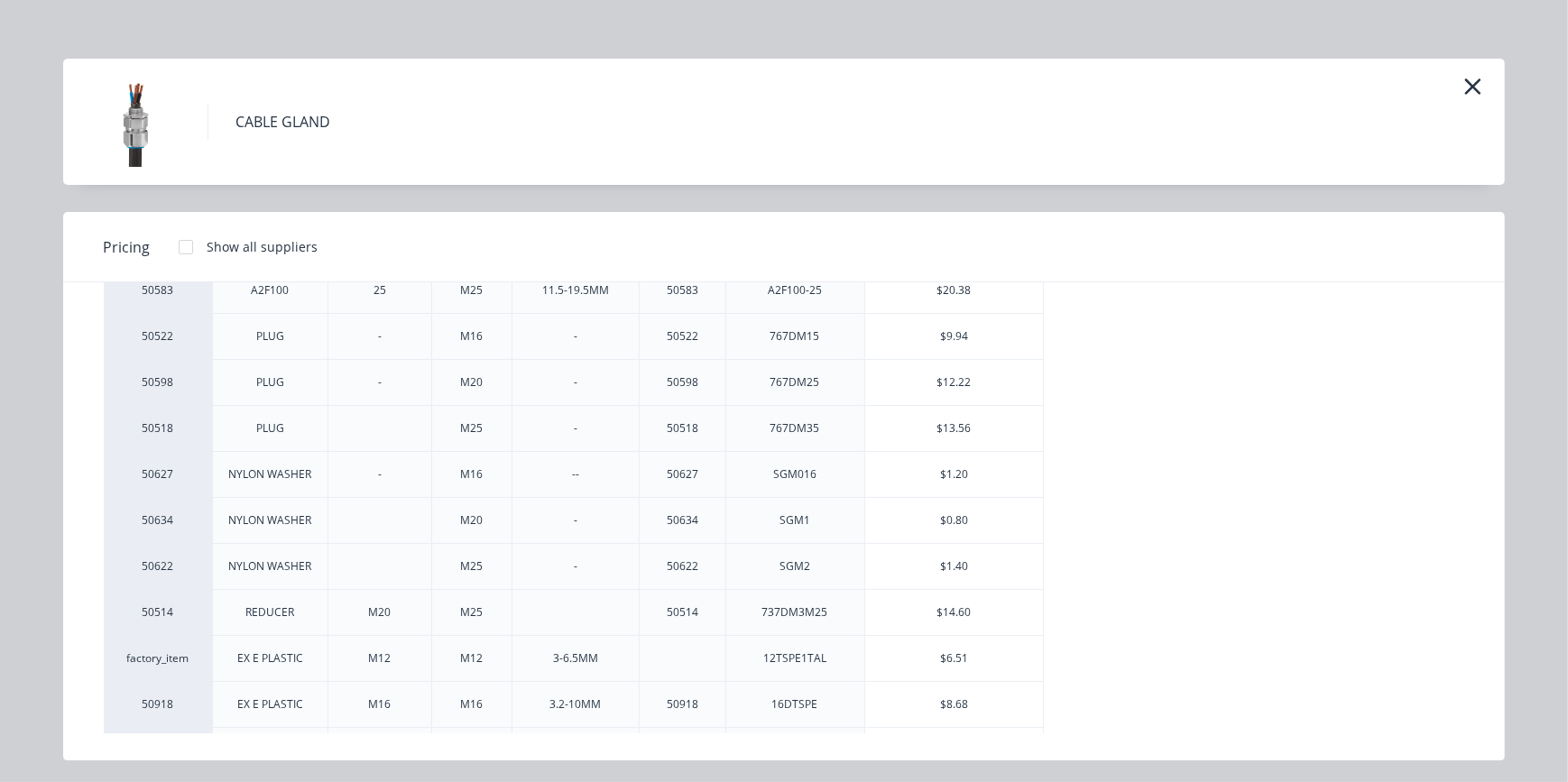
scroll to position [535, 0]
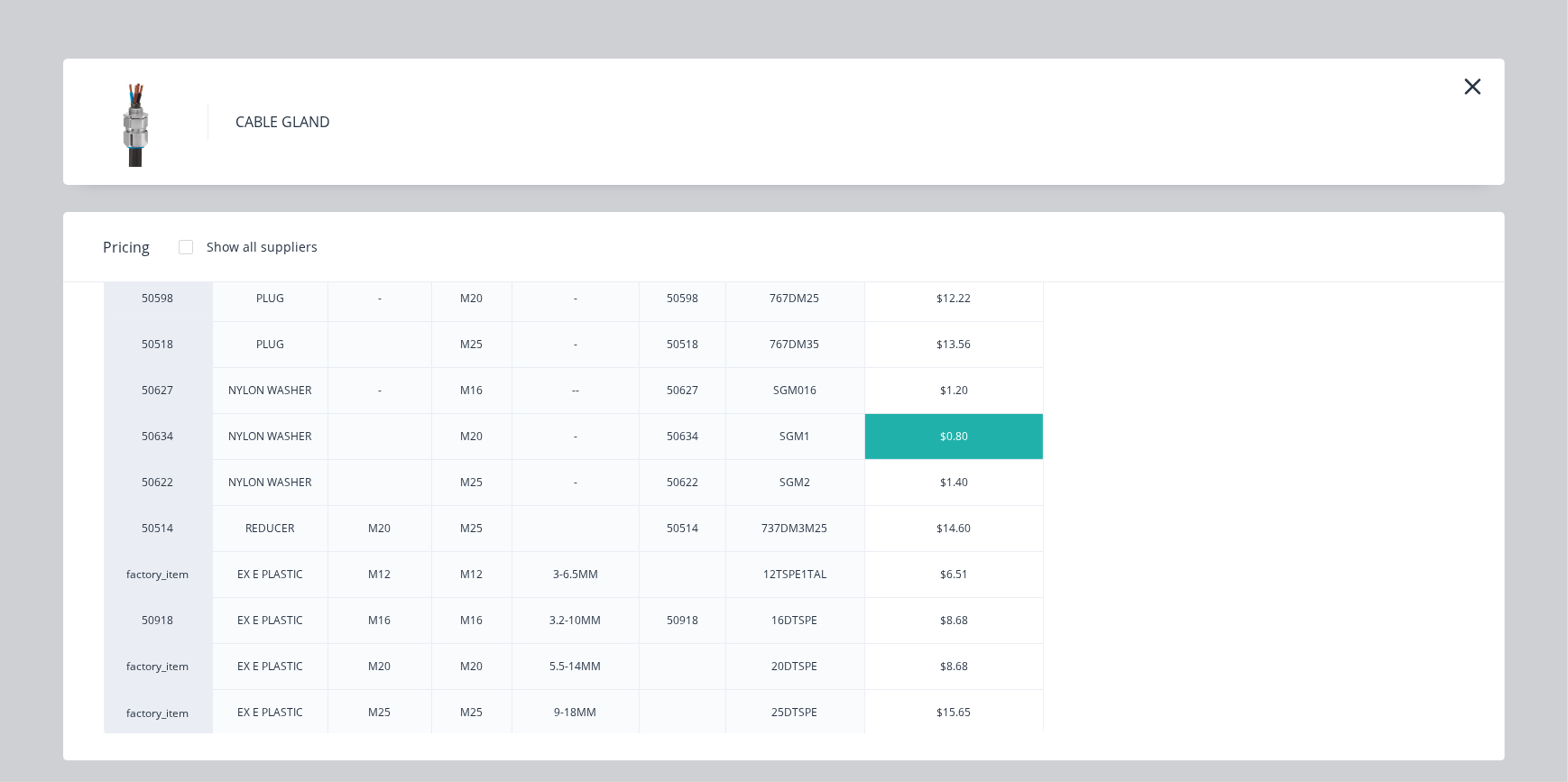
click at [960, 439] on div "$0.80" at bounding box center [954, 436] width 179 height 45
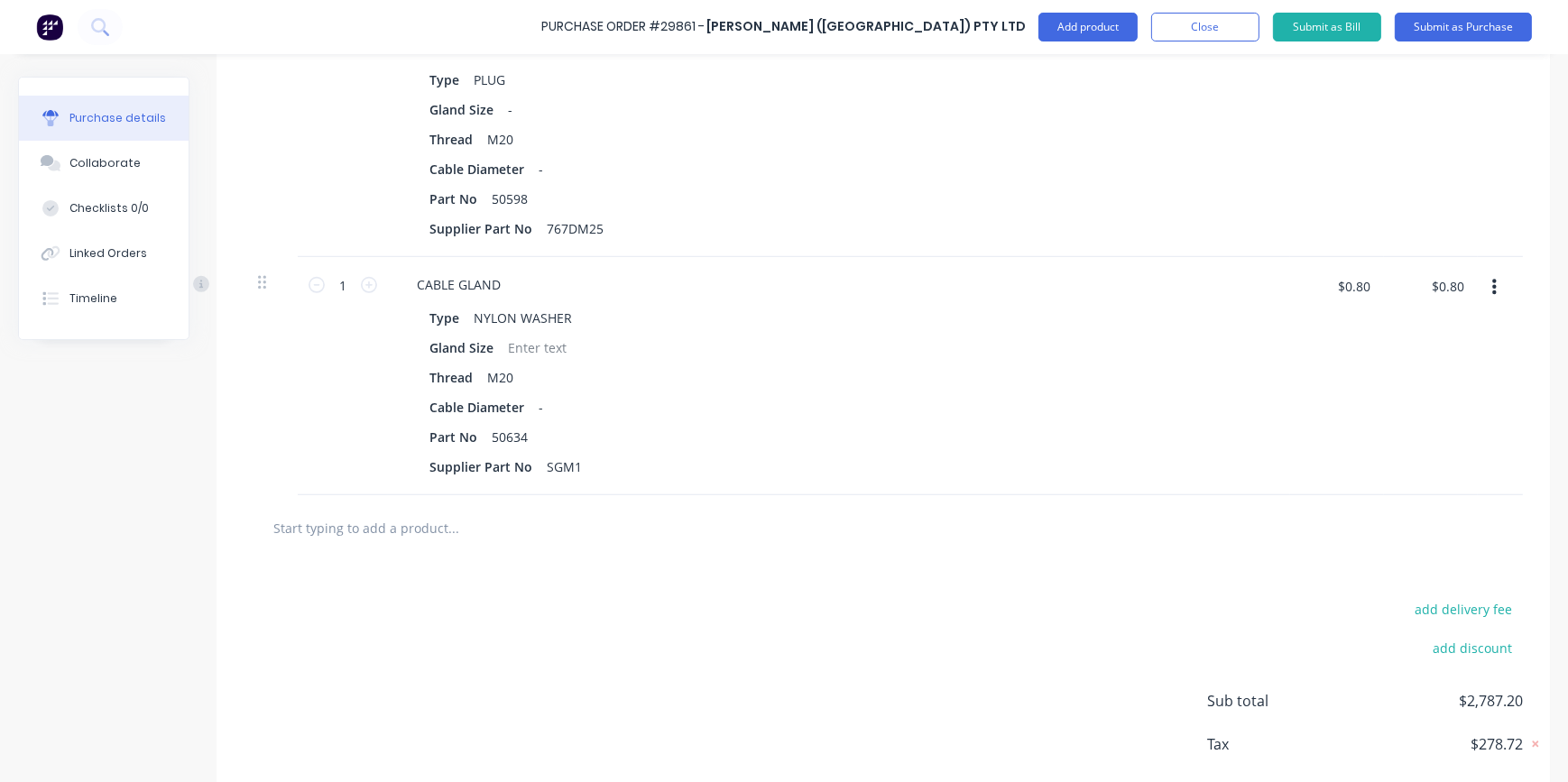
scroll to position [1604, 0]
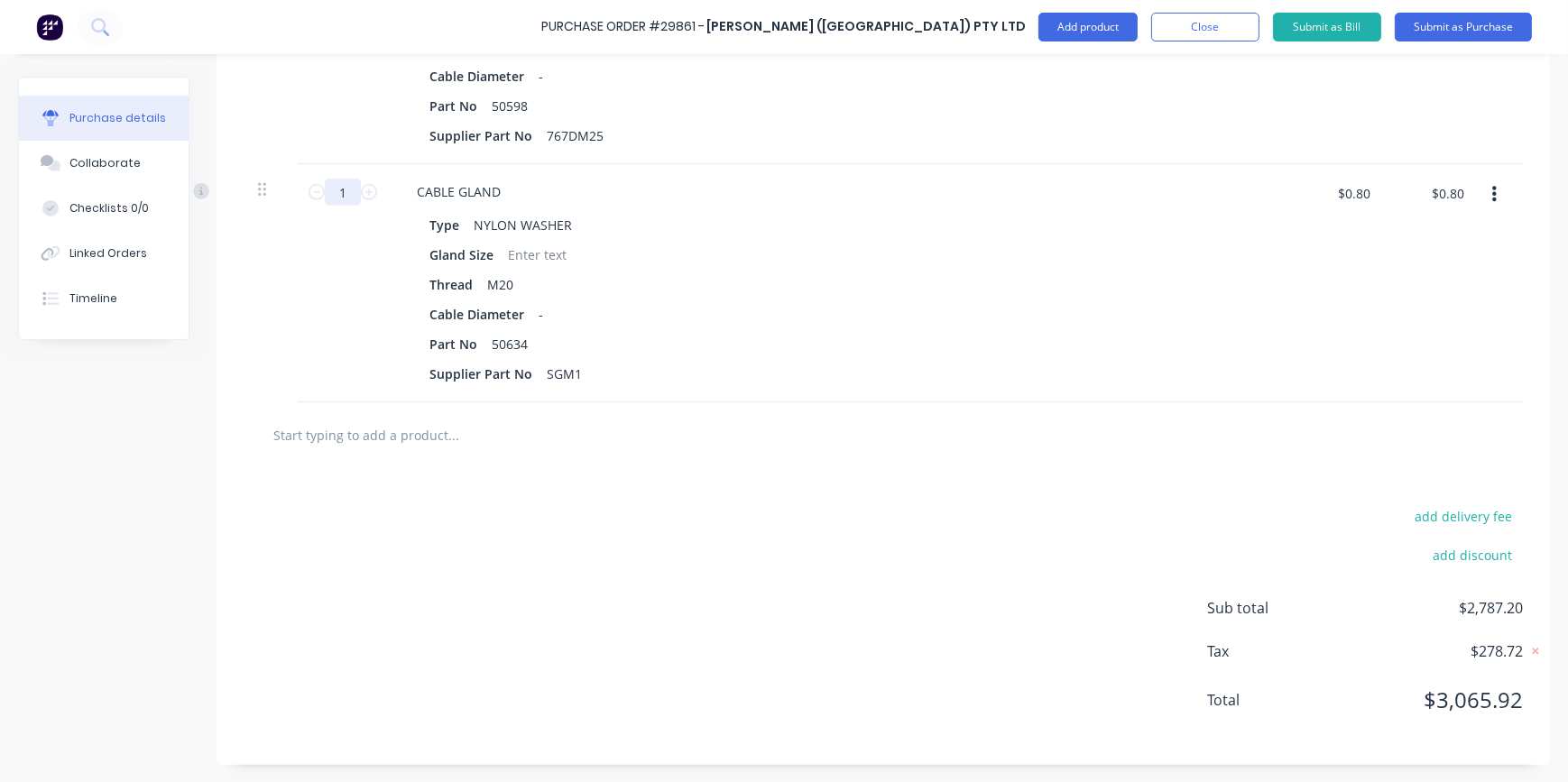
drag, startPoint x: 334, startPoint y: 189, endPoint x: 360, endPoint y: 189, distance: 26.0
click at [360, 189] on input "1" at bounding box center [342, 192] width 36 height 27
type input "2"
type input "$1.60"
type input "20"
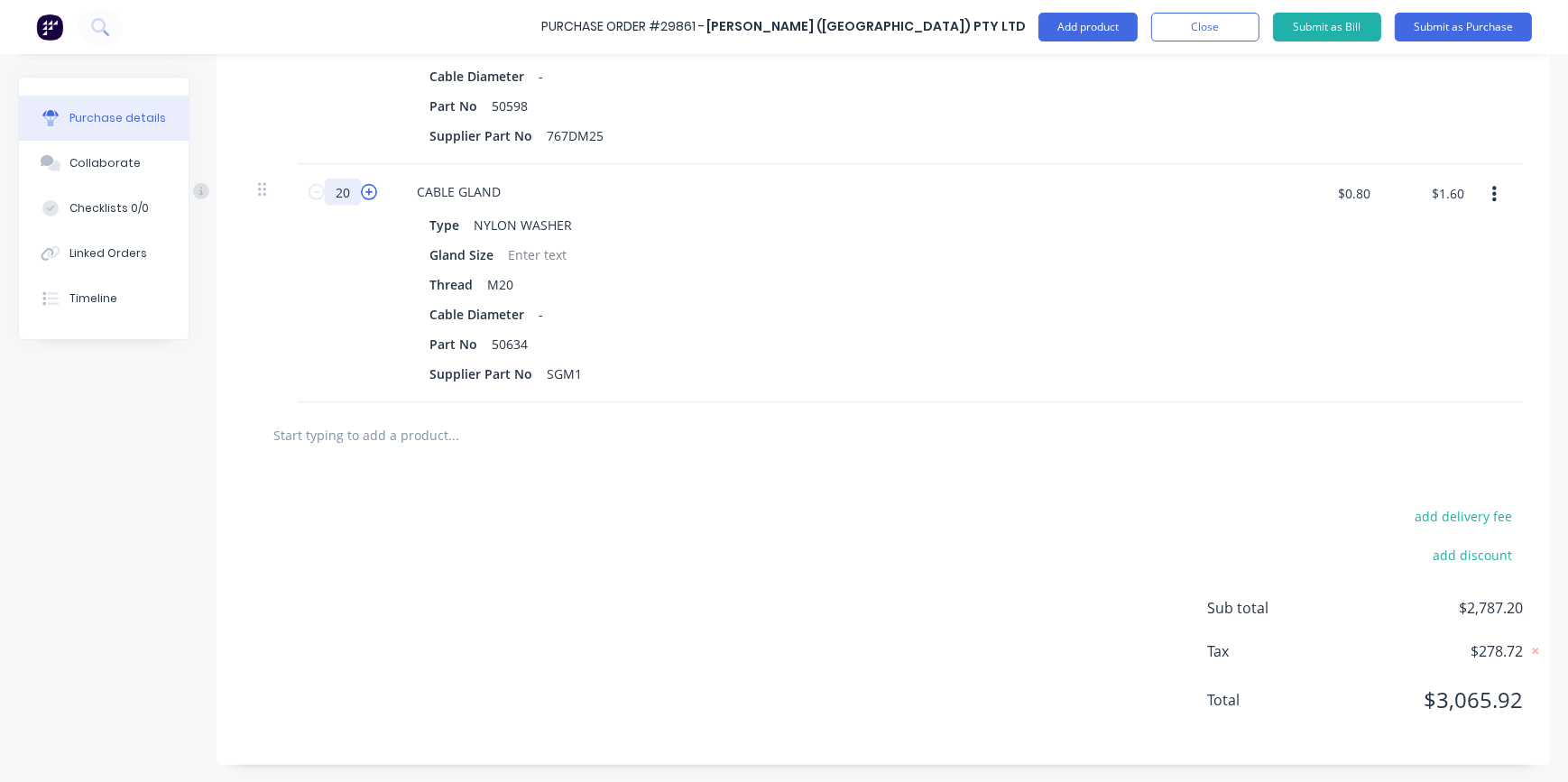
type input "$16.00"
type input "20"
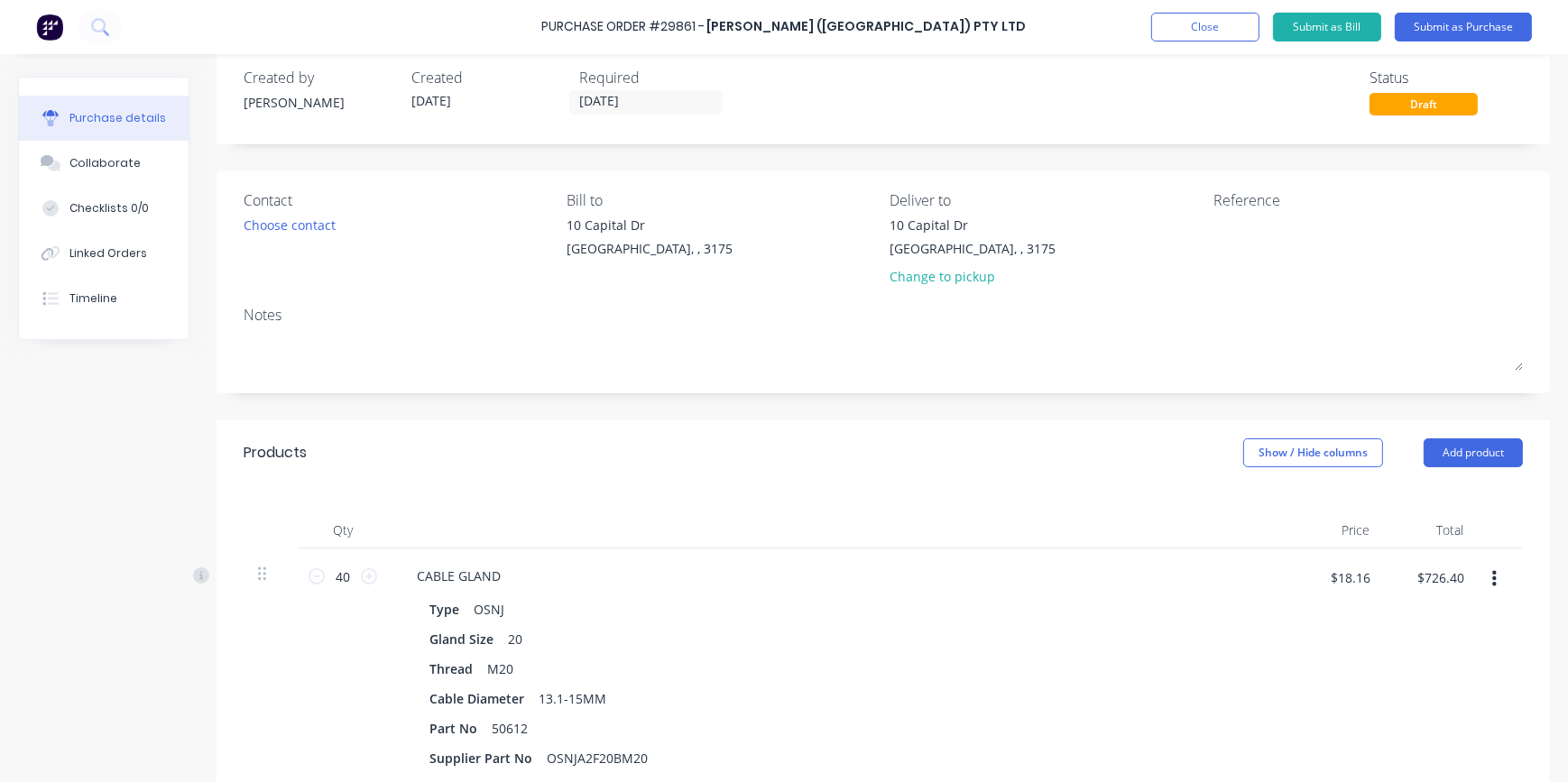
scroll to position [0, 0]
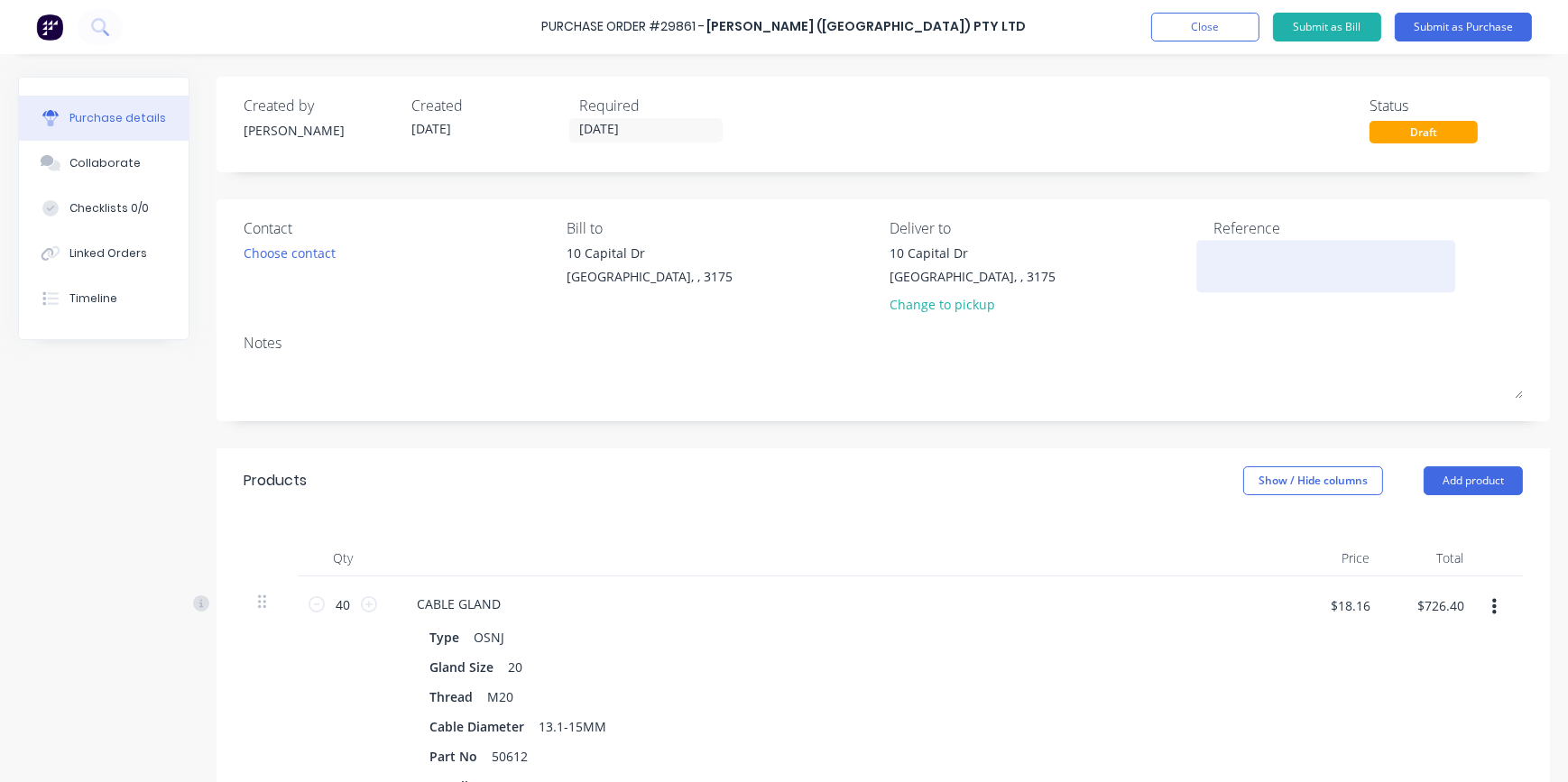
click at [1247, 255] on textarea at bounding box center [1325, 265] width 225 height 41
type textarea "CABLE GLANDS"
type textarea "x"
type textarea "CABLE GLANDS"
click at [1447, 29] on button "Submit as Purchase" at bounding box center [1463, 27] width 138 height 29
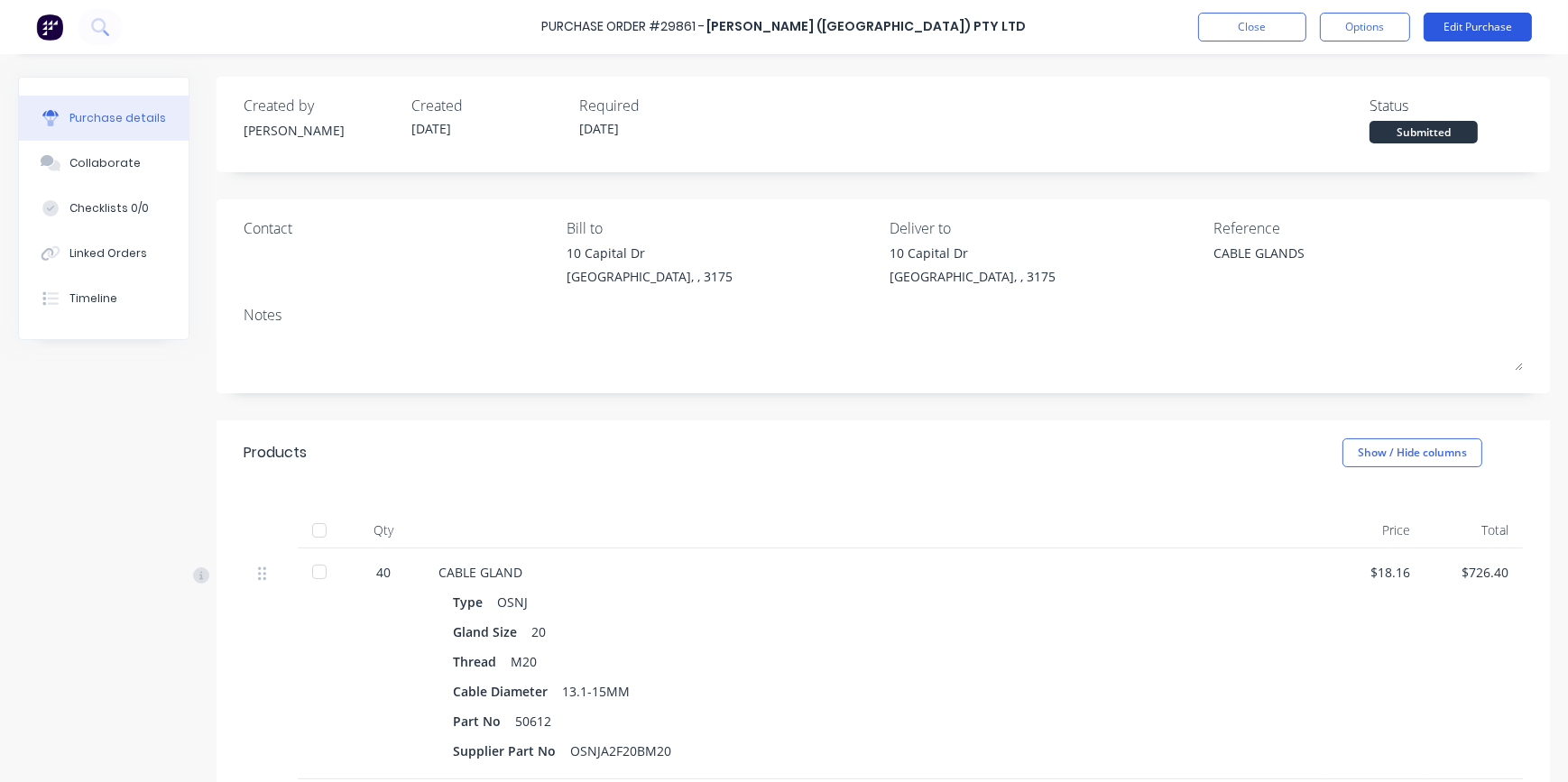
click at [1459, 21] on button "Edit Purchase" at bounding box center [1477, 27] width 108 height 29
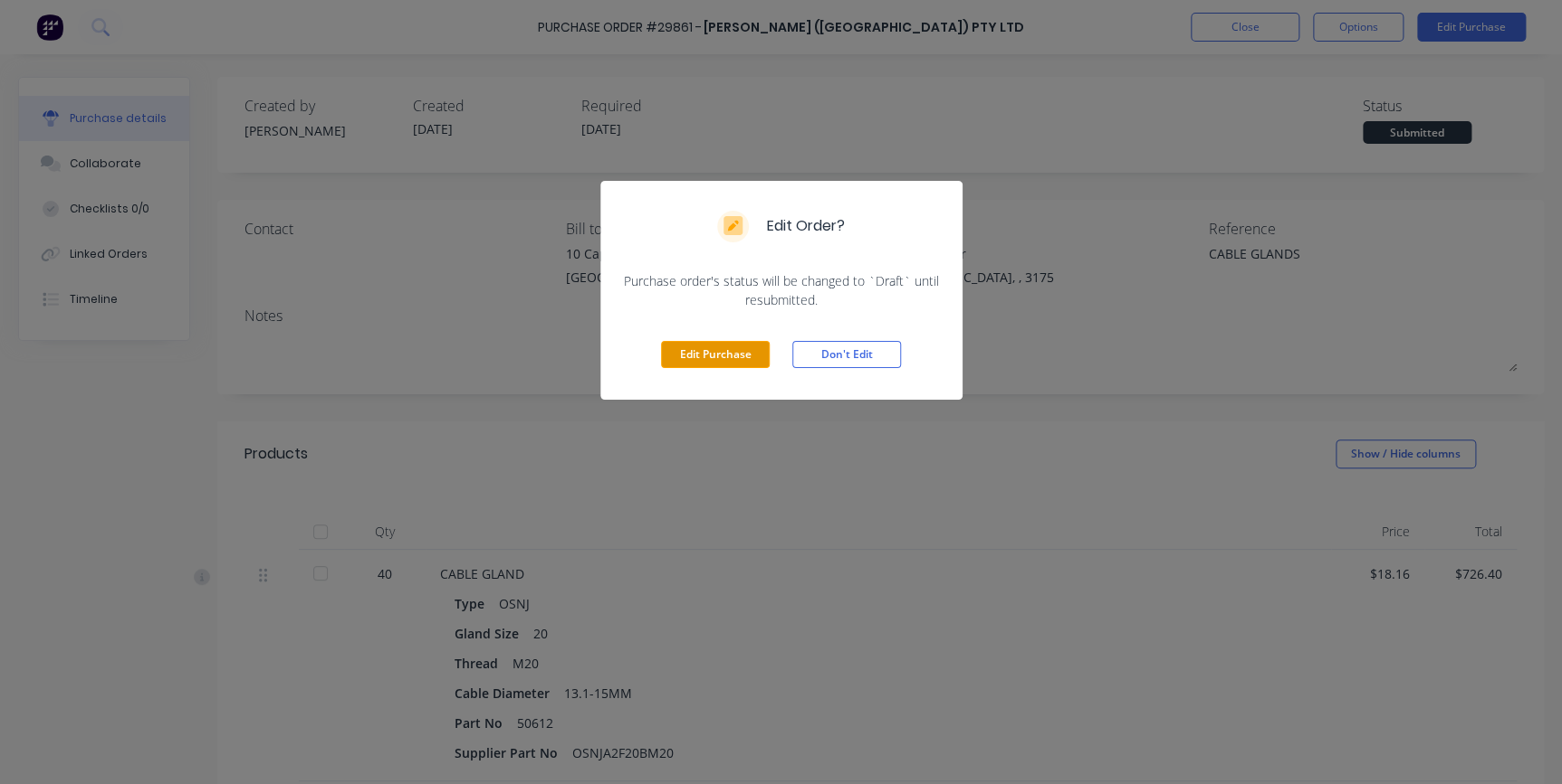
click at [725, 358] on button "Edit Purchase" at bounding box center [715, 355] width 109 height 27
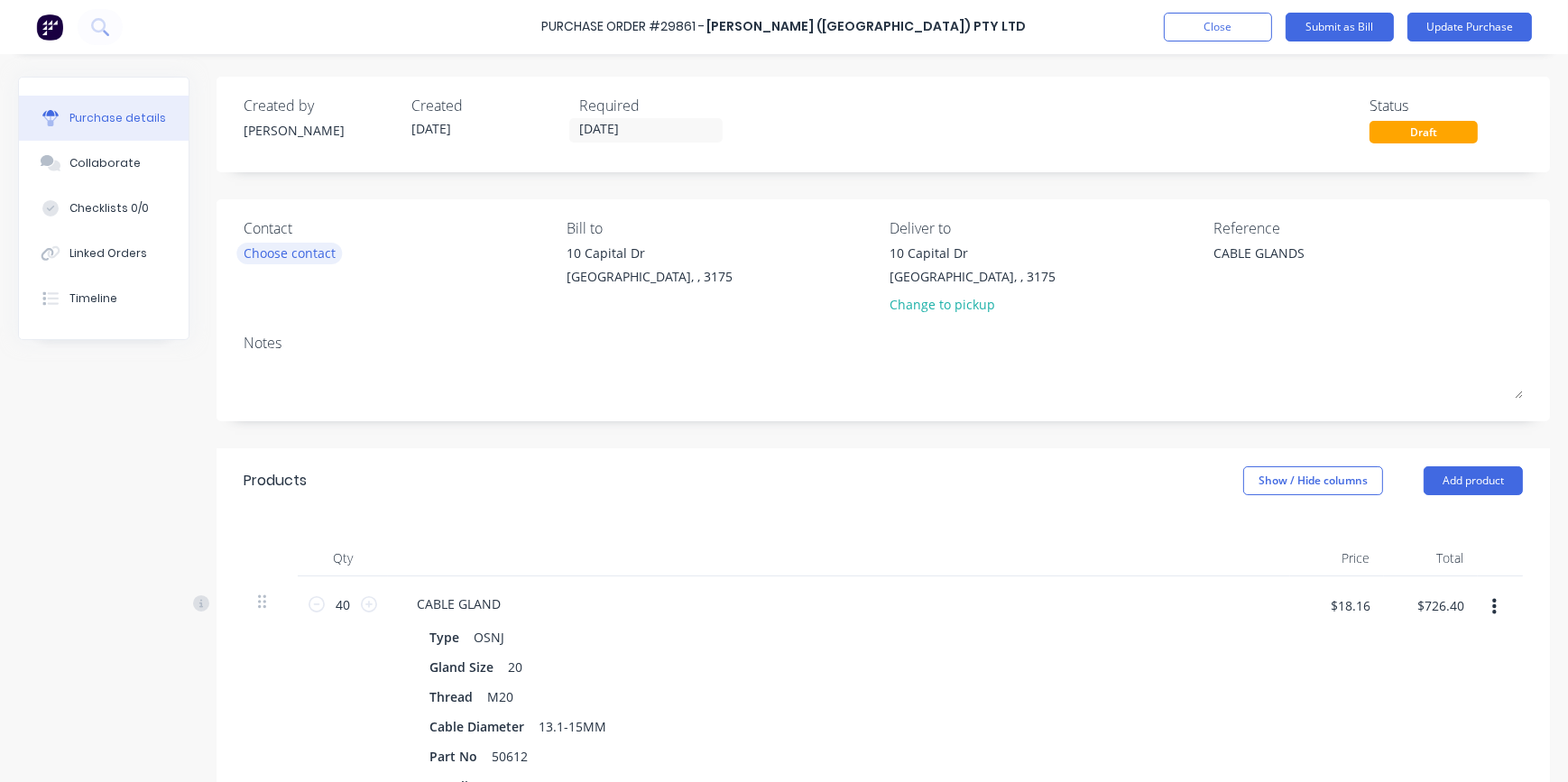
click at [244, 253] on div "Choose contact" at bounding box center [290, 253] width 92 height 19
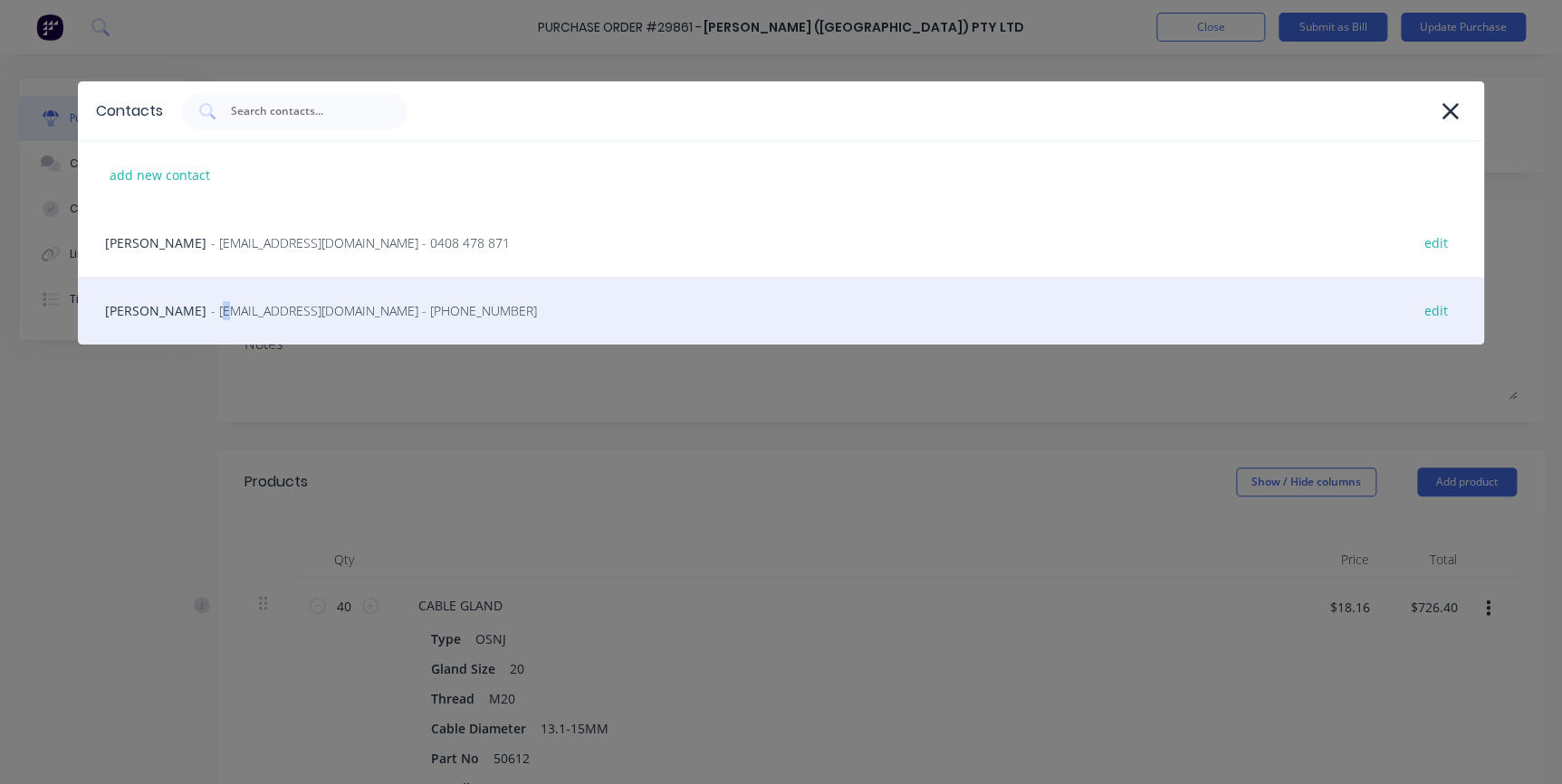
click at [211, 310] on span "- [EMAIL_ADDRESS][DOMAIN_NAME] - [PHONE_NUMBER]" at bounding box center [373, 310] width 326 height 19
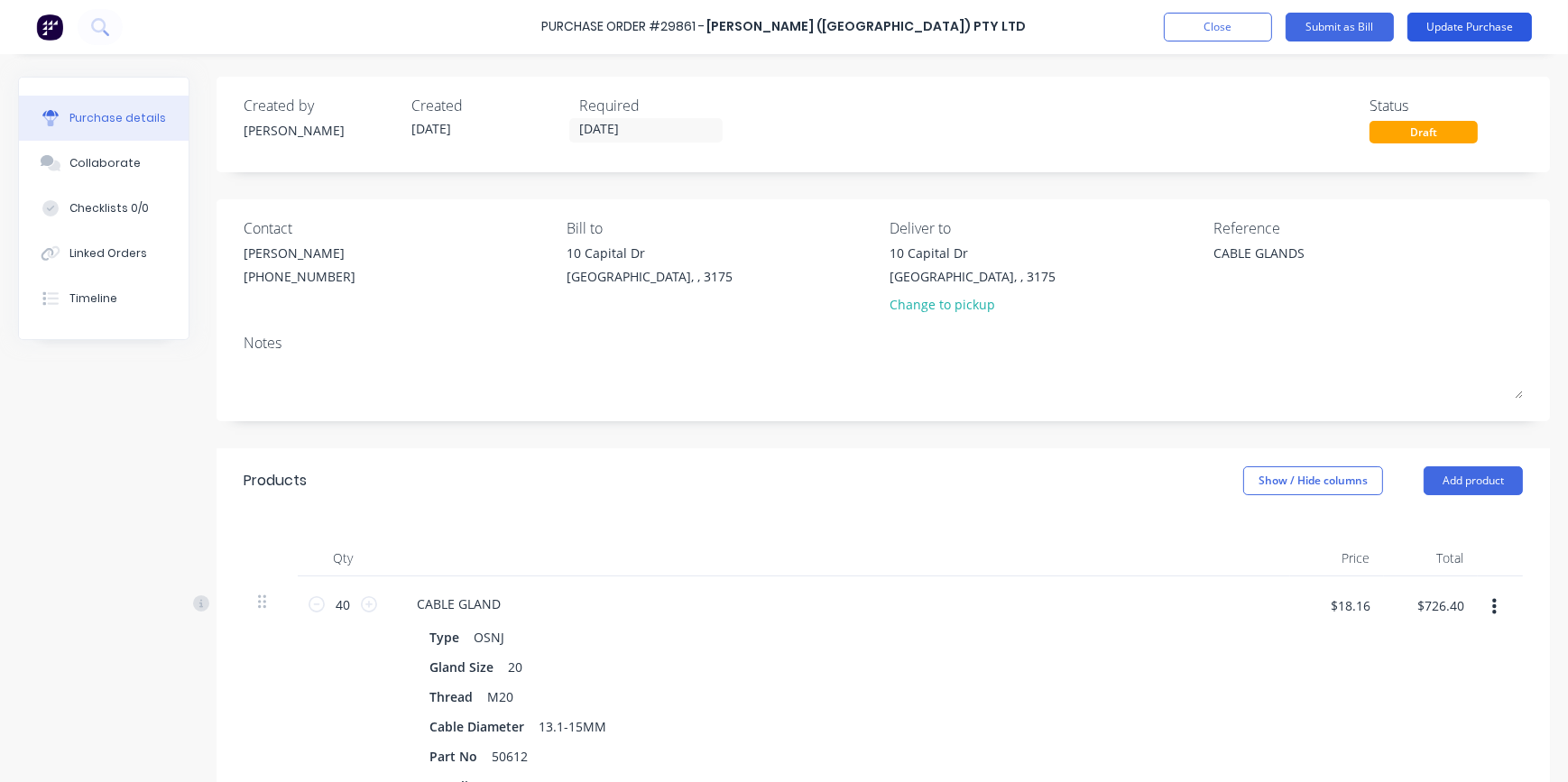
click at [1471, 29] on button "Update Purchase" at bounding box center [1469, 27] width 125 height 29
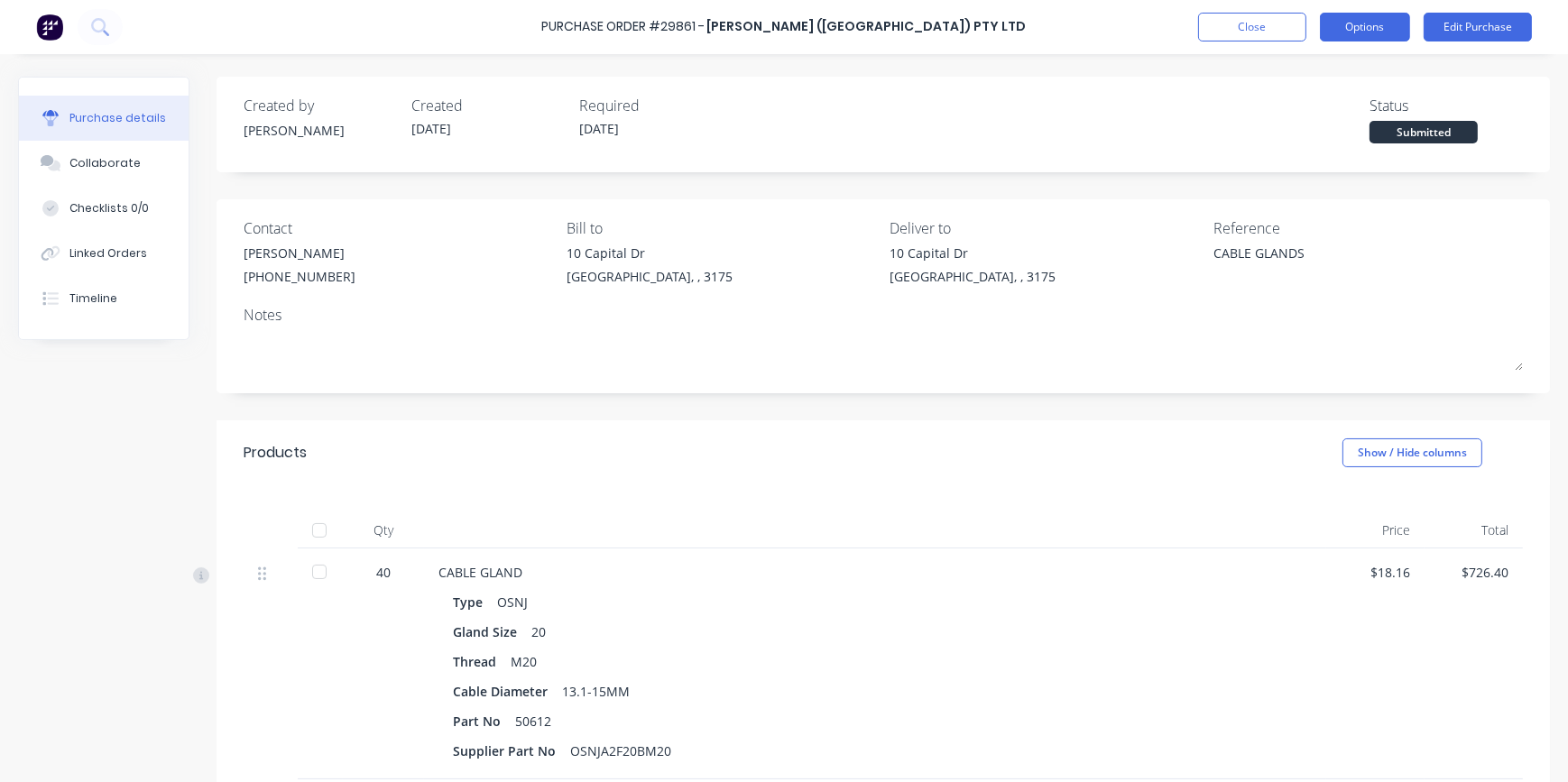
click at [1349, 25] on button "Options" at bounding box center [1364, 27] width 90 height 29
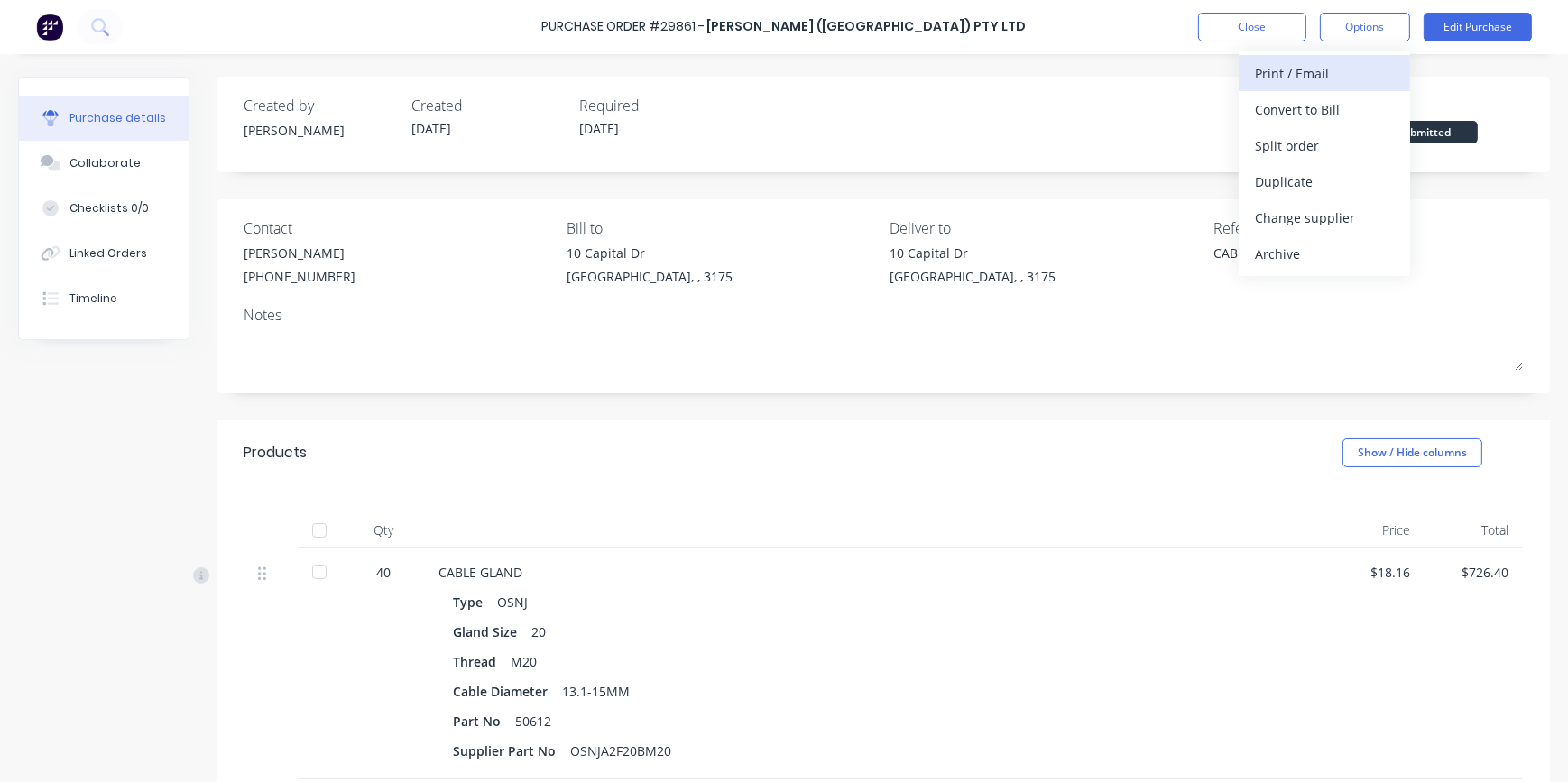
click at [1307, 77] on div "Print / Email" at bounding box center [1324, 73] width 139 height 26
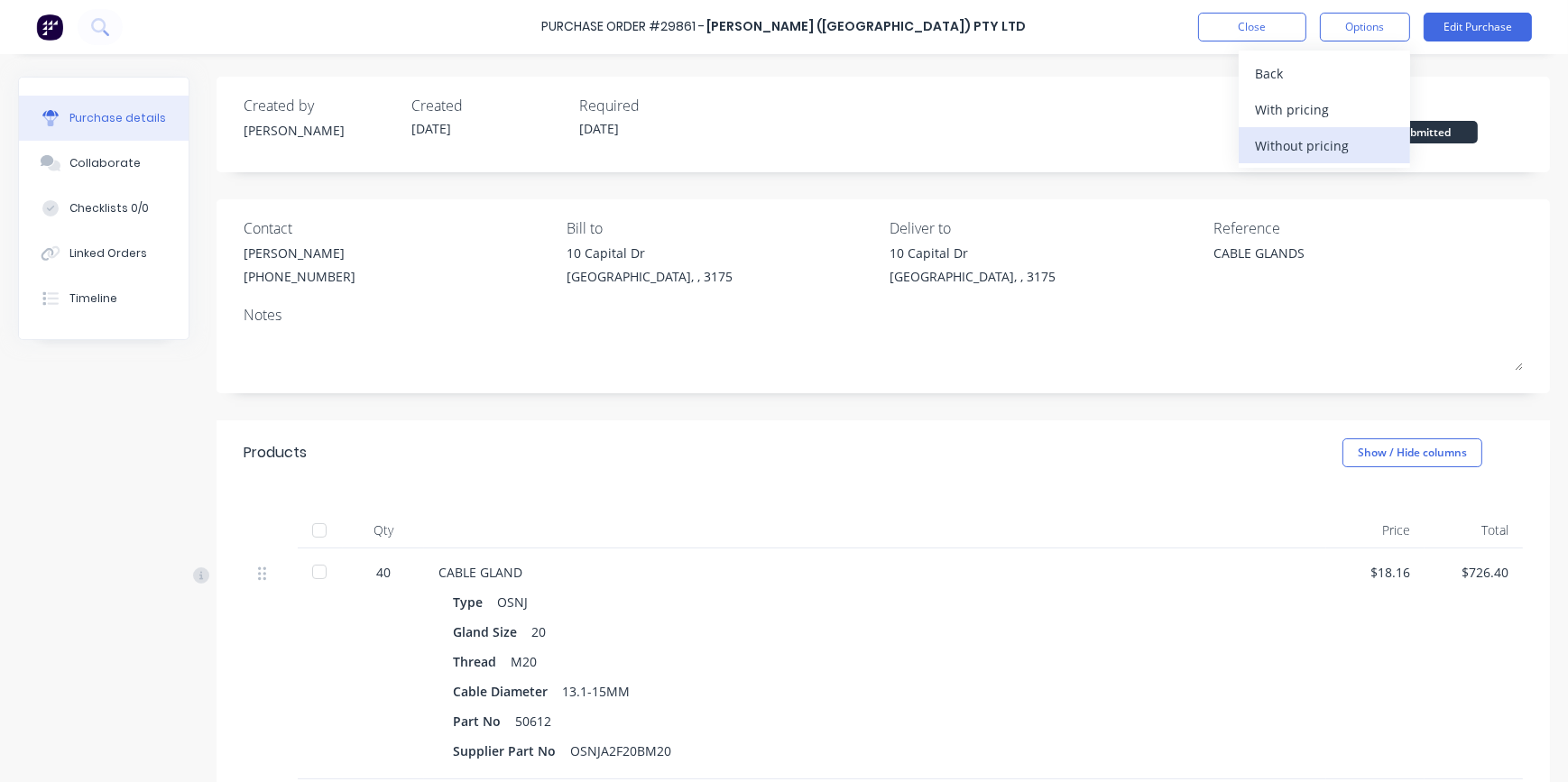
click at [1292, 146] on div "Without pricing" at bounding box center [1324, 145] width 139 height 26
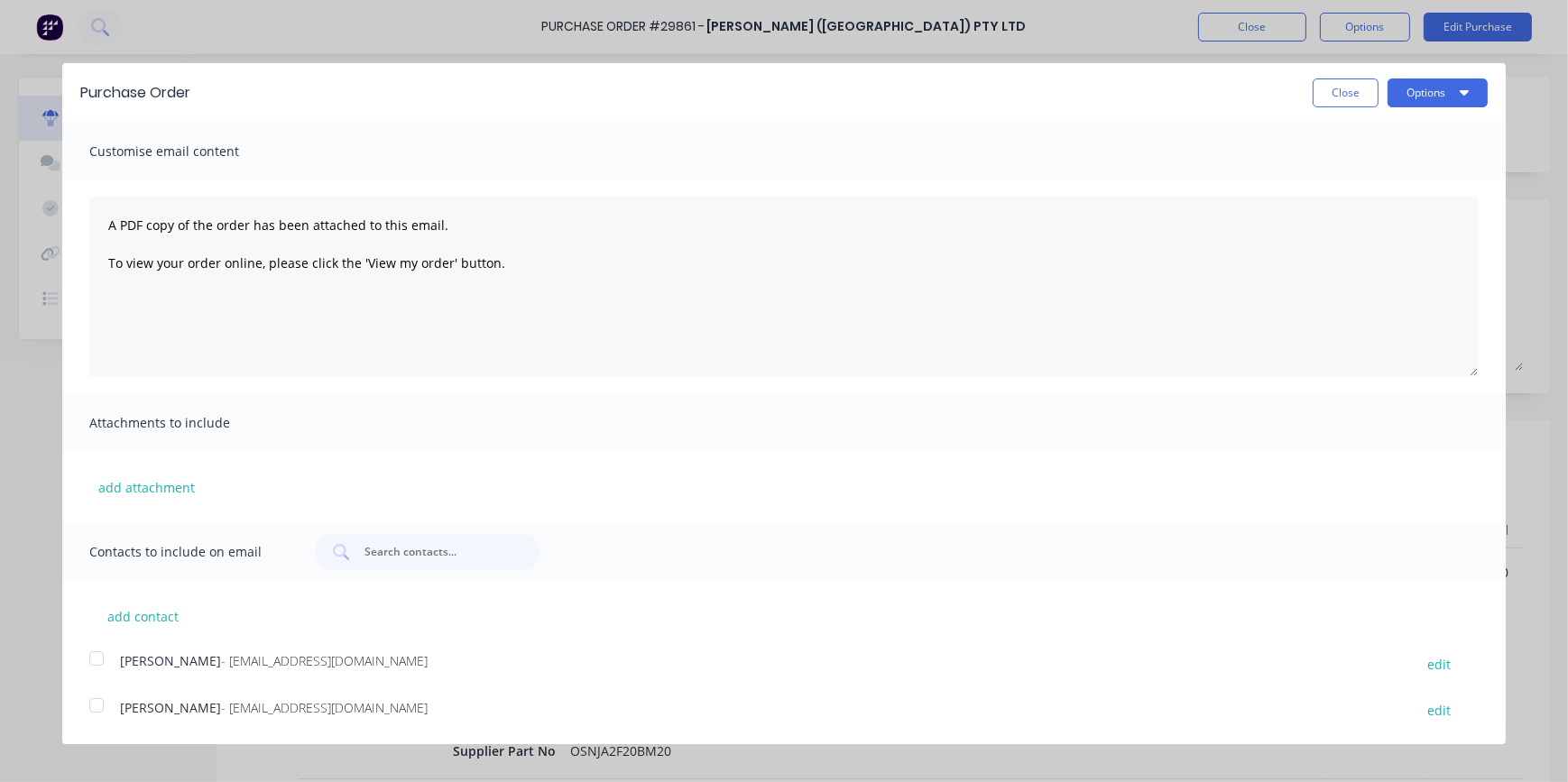
click at [96, 711] on div at bounding box center [96, 705] width 36 height 36
click at [1427, 95] on button "Options" at bounding box center [1437, 93] width 101 height 29
click at [1404, 176] on div "Email" at bounding box center [1401, 174] width 139 height 26
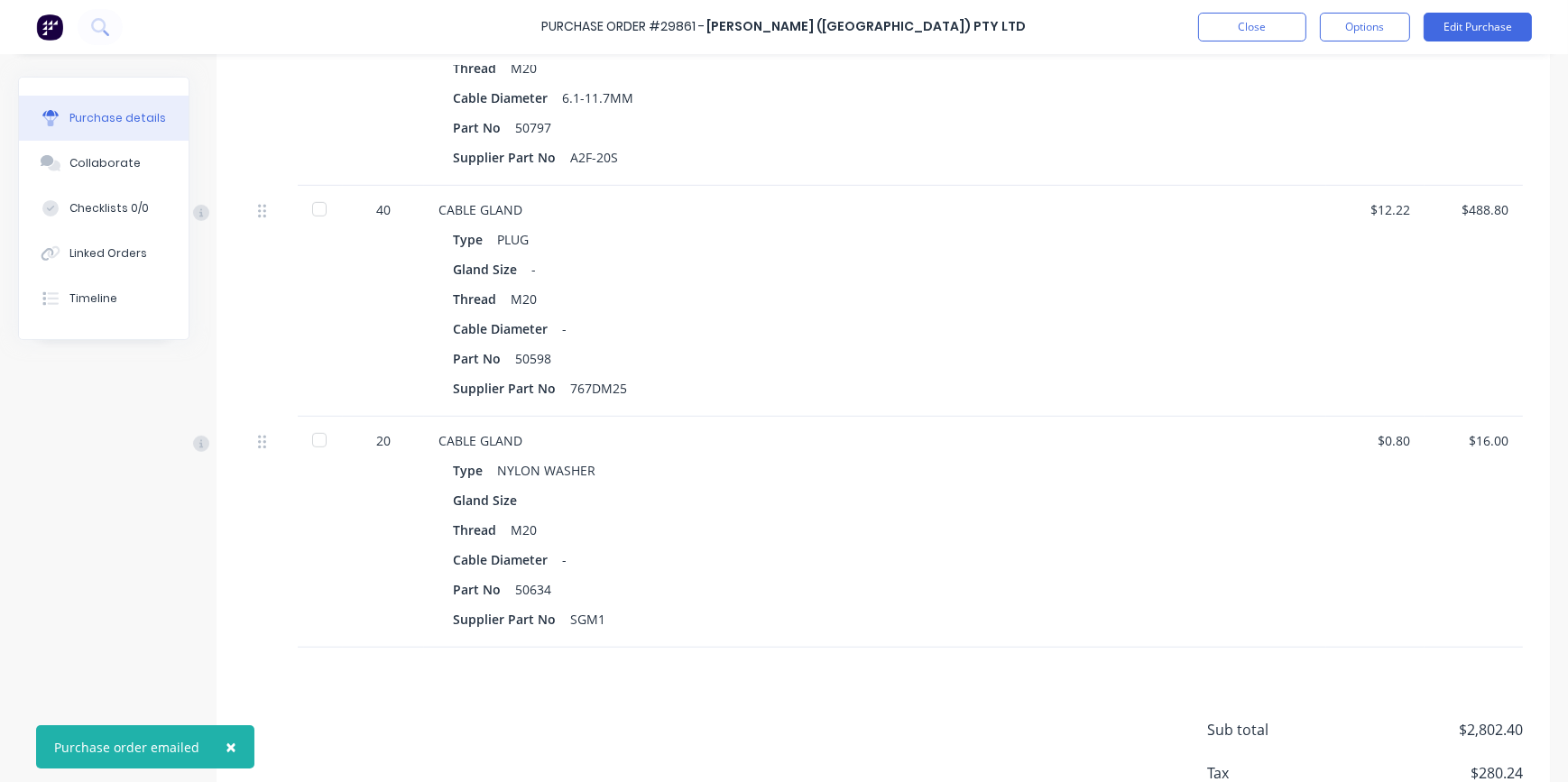
scroll to position [1408, 0]
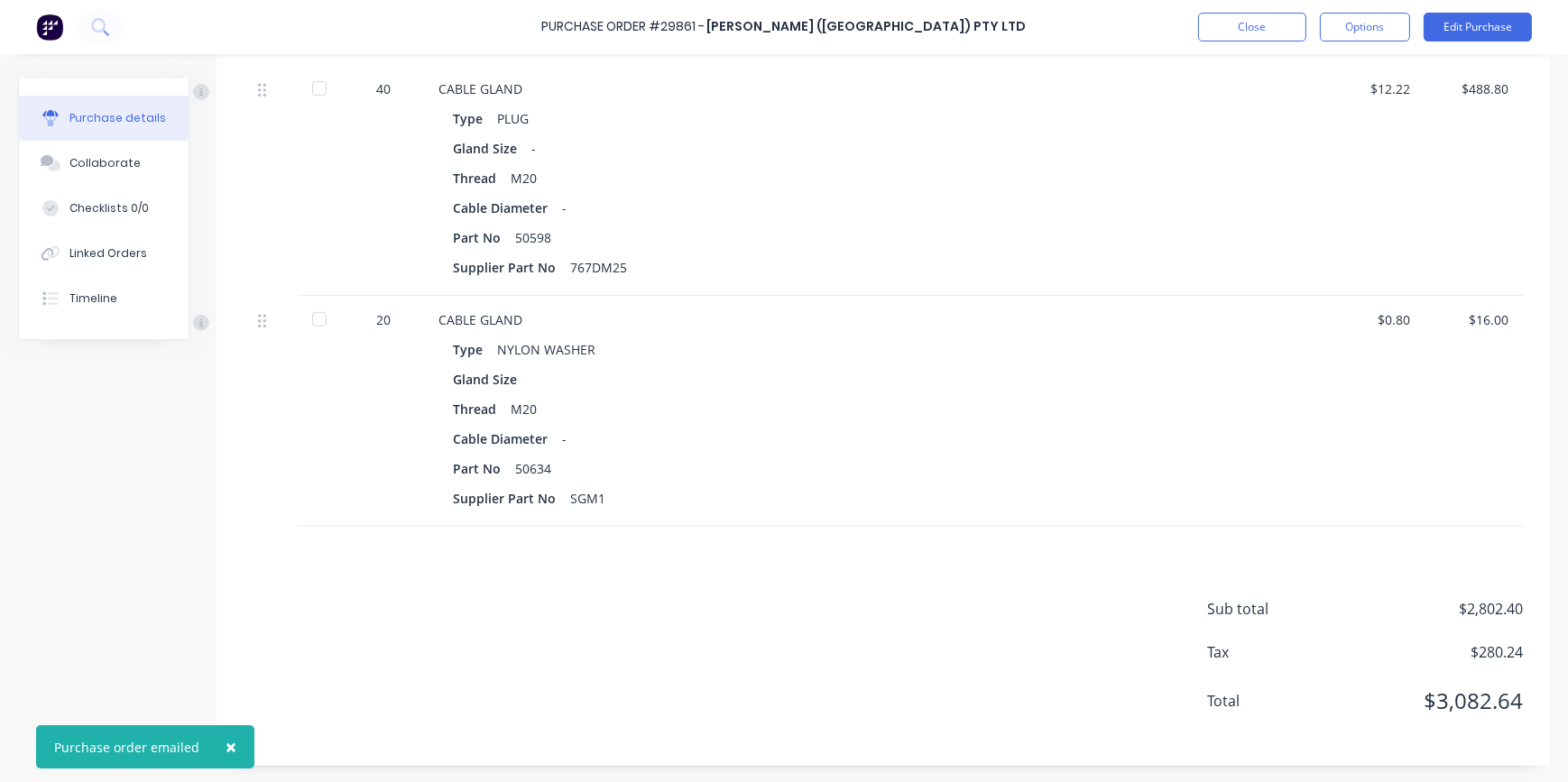
type textarea "x"
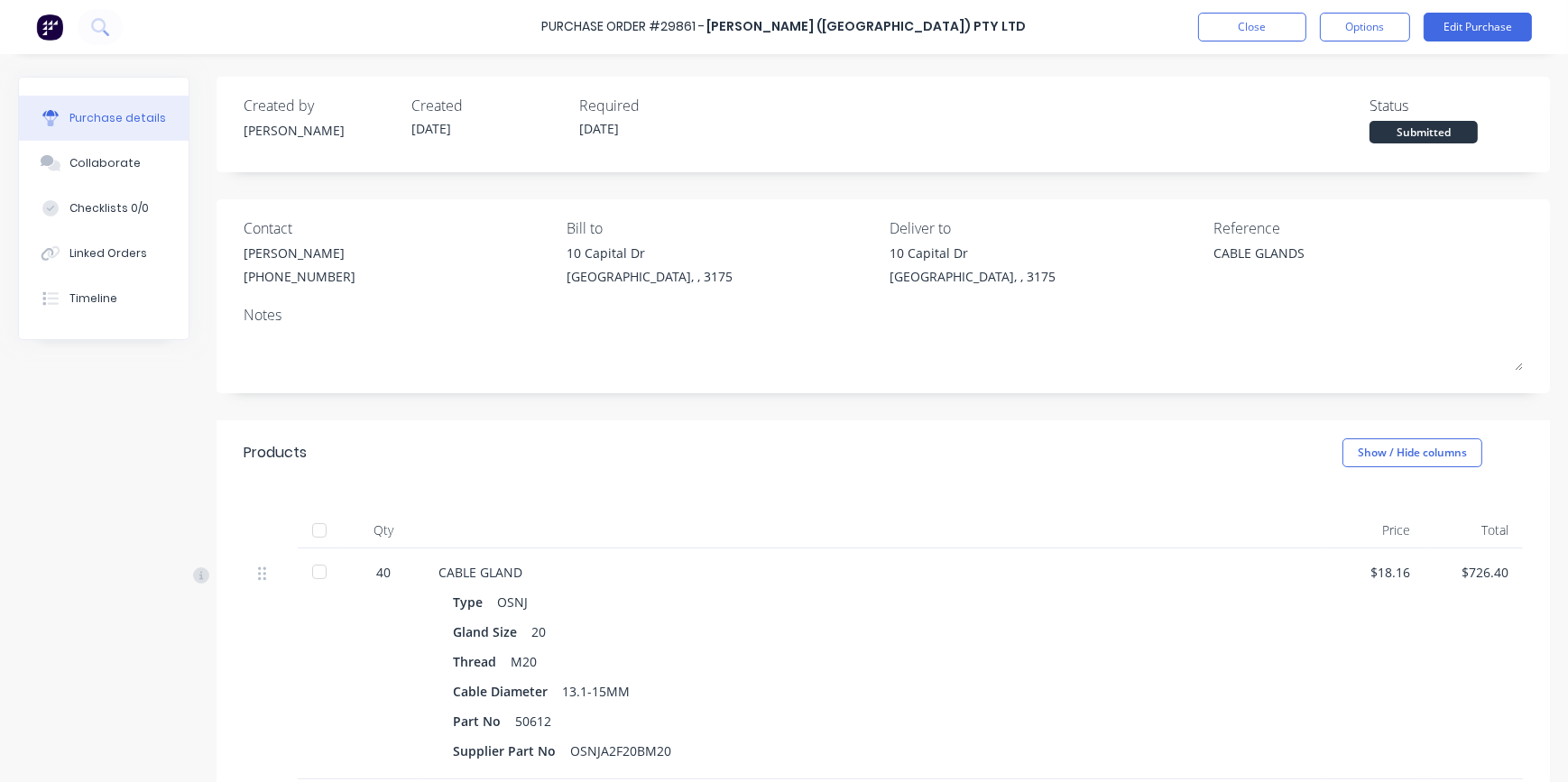
scroll to position [0, 0]
click at [1274, 36] on button "Close" at bounding box center [1252, 27] width 108 height 29
